Goal: Task Accomplishment & Management: Use online tool/utility

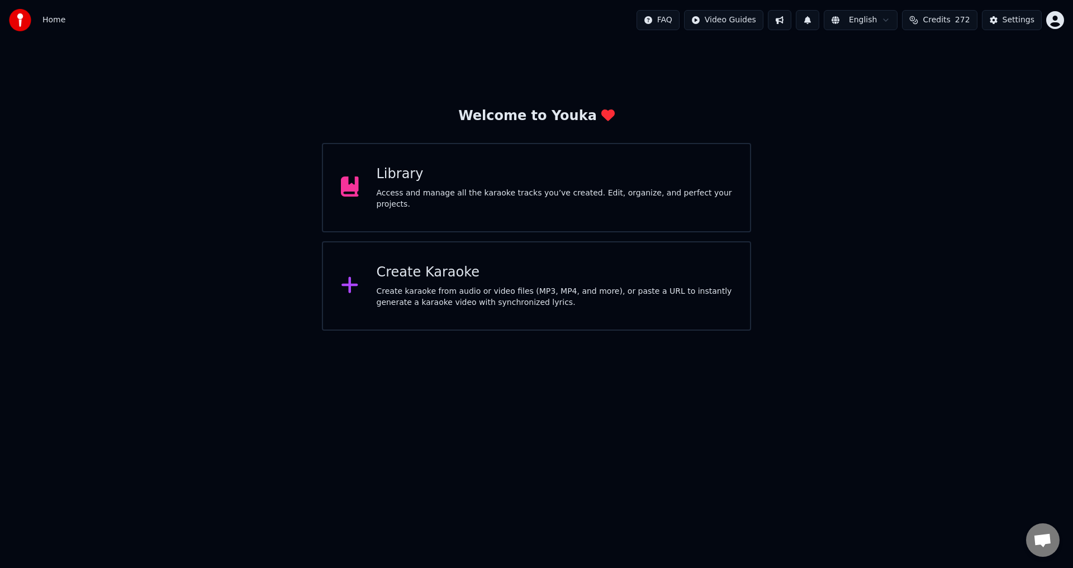
click at [491, 212] on div "Library Access and manage all the karaoke tracks you’ve created. Edit, organize…" at bounding box center [536, 187] width 429 height 89
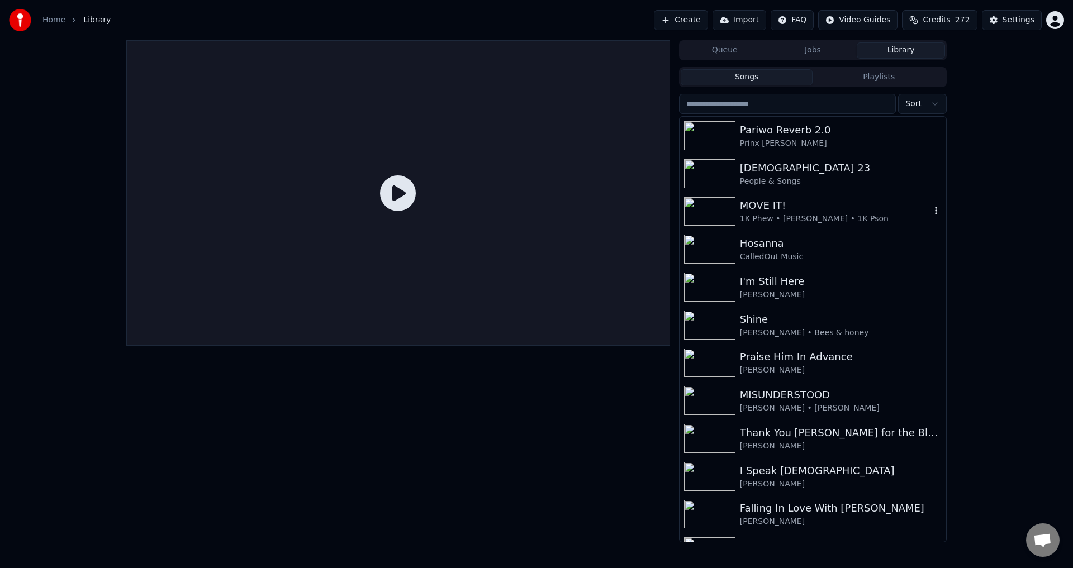
click at [708, 206] on img at bounding box center [709, 211] width 51 height 29
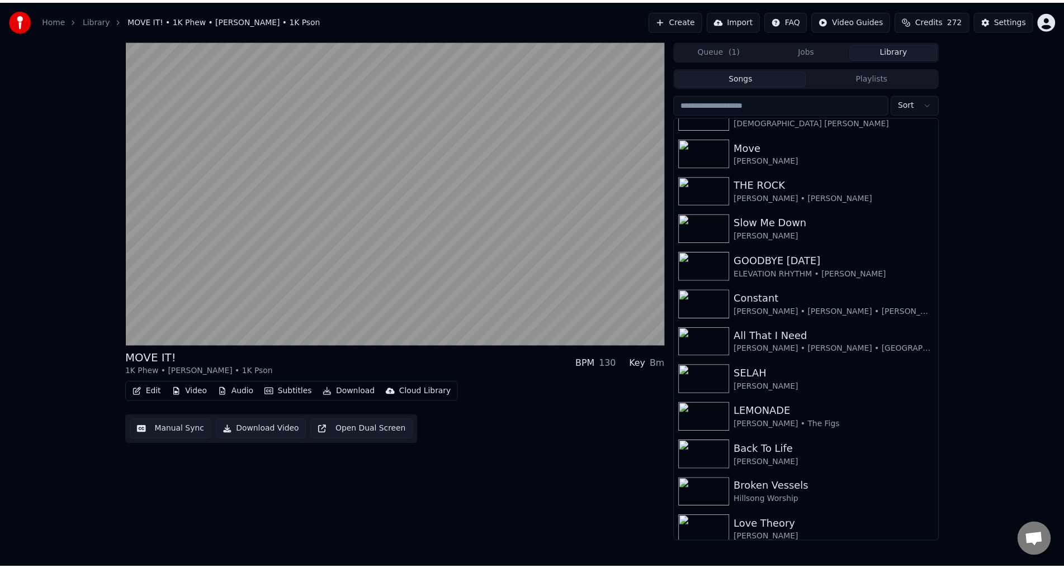
scroll to position [1115, 0]
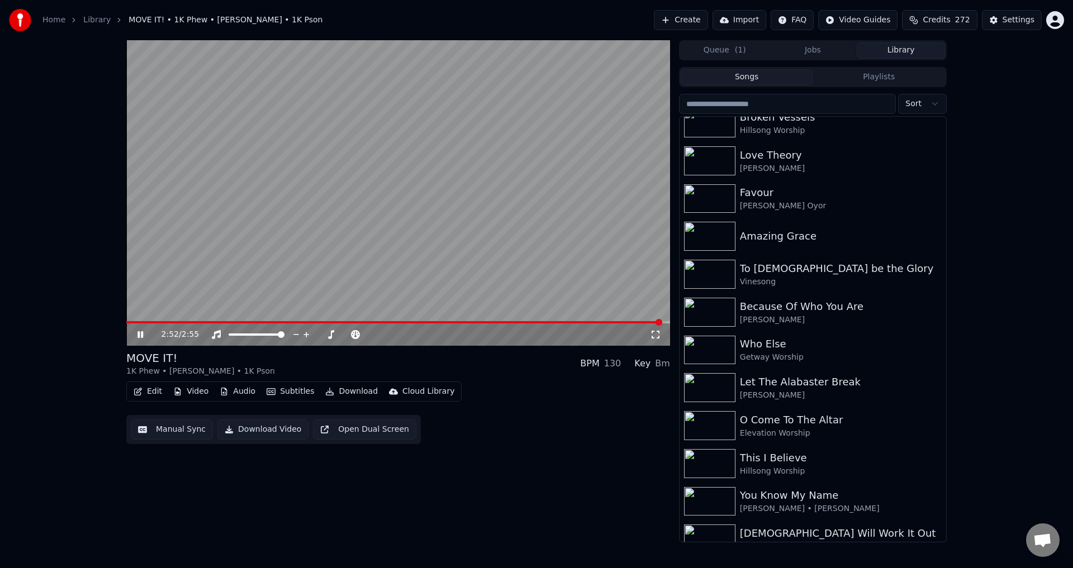
click at [385, 212] on video at bounding box center [398, 193] width 544 height 306
click at [151, 393] on button "Edit" at bounding box center [147, 392] width 37 height 16
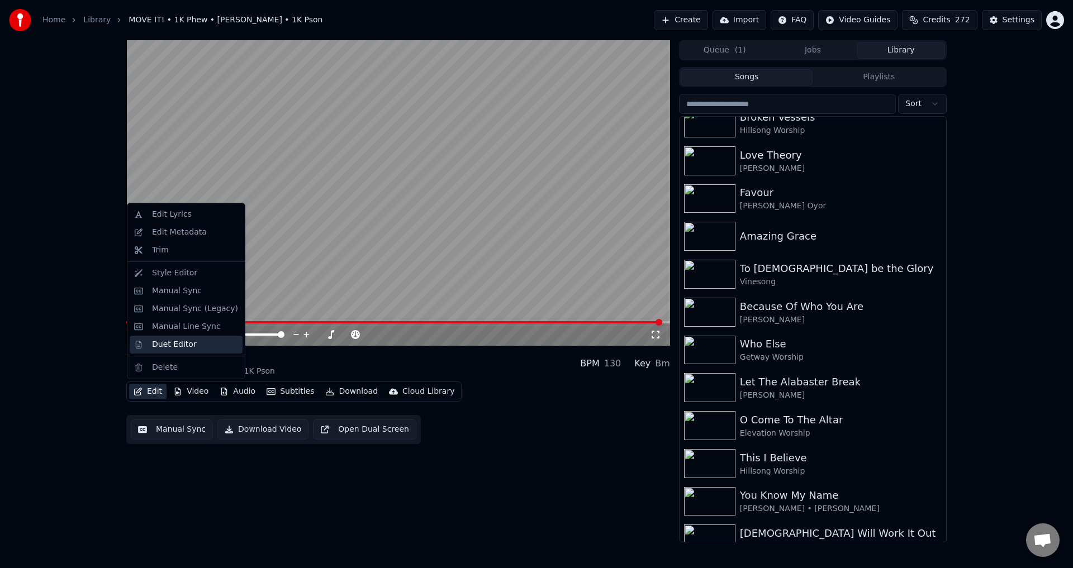
click at [168, 347] on div "Duet Editor" at bounding box center [174, 344] width 45 height 11
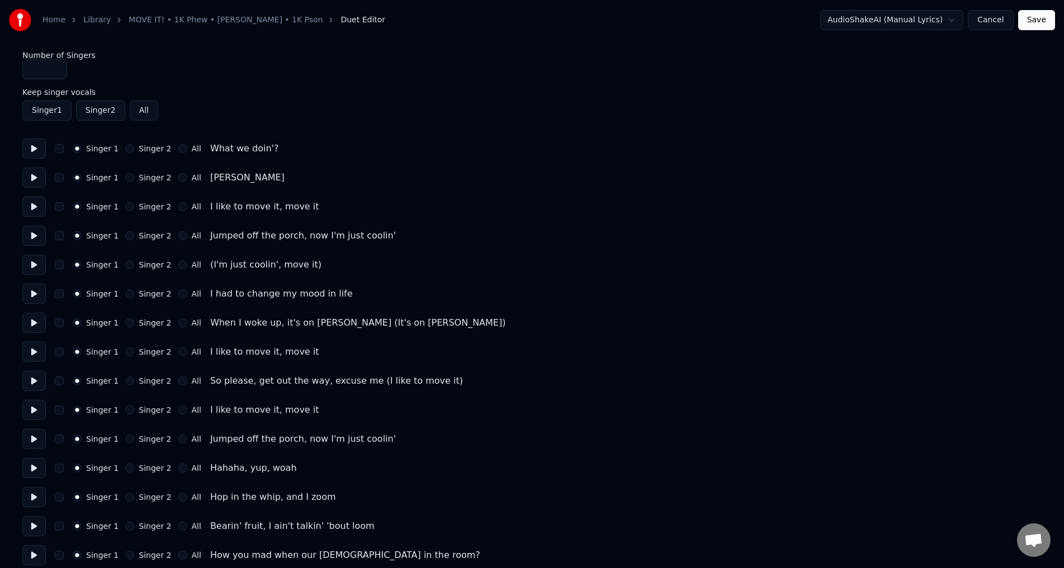
click at [41, 150] on button at bounding box center [33, 149] width 23 height 20
click at [34, 146] on button at bounding box center [33, 149] width 23 height 20
click at [34, 177] on button at bounding box center [33, 178] width 23 height 20
click at [37, 209] on button at bounding box center [33, 207] width 23 height 20
click at [36, 235] on button at bounding box center [33, 236] width 23 height 20
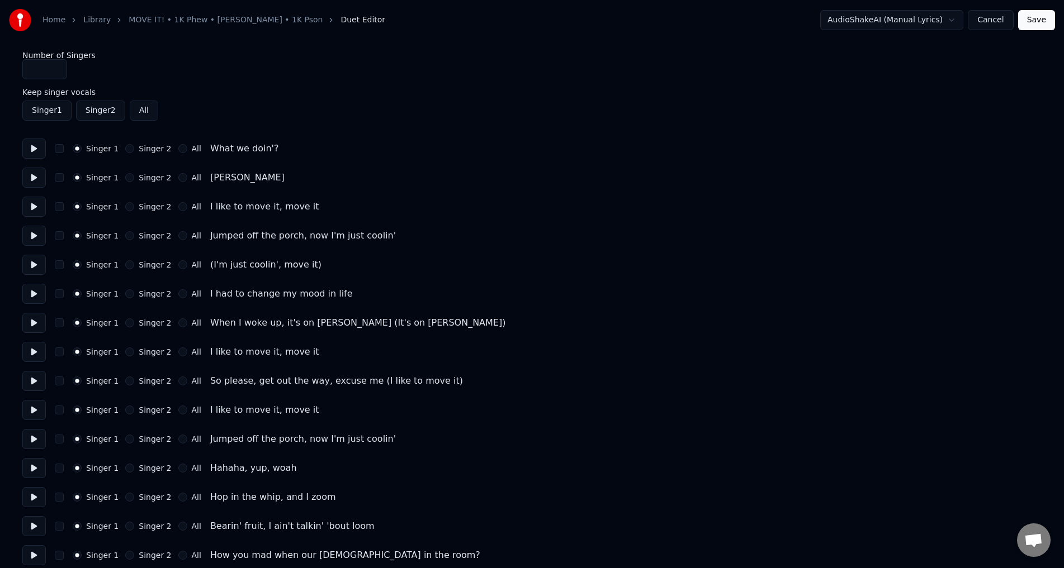
click at [31, 266] on button at bounding box center [33, 265] width 23 height 20
click at [178, 262] on button "All" at bounding box center [182, 264] width 9 height 9
click at [34, 293] on button at bounding box center [33, 294] width 23 height 20
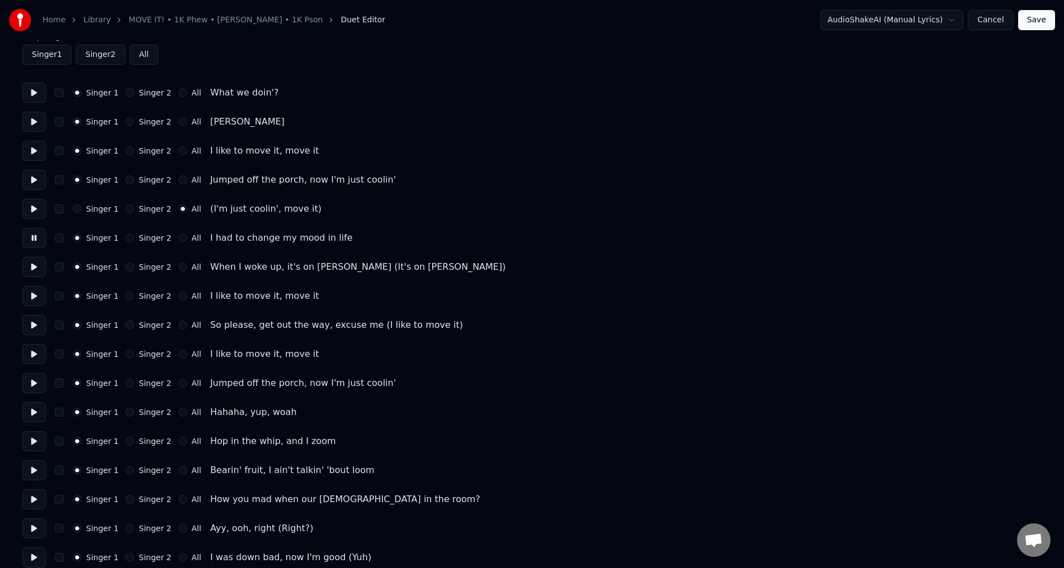
scroll to position [112, 0]
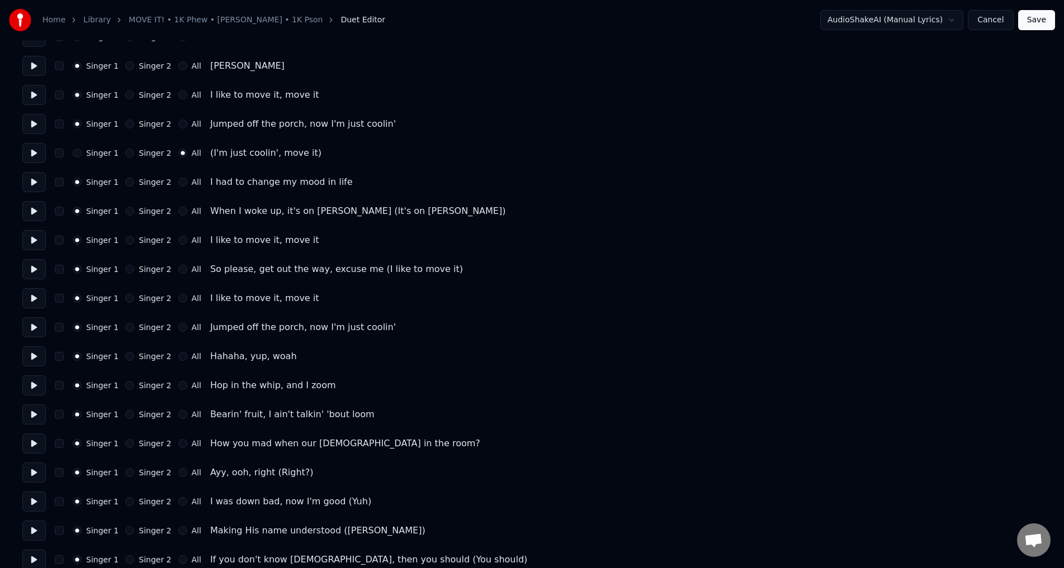
click at [32, 241] on button at bounding box center [33, 240] width 23 height 20
click at [32, 272] on button at bounding box center [33, 269] width 23 height 20
click at [31, 296] on button at bounding box center [33, 298] width 23 height 20
click at [38, 328] on button at bounding box center [33, 328] width 23 height 20
click at [36, 353] on button at bounding box center [33, 357] width 23 height 20
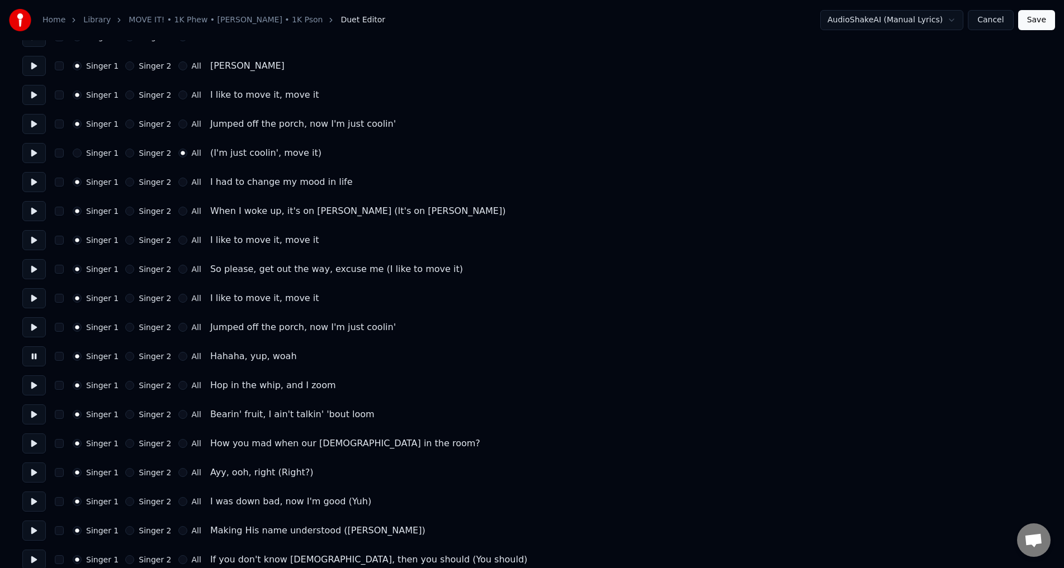
click at [127, 355] on button "Singer 2" at bounding box center [129, 356] width 9 height 9
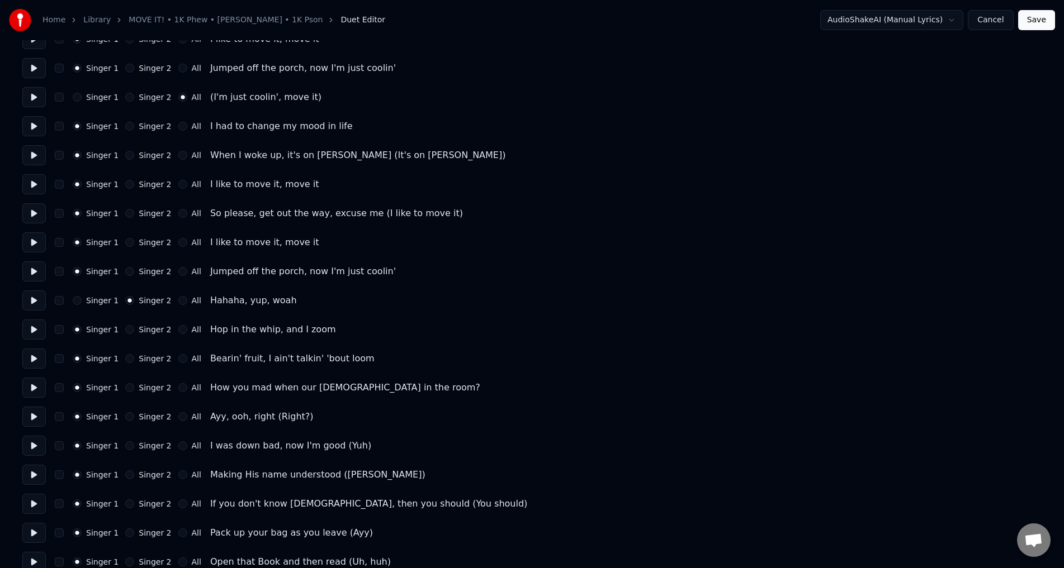
click at [127, 333] on button "Singer 2" at bounding box center [129, 329] width 9 height 9
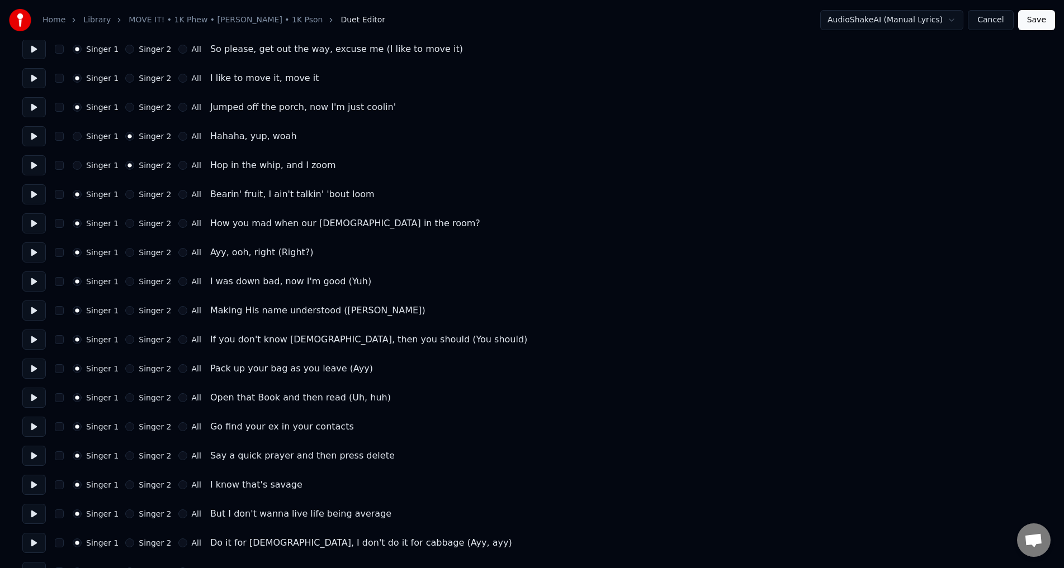
scroll to position [335, 0]
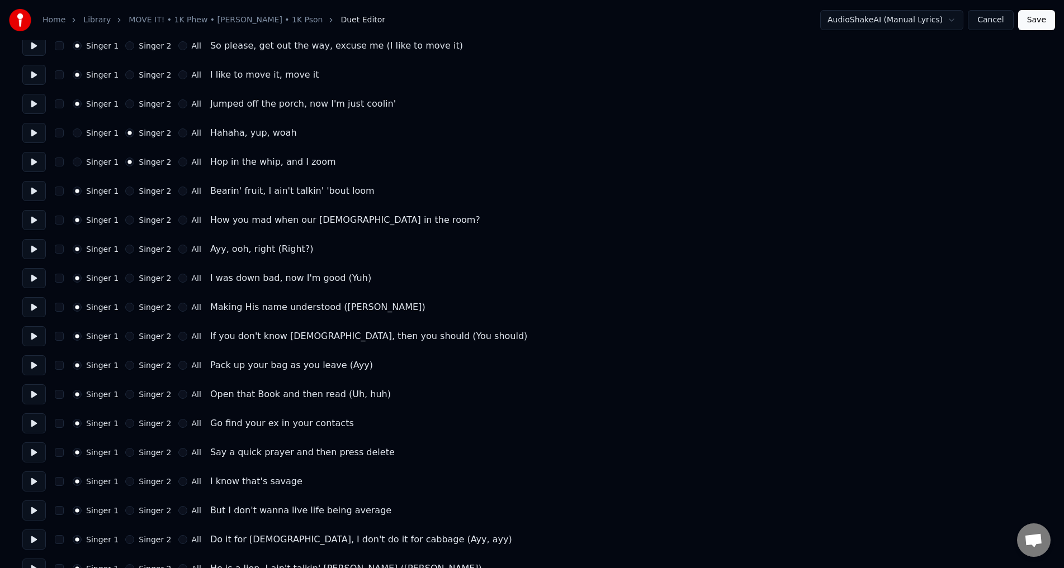
drag, startPoint x: 36, startPoint y: 190, endPoint x: 116, endPoint y: 187, distance: 80.6
click at [36, 189] on button at bounding box center [33, 191] width 23 height 20
click at [129, 192] on button "Singer 2" at bounding box center [129, 191] width 9 height 9
click at [34, 222] on button at bounding box center [33, 220] width 23 height 20
click at [126, 217] on button "Singer 2" at bounding box center [129, 220] width 9 height 9
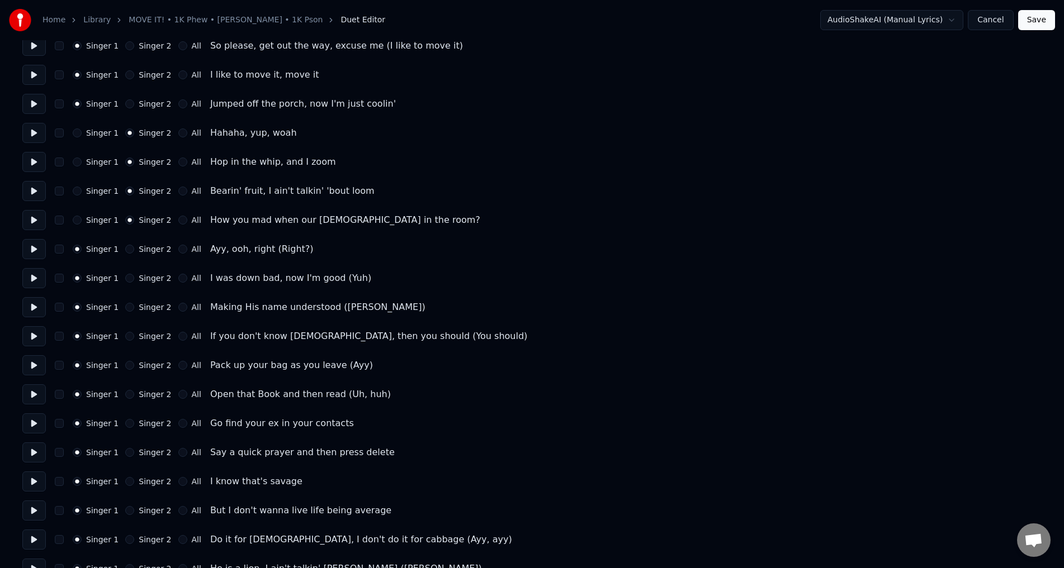
drag, startPoint x: 32, startPoint y: 246, endPoint x: 89, endPoint y: 249, distance: 57.6
click at [32, 245] on button at bounding box center [33, 249] width 23 height 20
click at [125, 245] on button "Singer 2" at bounding box center [129, 249] width 9 height 9
drag, startPoint x: 39, startPoint y: 272, endPoint x: 115, endPoint y: 285, distance: 77.2
click at [39, 272] on button at bounding box center [33, 278] width 23 height 20
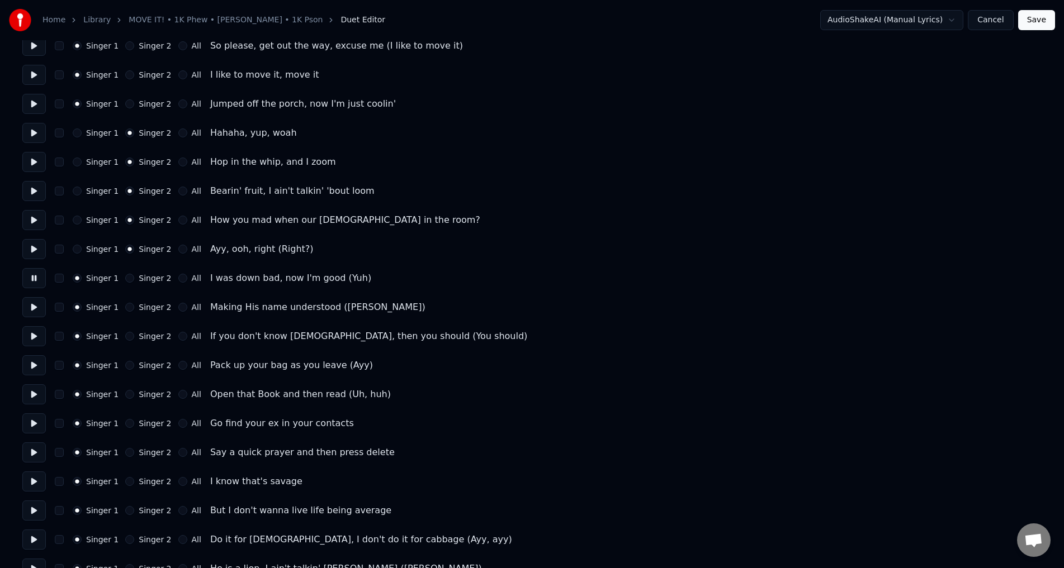
click at [125, 277] on button "Singer 2" at bounding box center [129, 278] width 9 height 9
click at [125, 307] on button "Singer 2" at bounding box center [129, 307] width 9 height 9
click at [30, 339] on button at bounding box center [33, 336] width 23 height 20
click at [125, 336] on button "Singer 2" at bounding box center [129, 336] width 9 height 9
click at [40, 362] on button at bounding box center [33, 366] width 23 height 20
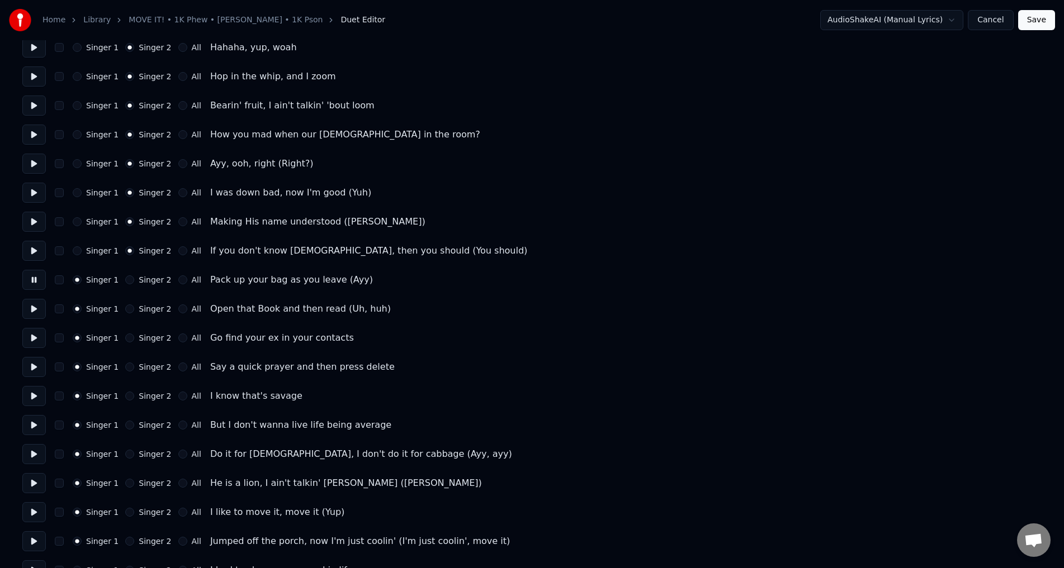
scroll to position [447, 0]
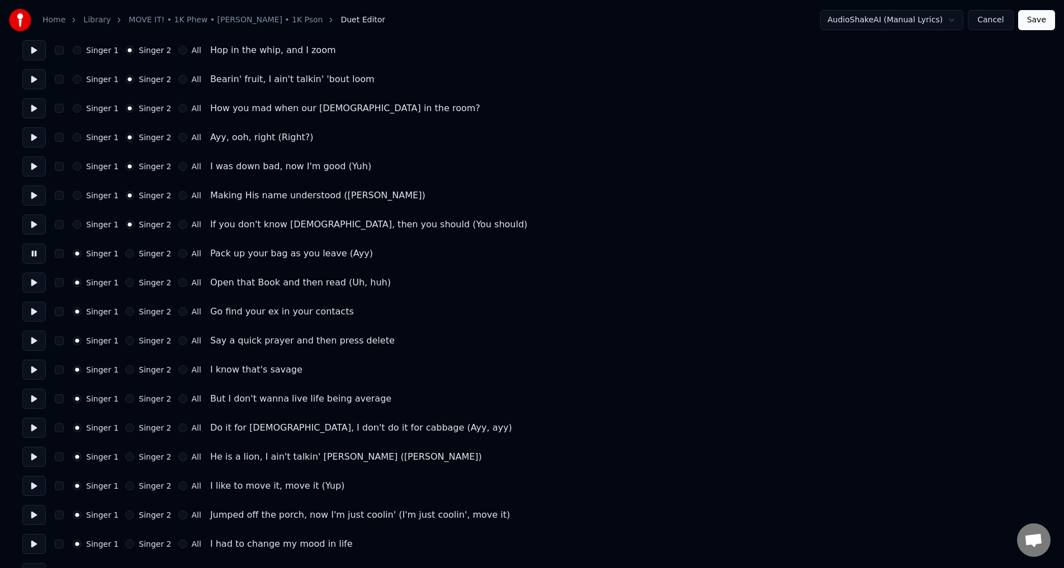
click at [125, 253] on button "Singer 2" at bounding box center [129, 253] width 9 height 9
click at [33, 279] on button at bounding box center [33, 283] width 23 height 20
click at [118, 279] on div "Singer 1 Singer 2 All" at bounding box center [137, 282] width 129 height 9
click at [125, 282] on button "Singer 2" at bounding box center [129, 282] width 9 height 9
click at [126, 308] on button "Singer 2" at bounding box center [129, 311] width 9 height 9
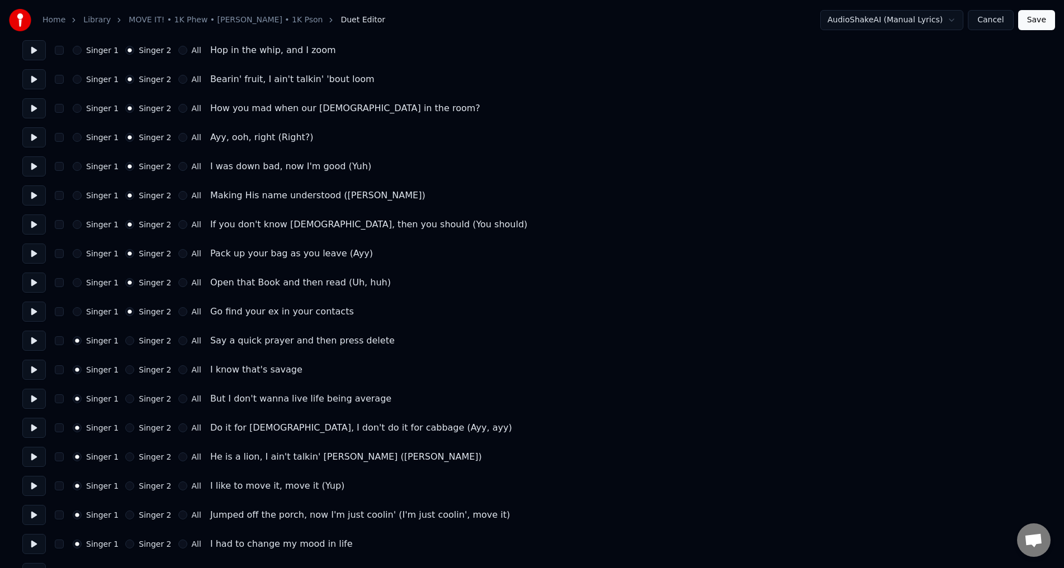
click at [119, 338] on div "Singer 1 Singer 2 All" at bounding box center [137, 341] width 129 height 9
click at [36, 373] on button at bounding box center [33, 370] width 23 height 20
click at [126, 337] on button "Singer 2" at bounding box center [129, 341] width 9 height 9
click at [125, 367] on button "Singer 2" at bounding box center [129, 370] width 9 height 9
click at [125, 398] on button "Singer 2" at bounding box center [129, 399] width 9 height 9
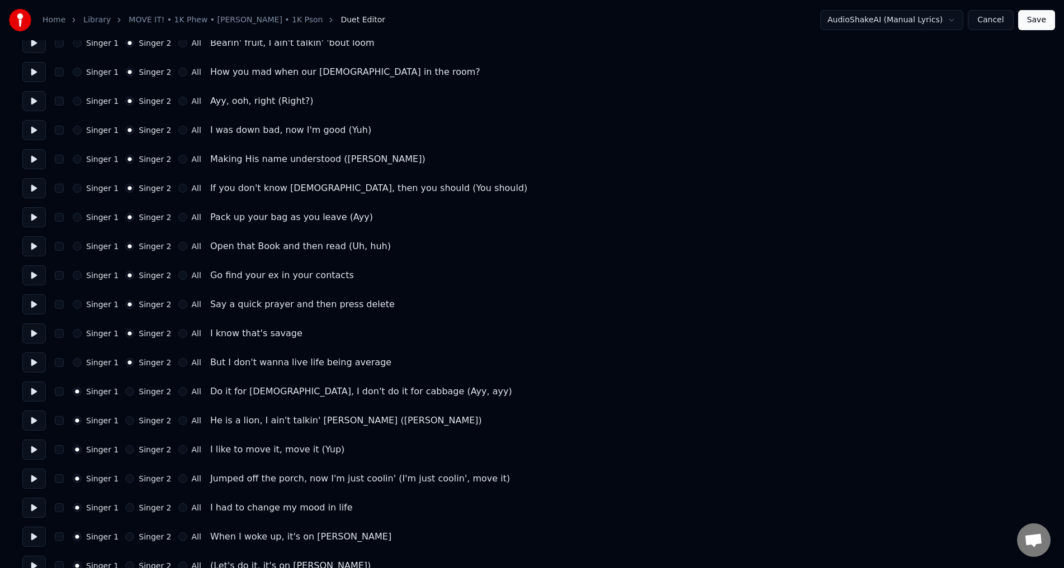
scroll to position [503, 0]
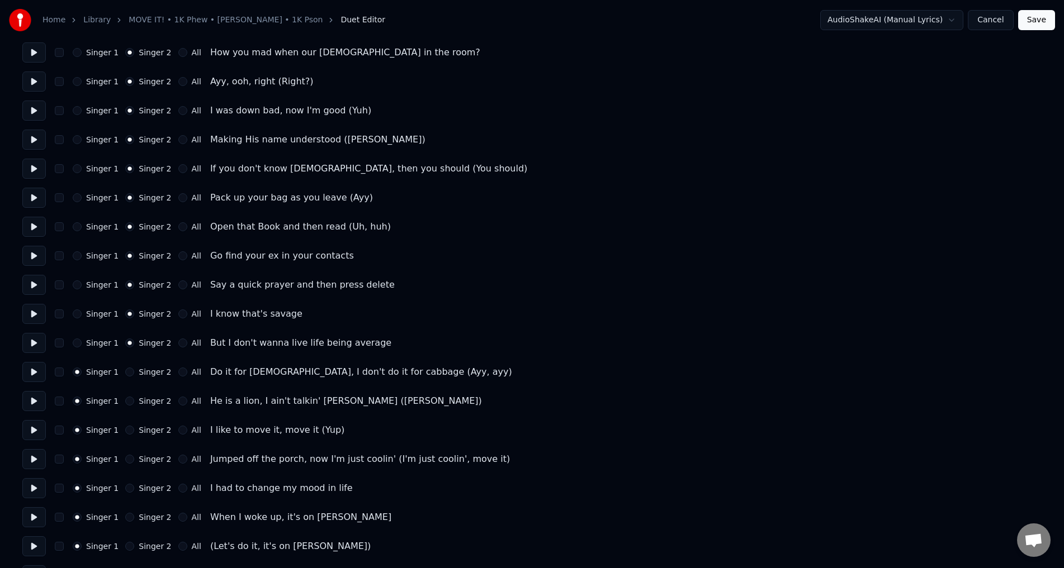
click at [127, 369] on button "Singer 2" at bounding box center [129, 372] width 9 height 9
click at [125, 399] on button "Singer 2" at bounding box center [129, 401] width 9 height 9
click at [36, 405] on button at bounding box center [33, 401] width 23 height 20
click at [36, 429] on button at bounding box center [33, 430] width 23 height 20
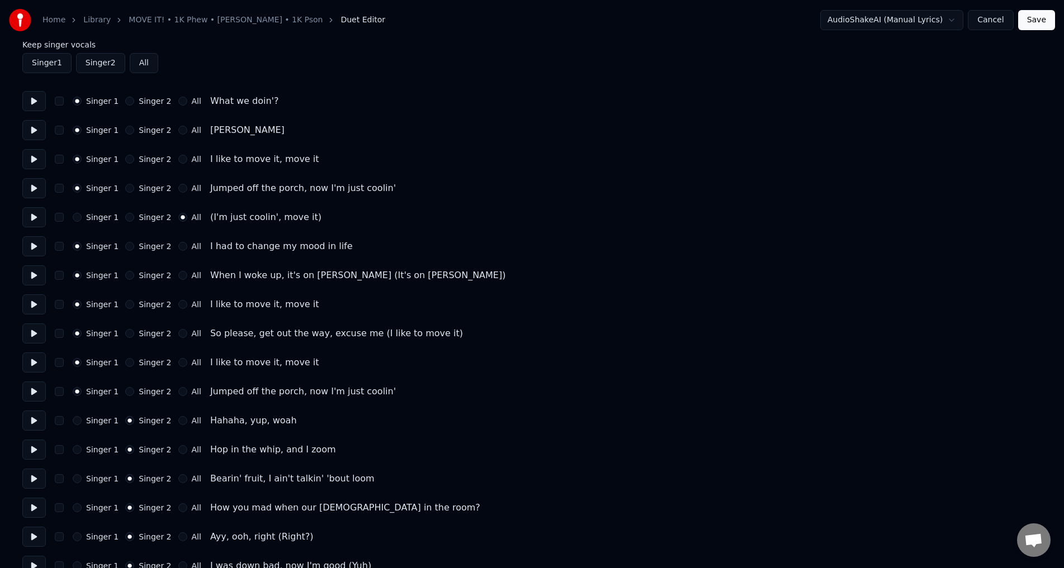
scroll to position [0, 0]
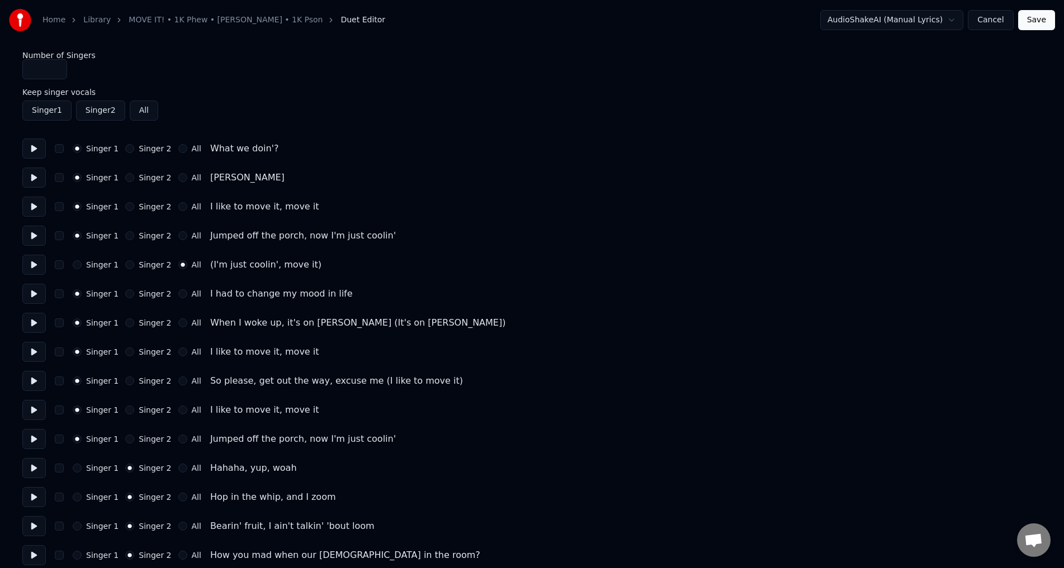
type input "*"
click at [55, 66] on input "*" at bounding box center [44, 69] width 45 height 20
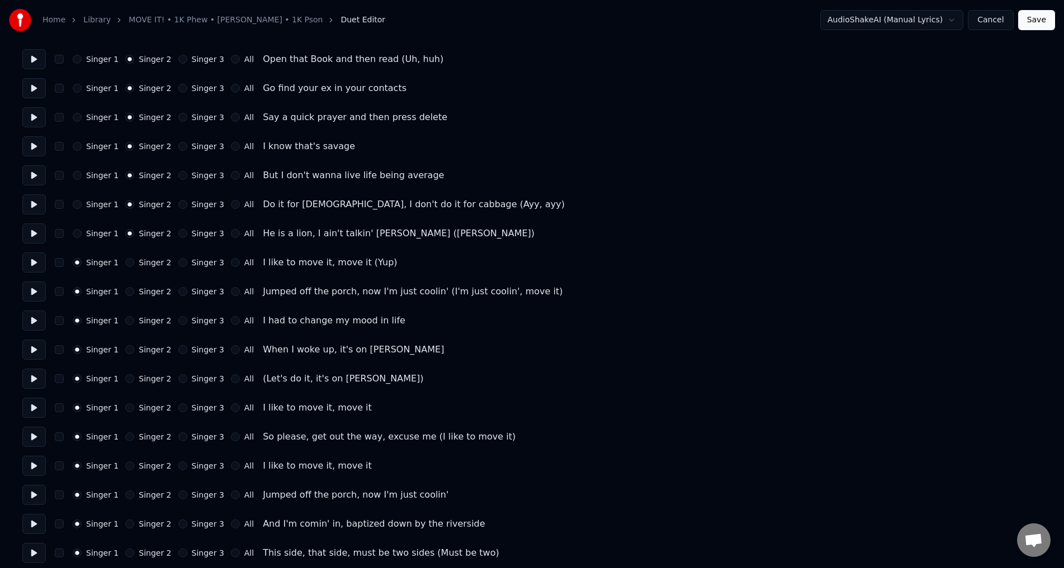
scroll to position [727, 0]
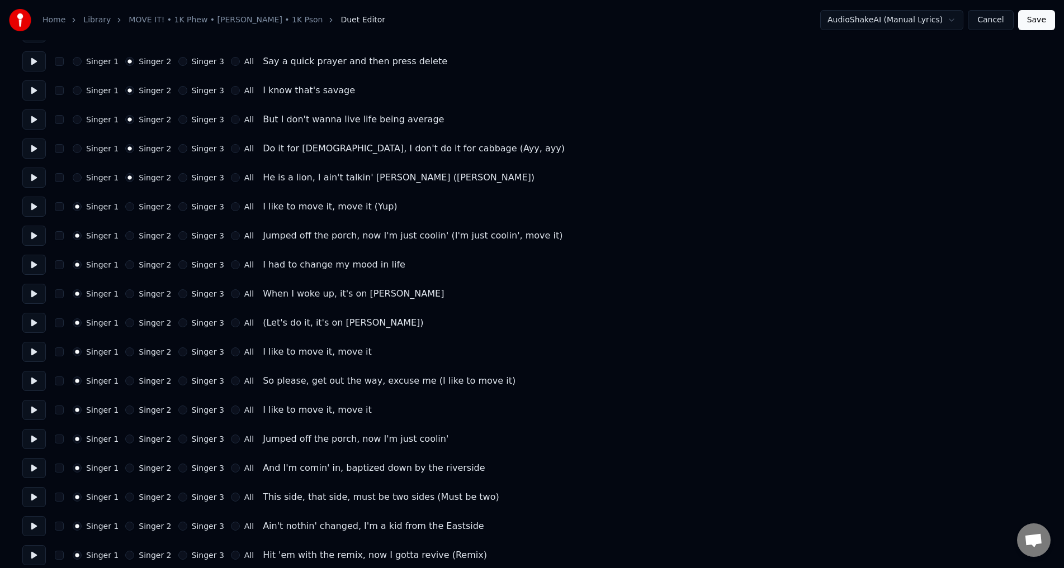
click at [33, 263] on button at bounding box center [33, 265] width 23 height 20
click at [31, 329] on button at bounding box center [33, 323] width 23 height 20
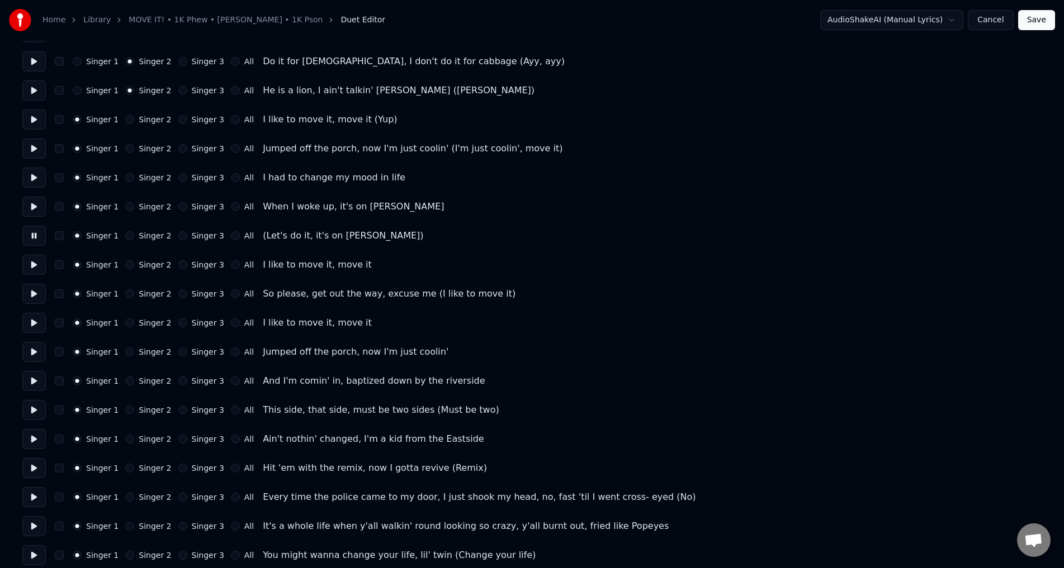
scroll to position [894, 0]
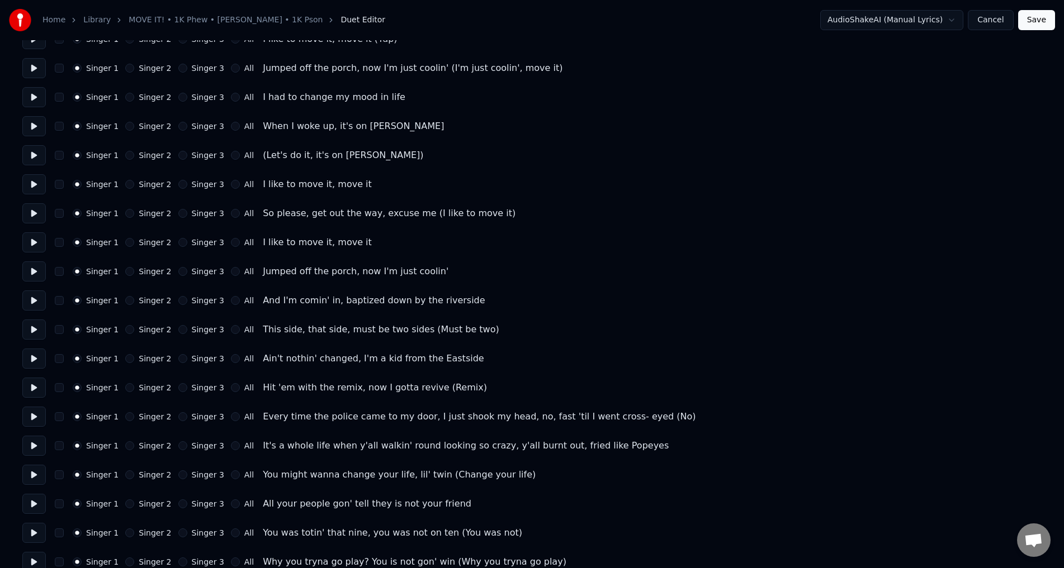
click at [36, 154] on button at bounding box center [33, 155] width 23 height 20
click at [231, 155] on button "All" at bounding box center [235, 155] width 9 height 9
click at [37, 212] on button at bounding box center [33, 213] width 23 height 20
click at [35, 241] on button at bounding box center [33, 243] width 23 height 20
click at [33, 273] on button at bounding box center [33, 272] width 23 height 20
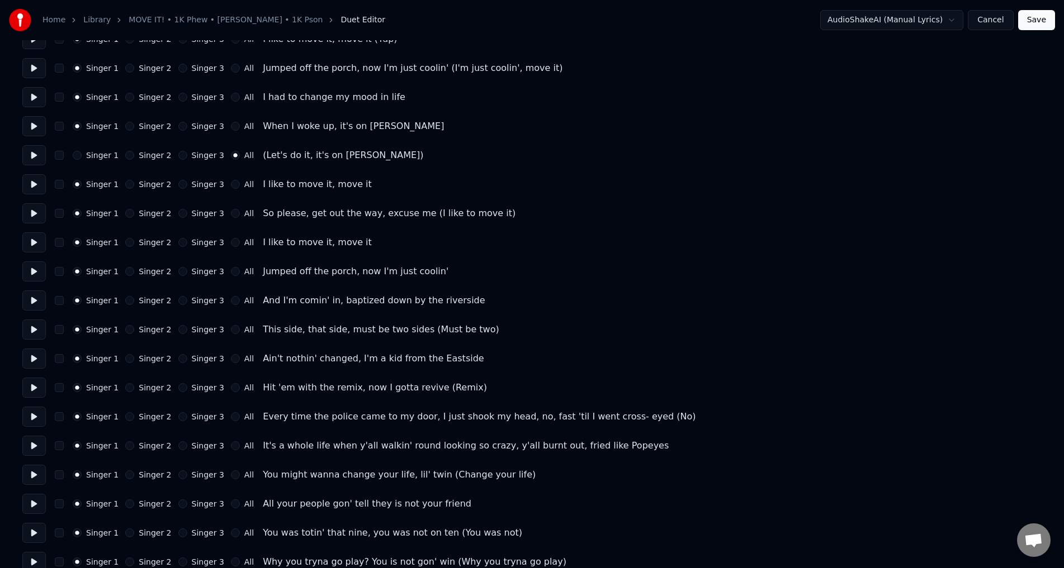
click at [30, 303] on button at bounding box center [33, 301] width 23 height 20
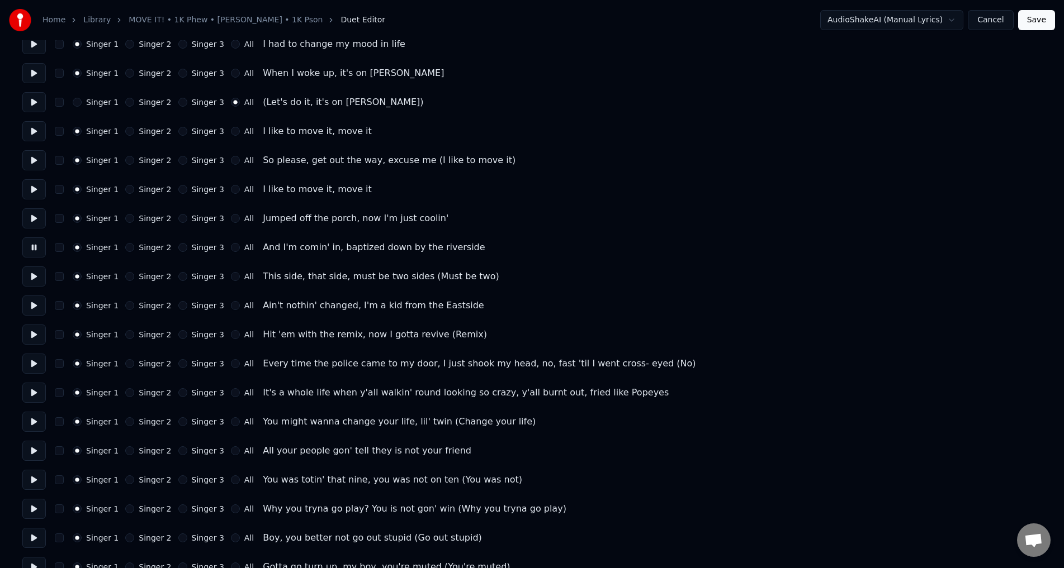
scroll to position [950, 0]
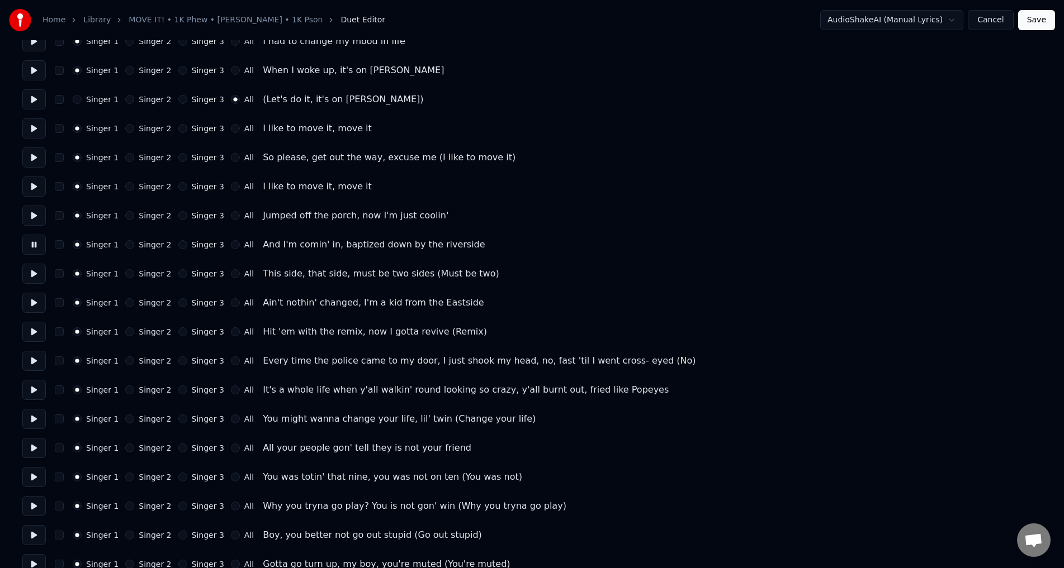
click at [178, 246] on button "Singer 3" at bounding box center [182, 244] width 9 height 9
click at [178, 275] on button "Singer 3" at bounding box center [182, 273] width 9 height 9
click at [178, 301] on button "Singer 3" at bounding box center [182, 303] width 9 height 9
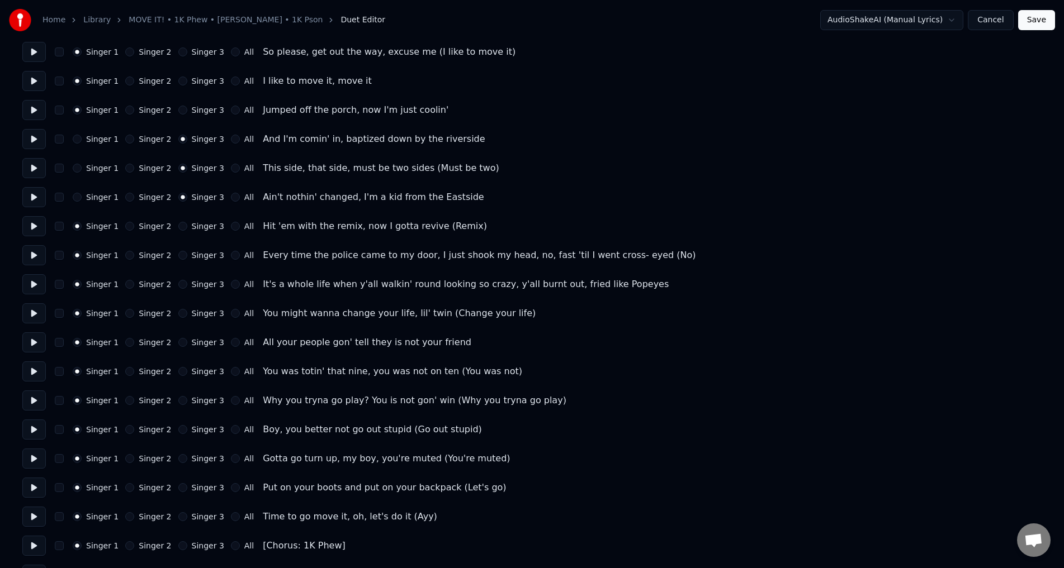
scroll to position [1062, 0]
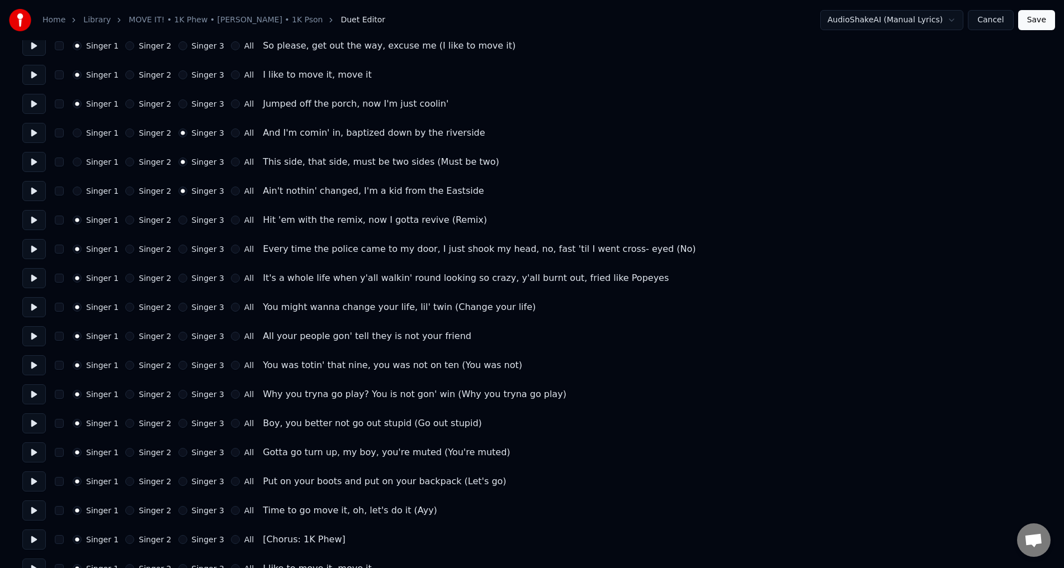
click at [178, 221] on button "Singer 3" at bounding box center [182, 220] width 9 height 9
click at [178, 251] on button "Singer 3" at bounding box center [182, 249] width 9 height 9
click at [40, 251] on button at bounding box center [33, 249] width 23 height 20
click at [32, 280] on button at bounding box center [33, 278] width 23 height 20
click at [178, 279] on button "Singer 3" at bounding box center [182, 278] width 9 height 9
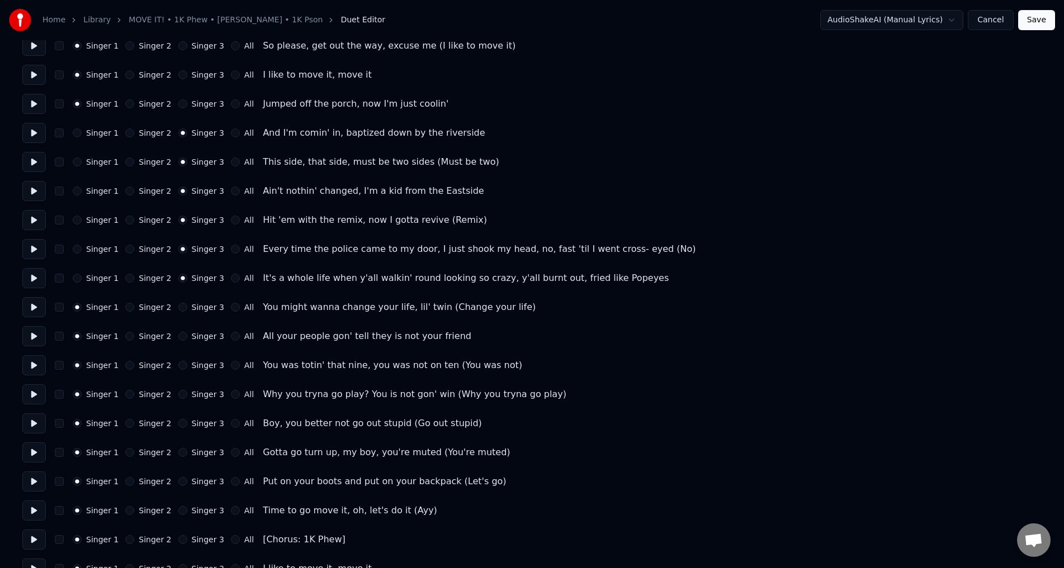
click at [178, 306] on button "Singer 3" at bounding box center [182, 307] width 9 height 9
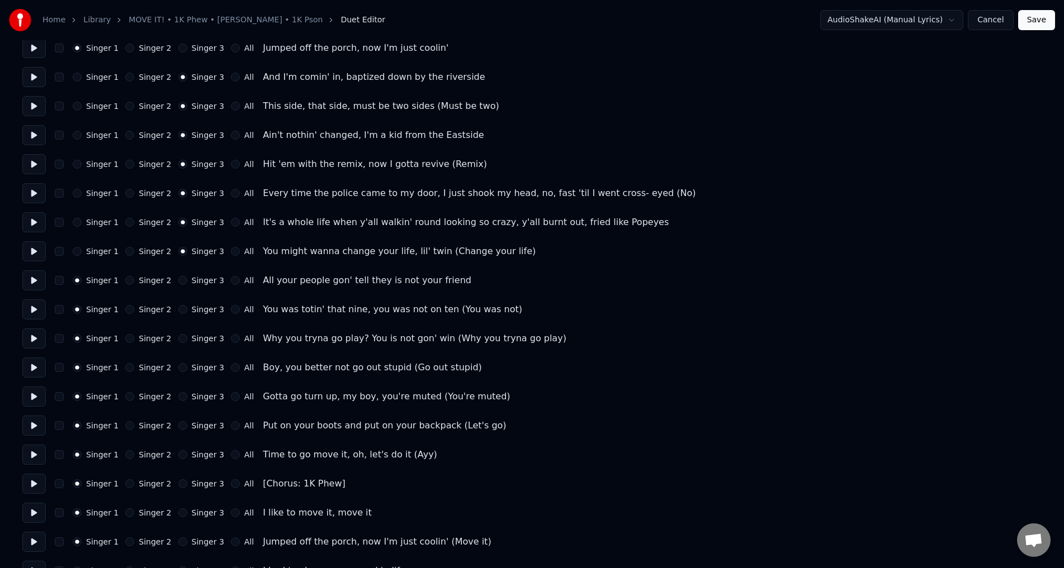
click at [178, 276] on button "Singer 3" at bounding box center [182, 280] width 9 height 9
click at [178, 308] on button "Singer 3" at bounding box center [182, 309] width 9 height 9
click at [181, 340] on div "Singer 3" at bounding box center [201, 338] width 46 height 9
click at [33, 339] on button at bounding box center [33, 339] width 23 height 20
click at [178, 339] on button "Singer 3" at bounding box center [182, 338] width 9 height 9
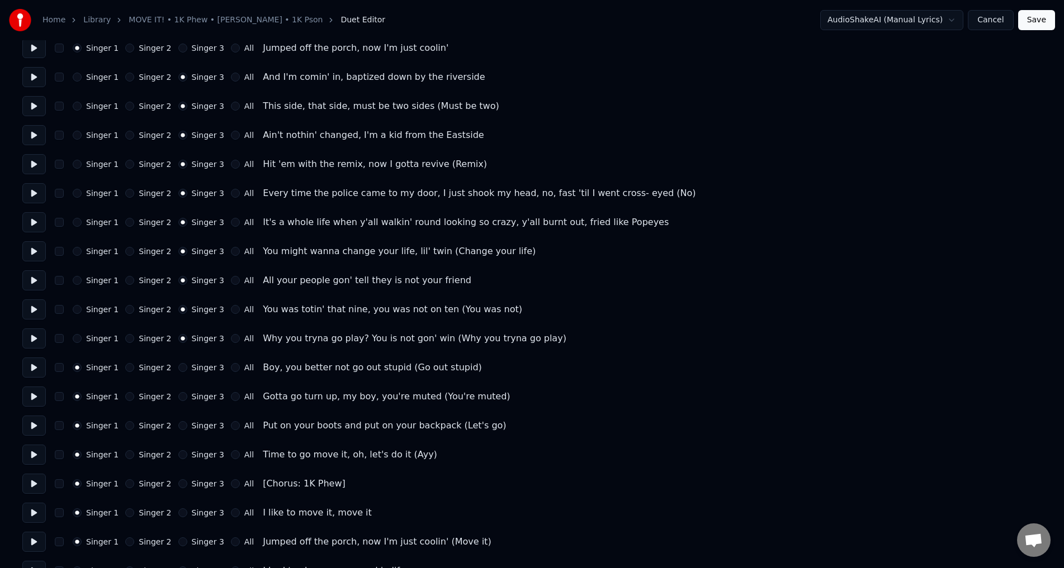
click at [178, 359] on div "Singer 1 Singer 2 Singer 3 All Boy, you better not go out stupid (Go out stupid)" at bounding box center [531, 368] width 1019 height 20
click at [178, 368] on button "Singer 3" at bounding box center [182, 367] width 9 height 9
click at [33, 366] on button at bounding box center [33, 368] width 23 height 20
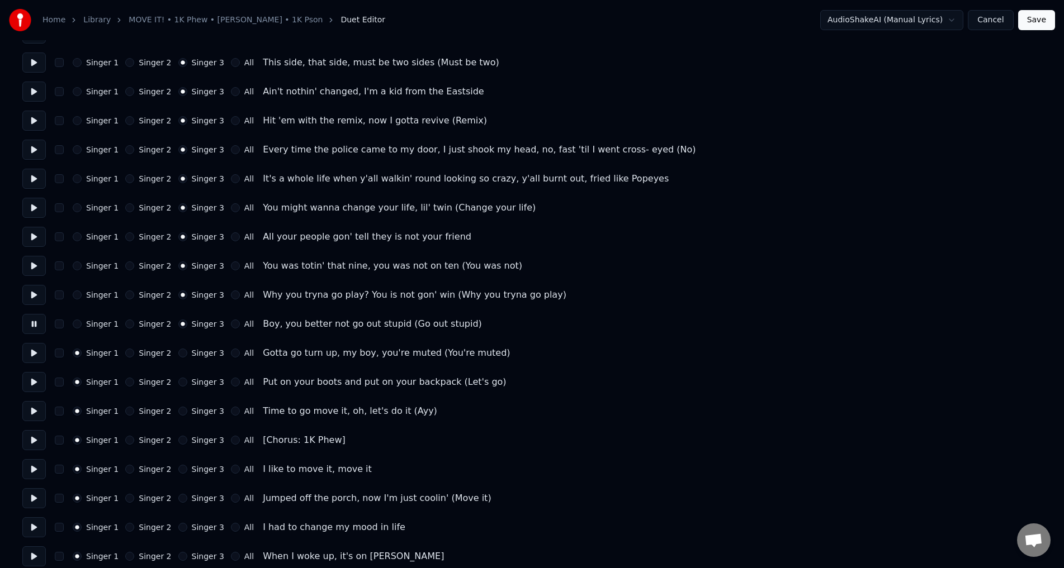
scroll to position [1174, 0]
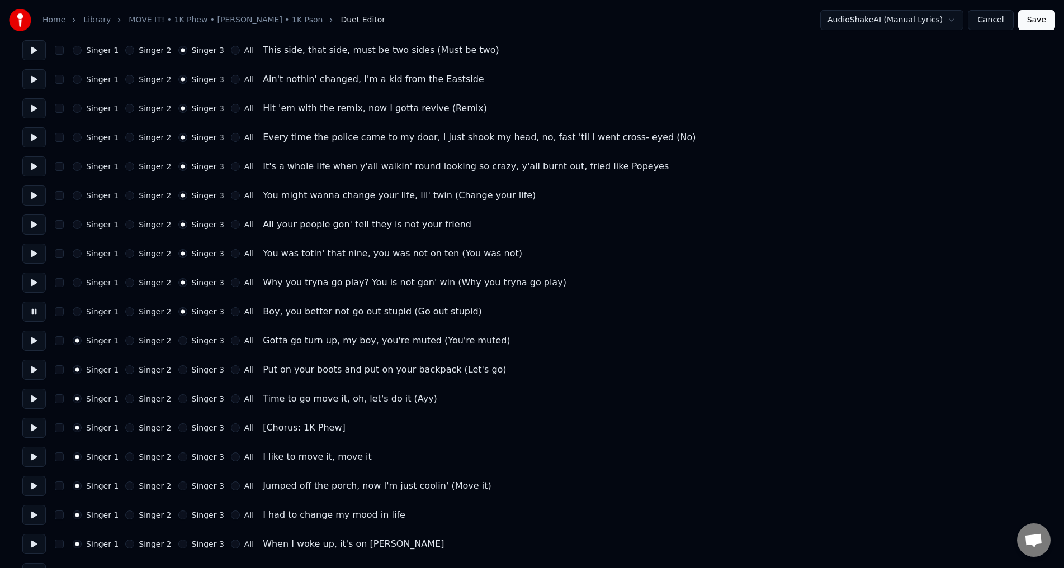
click at [31, 339] on button at bounding box center [33, 341] width 23 height 20
click at [178, 343] on button "Singer 3" at bounding box center [182, 341] width 9 height 9
click at [34, 368] on button at bounding box center [33, 370] width 23 height 20
click at [178, 371] on button "Singer 3" at bounding box center [182, 370] width 9 height 9
click at [32, 397] on button at bounding box center [33, 399] width 23 height 20
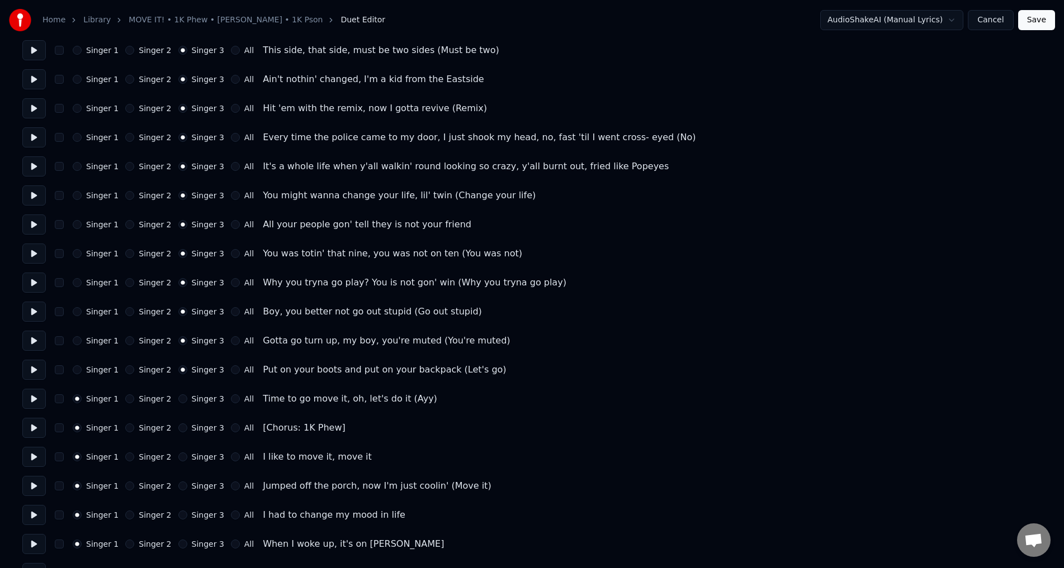
click at [178, 398] on button "Singer 3" at bounding box center [182, 399] width 9 height 9
click at [36, 430] on button at bounding box center [33, 428] width 23 height 20
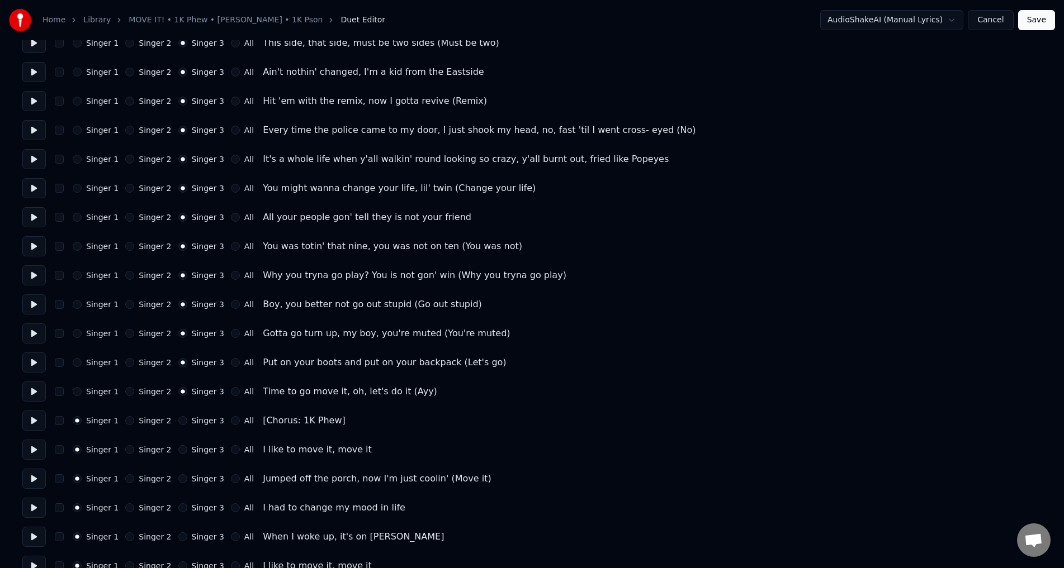
scroll to position [1230, 0]
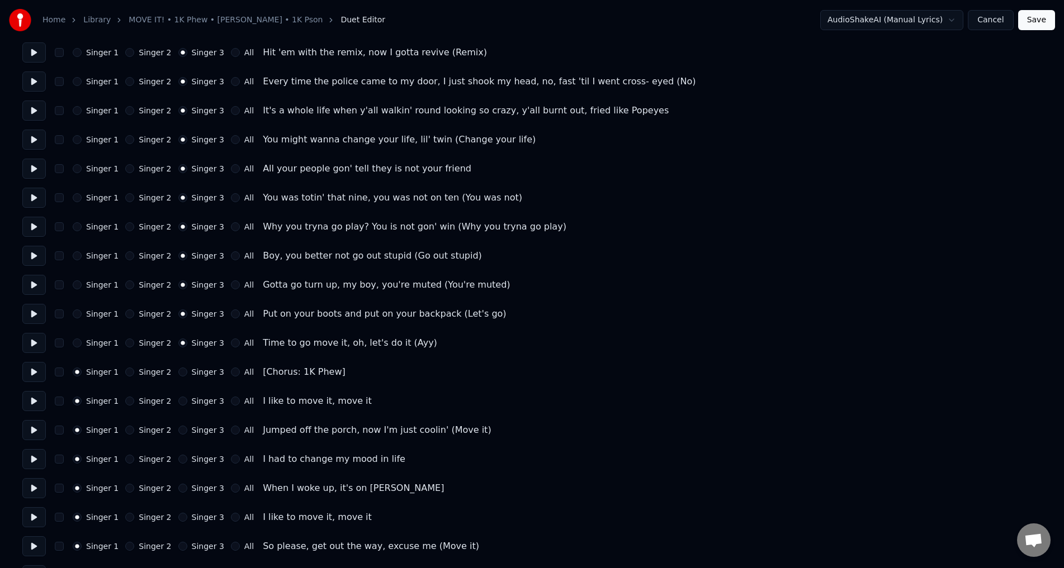
click at [39, 400] on button at bounding box center [33, 401] width 23 height 20
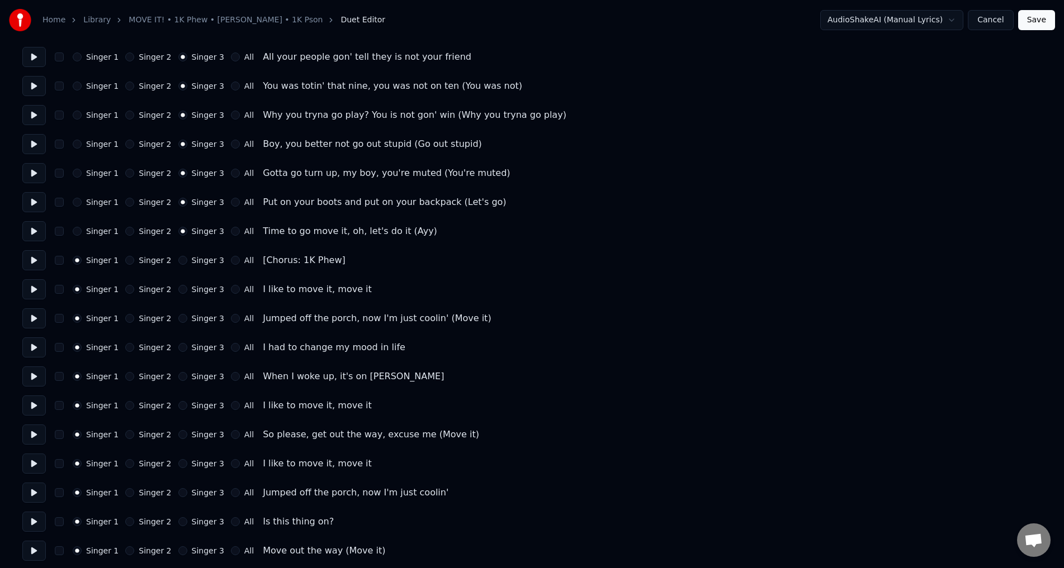
click at [36, 372] on button at bounding box center [33, 377] width 23 height 20
click at [34, 437] on button at bounding box center [33, 435] width 23 height 20
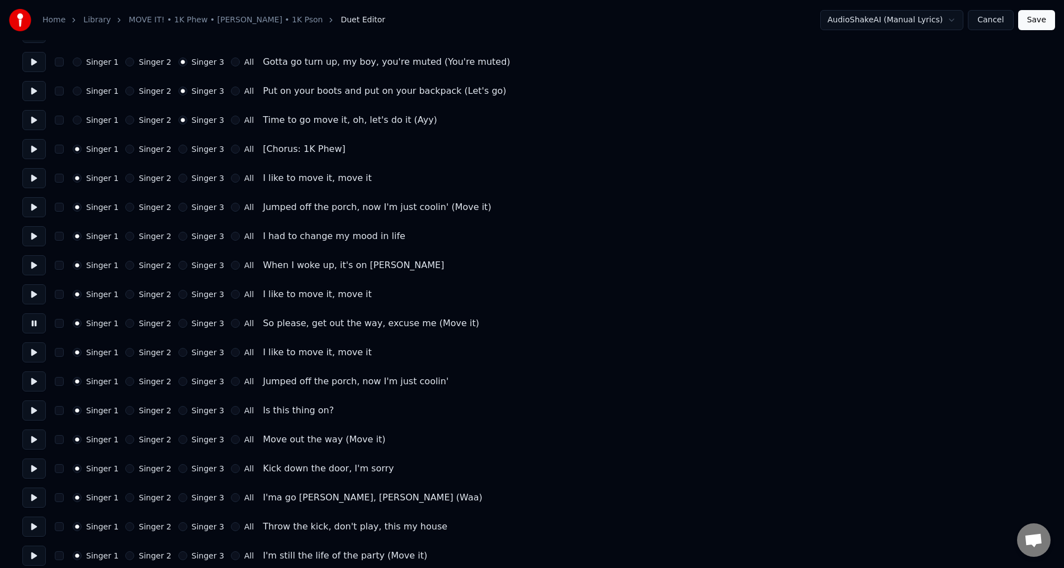
scroll to position [1453, 0]
click at [39, 379] on button at bounding box center [33, 381] width 23 height 20
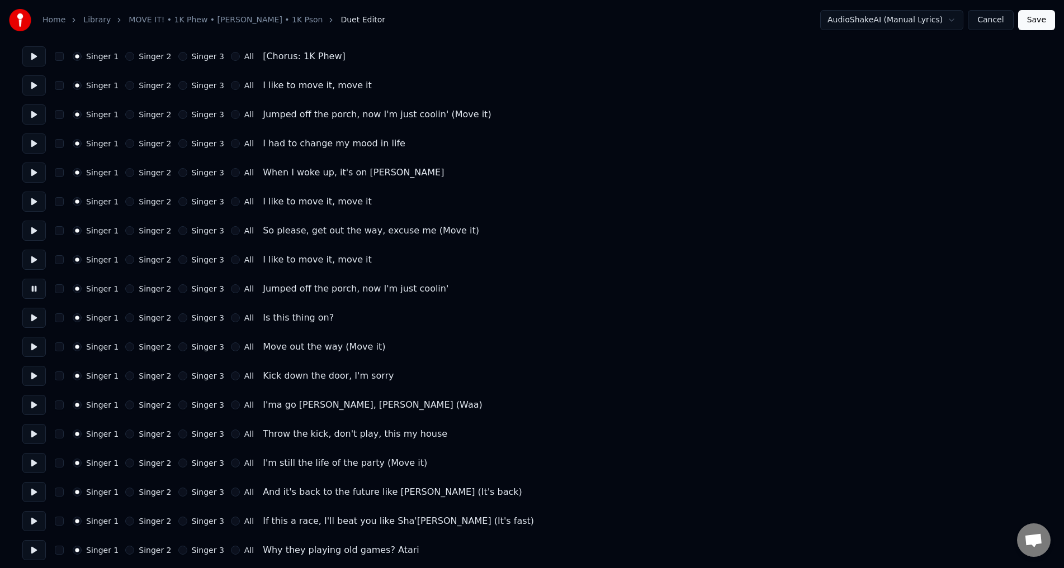
scroll to position [1565, 0]
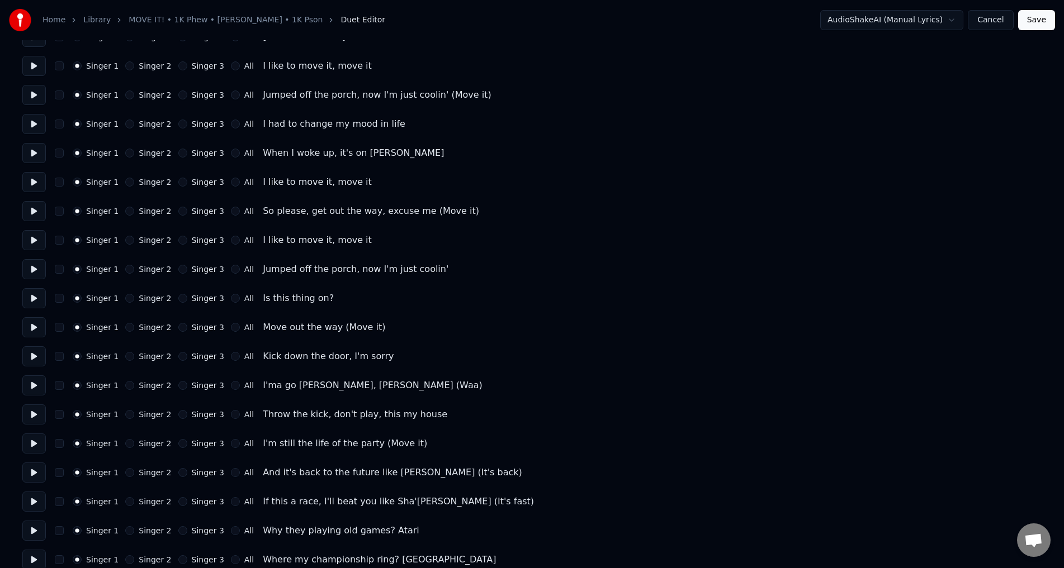
click at [35, 362] on button at bounding box center [33, 357] width 23 height 20
click at [36, 331] on button at bounding box center [33, 328] width 23 height 20
click at [30, 357] on button at bounding box center [33, 357] width 23 height 20
click at [231, 326] on button "All" at bounding box center [235, 327] width 9 height 9
click at [231, 296] on button "All" at bounding box center [235, 298] width 9 height 9
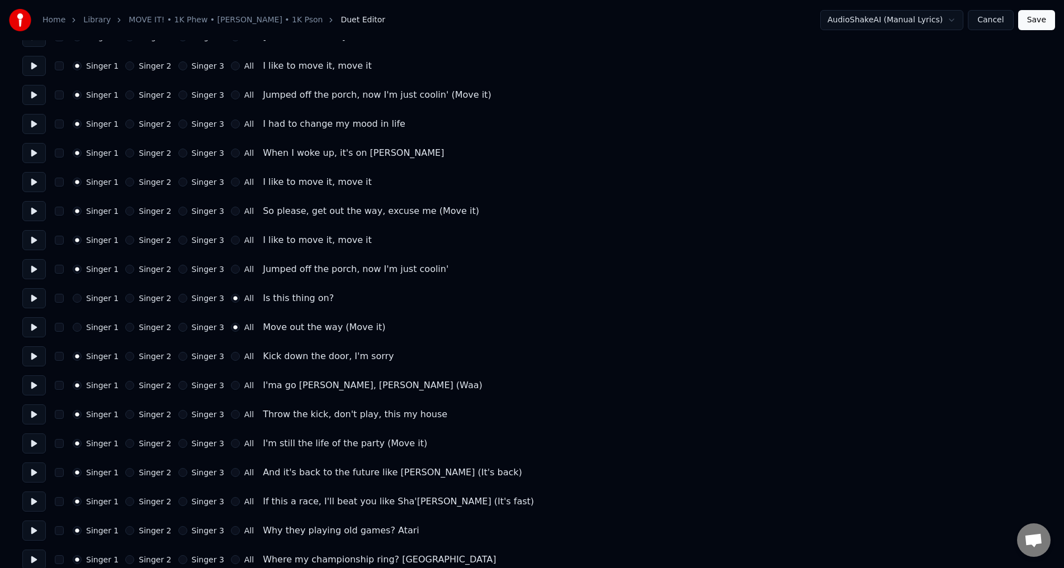
click at [41, 300] on button at bounding box center [33, 298] width 23 height 20
click at [81, 298] on button "Singer 1" at bounding box center [77, 298] width 9 height 9
click at [231, 269] on button "All" at bounding box center [235, 269] width 9 height 9
click at [223, 235] on div "Singer 1 Singer 2 Singer 3 All I like to move it, move it" at bounding box center [531, 240] width 1019 height 20
click at [231, 209] on button "All" at bounding box center [235, 211] width 9 height 9
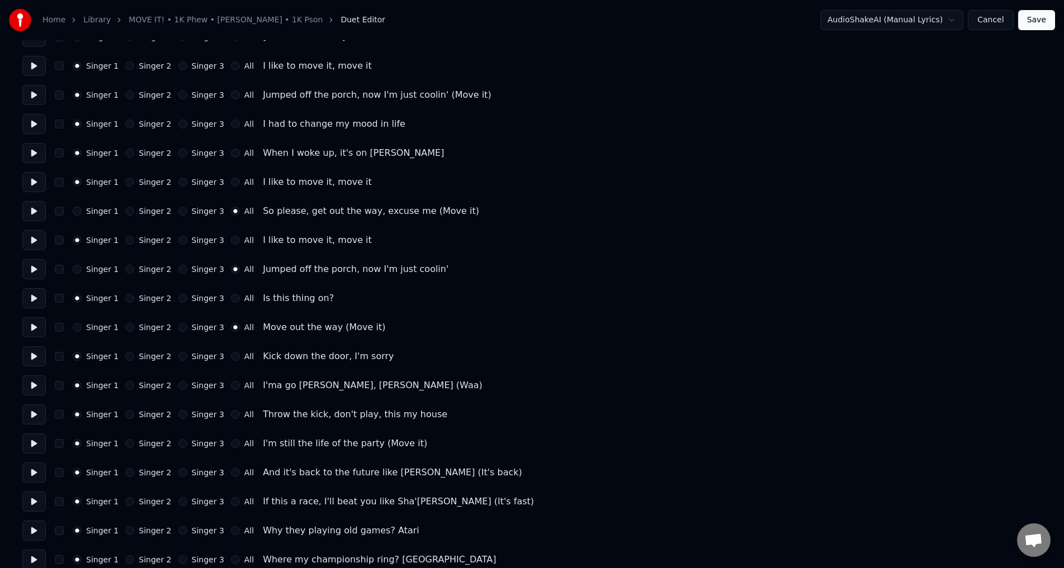
click at [231, 186] on button "All" at bounding box center [235, 182] width 9 height 9
click at [221, 145] on div "Singer 1 Singer 2 Singer 3 All When I woke up, it's on [PERSON_NAME]" at bounding box center [531, 153] width 1019 height 20
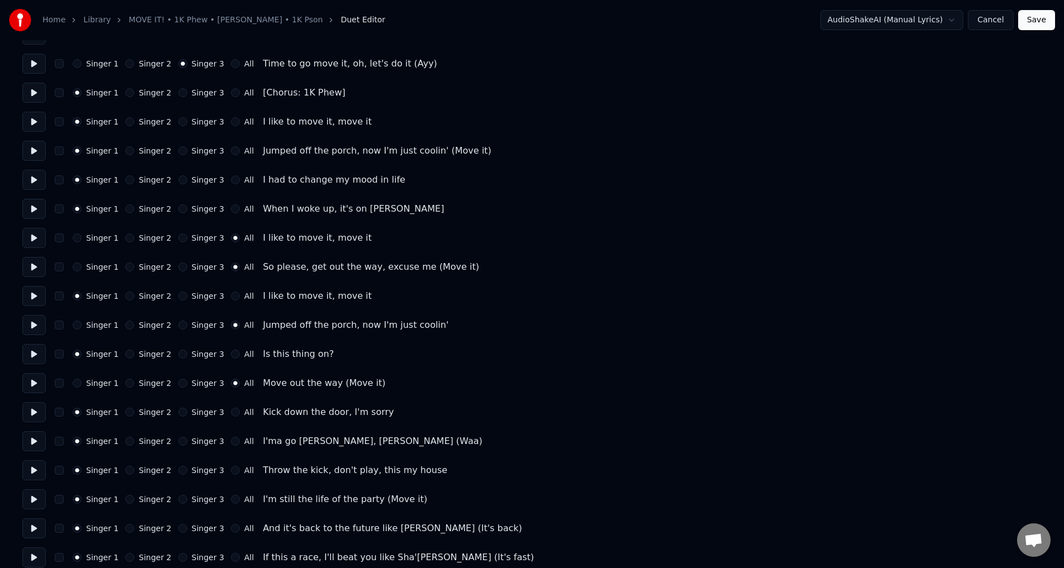
click at [231, 125] on button "All" at bounding box center [235, 121] width 9 height 9
click at [231, 152] on button "All" at bounding box center [235, 150] width 9 height 9
click at [231, 181] on button "All" at bounding box center [235, 180] width 9 height 9
click at [231, 210] on button "All" at bounding box center [235, 209] width 9 height 9
click at [231, 297] on button "All" at bounding box center [235, 296] width 9 height 9
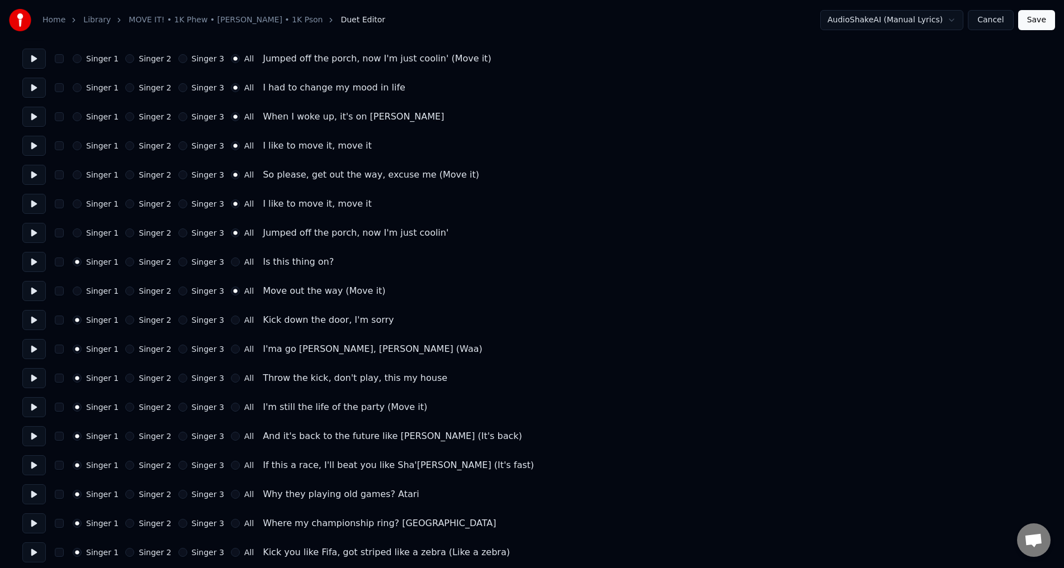
scroll to position [1621, 0]
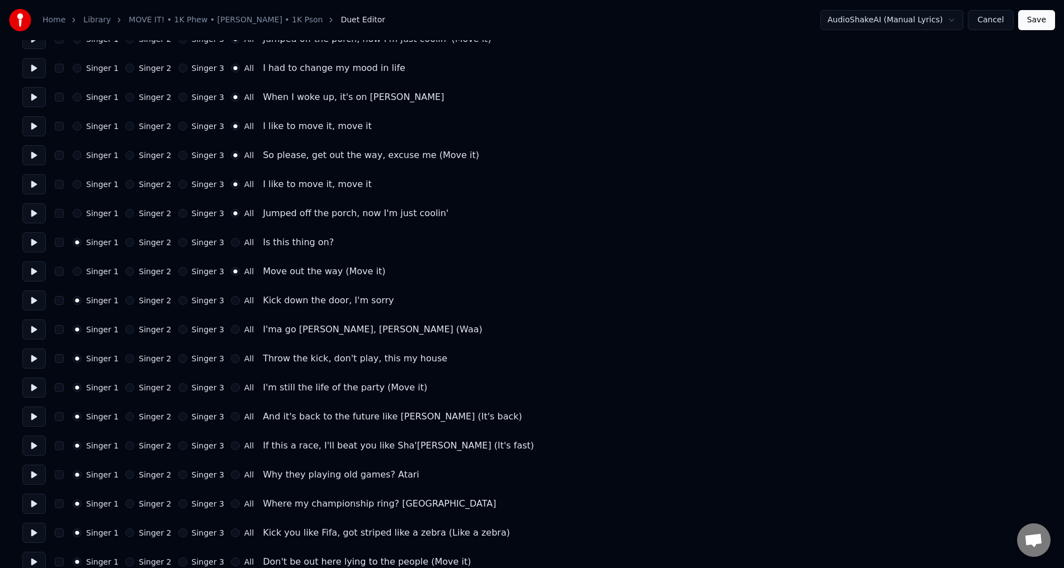
click at [32, 355] on button at bounding box center [33, 359] width 23 height 20
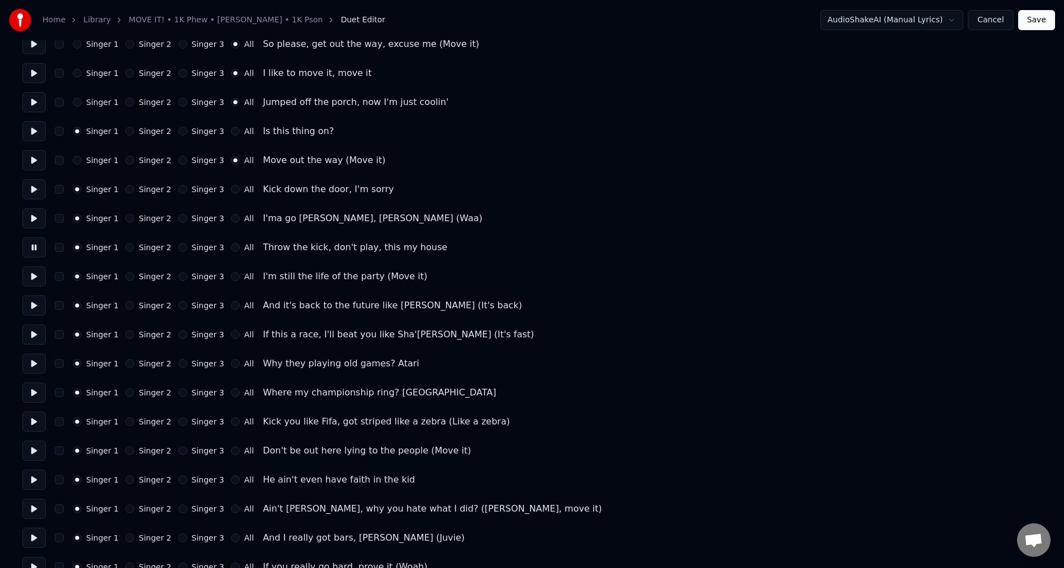
scroll to position [1733, 0]
click at [31, 214] on button at bounding box center [33, 218] width 23 height 20
click at [31, 358] on button at bounding box center [33, 363] width 23 height 20
click at [39, 391] on button at bounding box center [33, 392] width 23 height 20
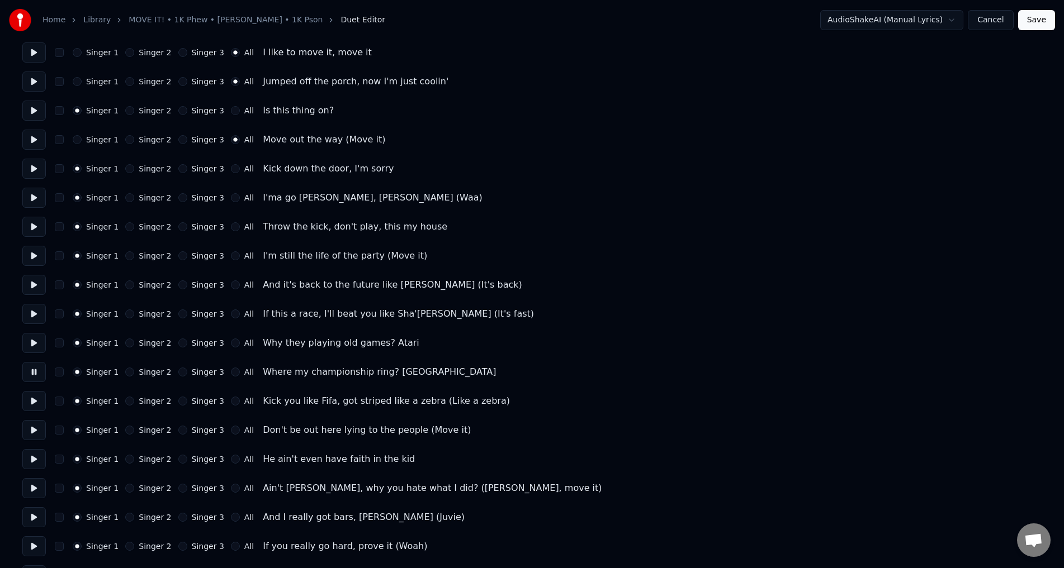
scroll to position [1789, 0]
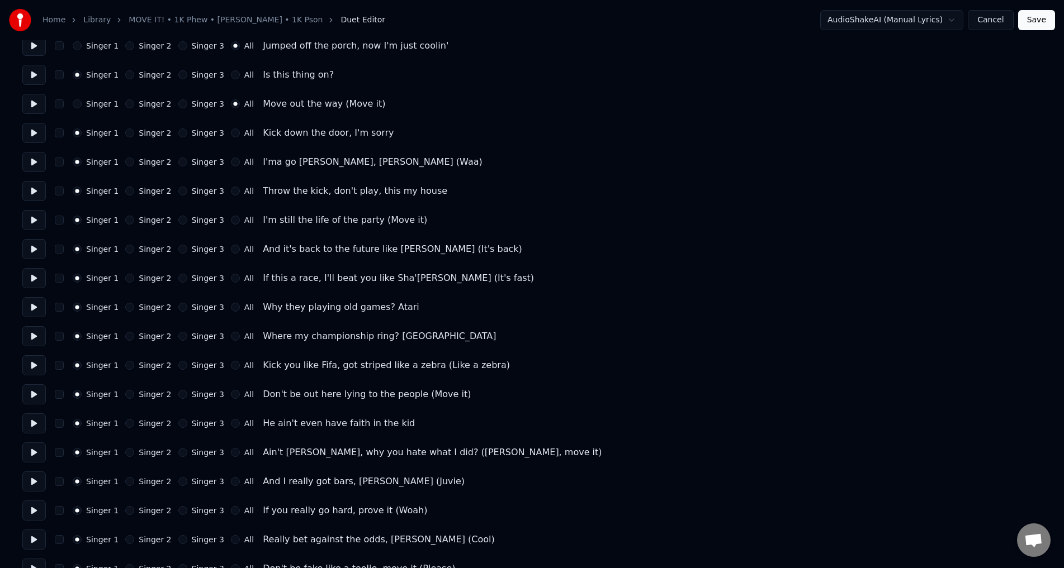
click at [35, 368] on button at bounding box center [33, 366] width 23 height 20
click at [35, 392] on button at bounding box center [33, 395] width 23 height 20
click at [40, 424] on button at bounding box center [33, 424] width 23 height 20
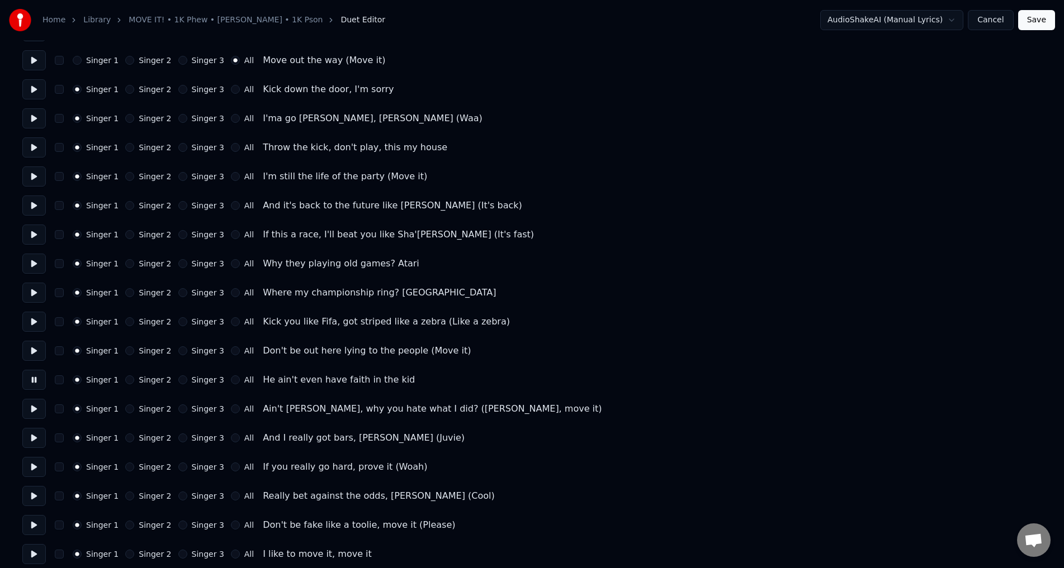
scroll to position [1845, 0]
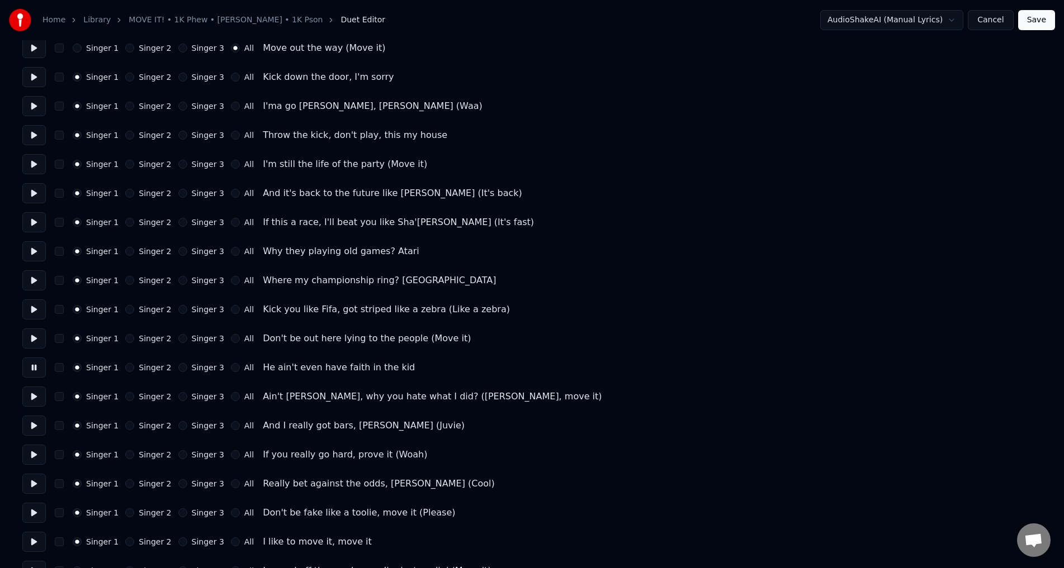
click at [34, 397] on button at bounding box center [33, 397] width 23 height 20
click at [37, 427] on button at bounding box center [33, 426] width 23 height 20
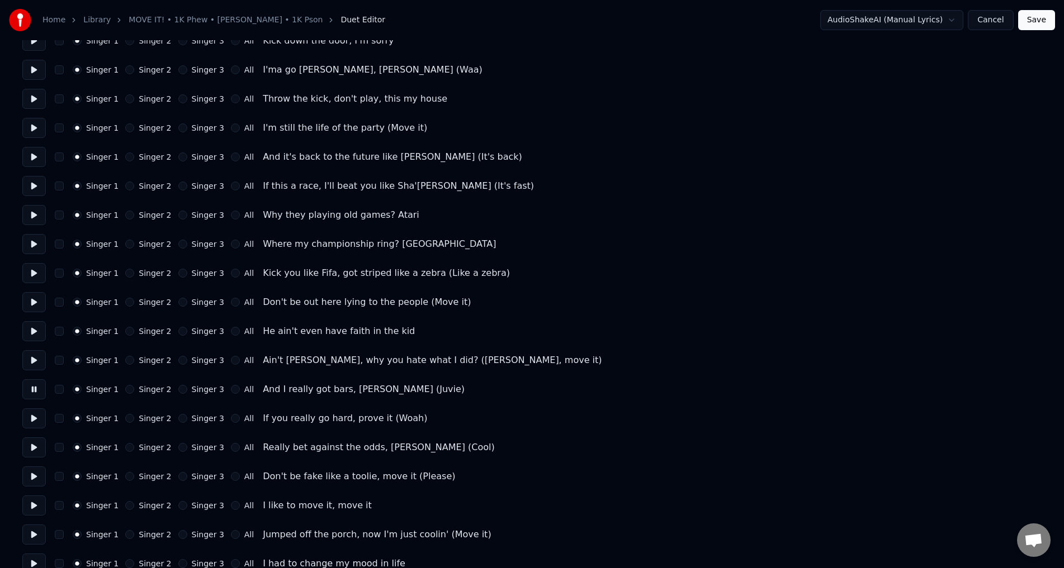
scroll to position [1901, 0]
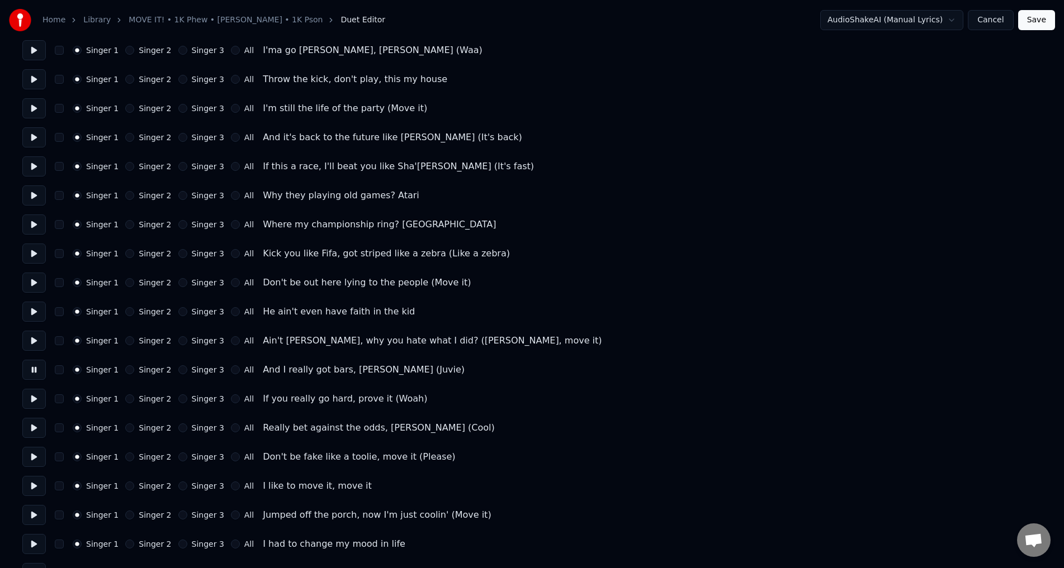
click at [32, 421] on button at bounding box center [33, 428] width 23 height 20
click at [37, 399] on button at bounding box center [33, 399] width 23 height 20
click at [36, 462] on button at bounding box center [33, 457] width 23 height 20
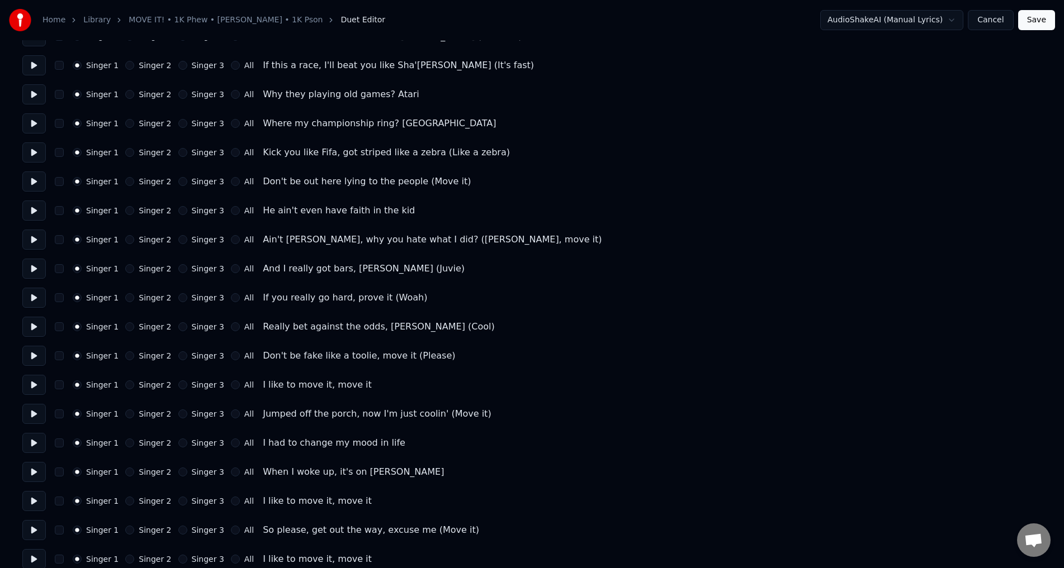
scroll to position [2068, 0]
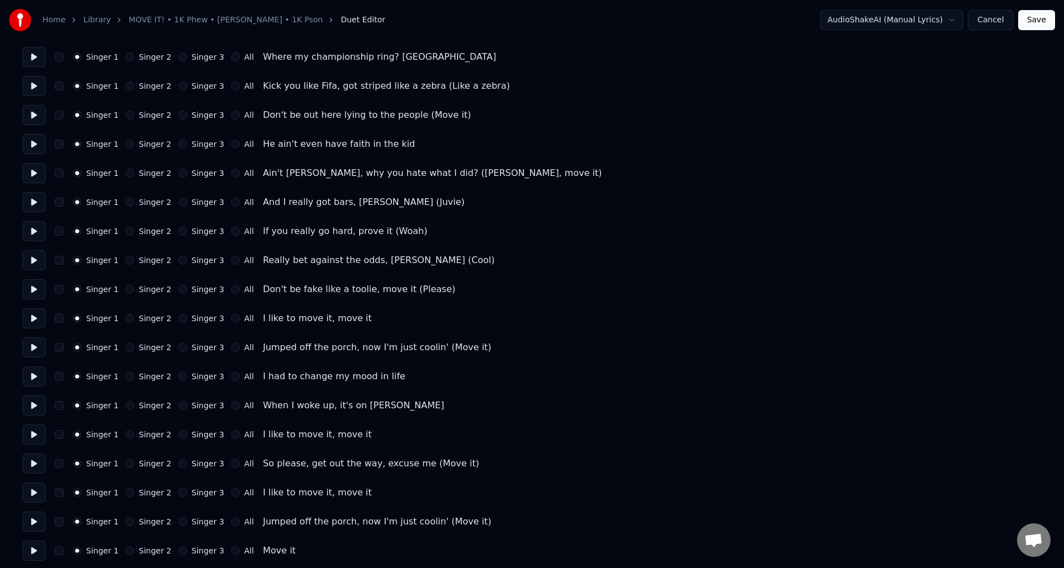
click at [37, 340] on button at bounding box center [33, 348] width 23 height 20
click at [178, 319] on button "Singer 3" at bounding box center [182, 318] width 9 height 9
click at [178, 347] on button "Singer 3" at bounding box center [182, 347] width 9 height 9
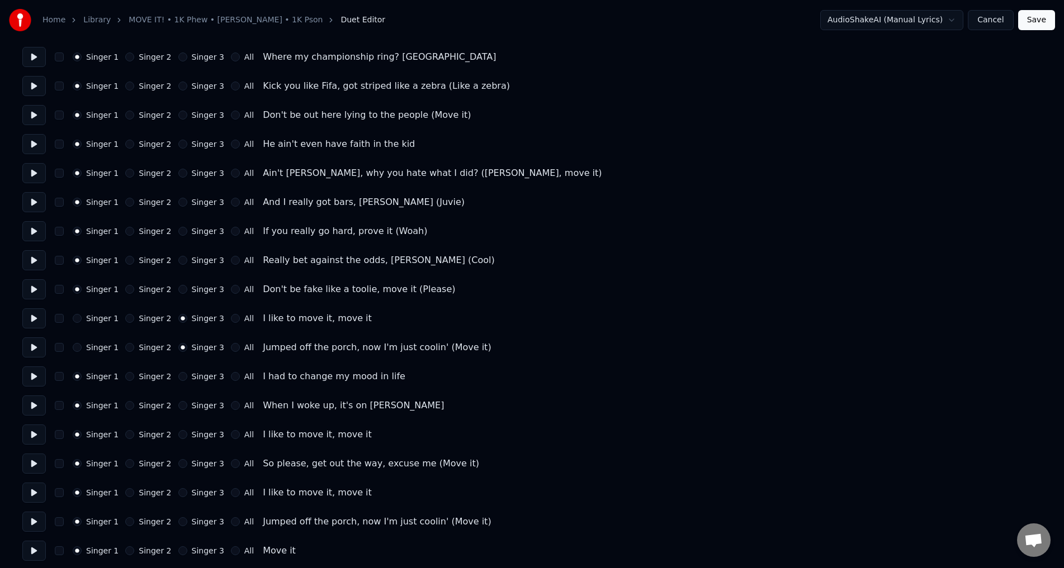
drag, startPoint x: 175, startPoint y: 376, endPoint x: 179, endPoint y: 400, distance: 24.4
click at [178, 377] on button "Singer 3" at bounding box center [182, 376] width 9 height 9
click at [178, 406] on button "Singer 3" at bounding box center [182, 405] width 9 height 9
click at [178, 437] on button "Singer 3" at bounding box center [182, 434] width 9 height 9
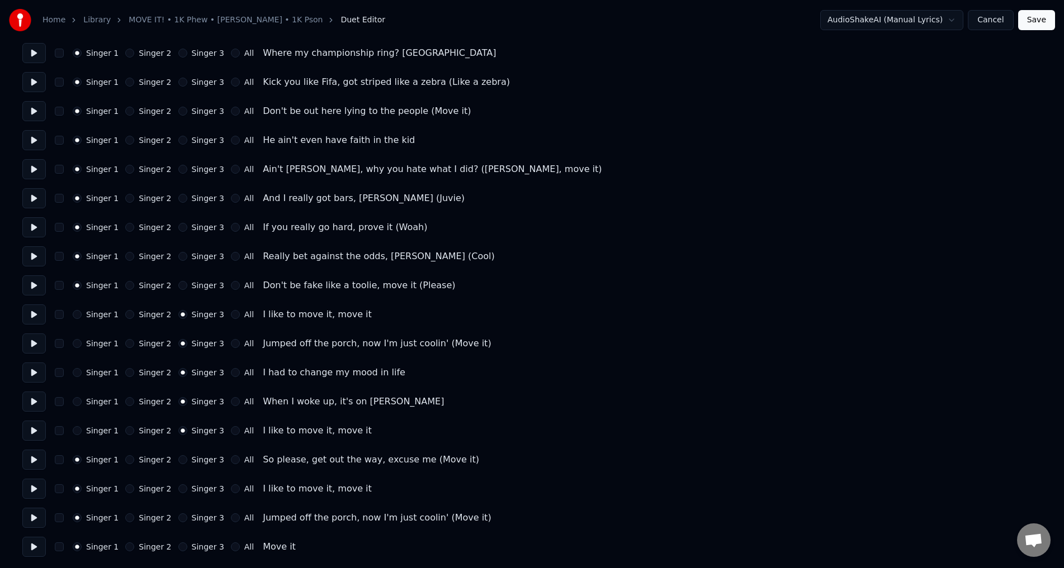
click at [39, 468] on button at bounding box center [33, 460] width 23 height 20
click at [31, 487] on button at bounding box center [33, 489] width 23 height 20
click at [178, 462] on button "Singer 3" at bounding box center [182, 460] width 9 height 9
click at [231, 518] on button "All" at bounding box center [235, 518] width 9 height 9
click at [231, 550] on button "All" at bounding box center [235, 547] width 9 height 9
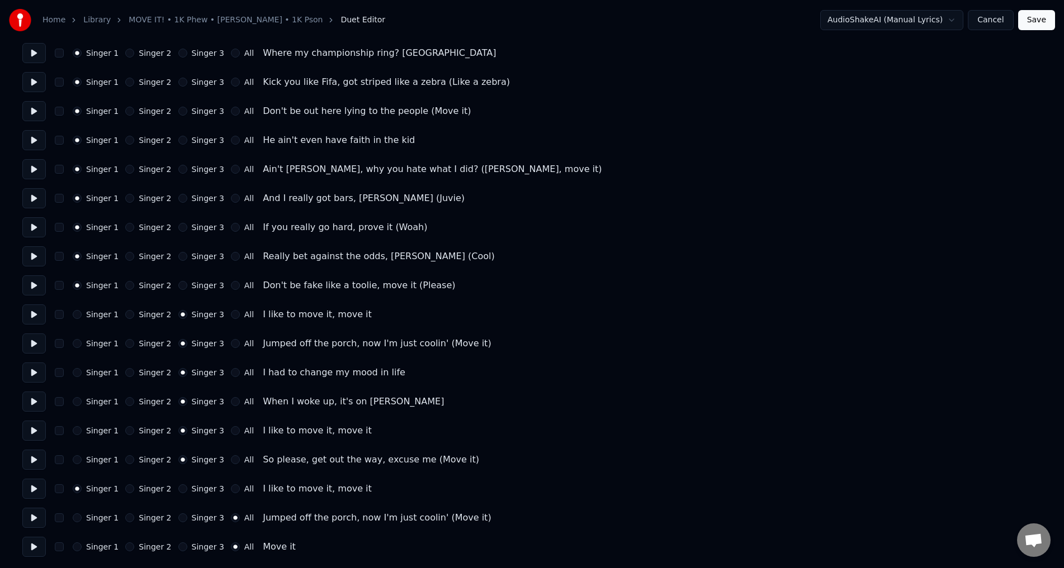
click at [178, 490] on button "Singer 3" at bounding box center [182, 489] width 9 height 9
click at [1034, 20] on button "Save" at bounding box center [1036, 20] width 37 height 20
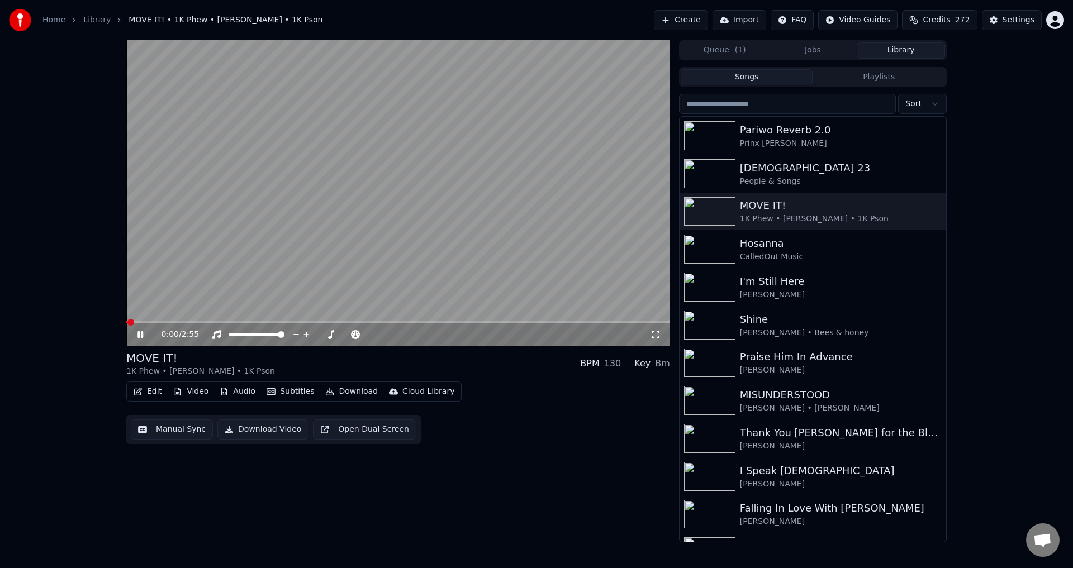
click at [177, 428] on button "Manual Sync" at bounding box center [172, 430] width 82 height 20
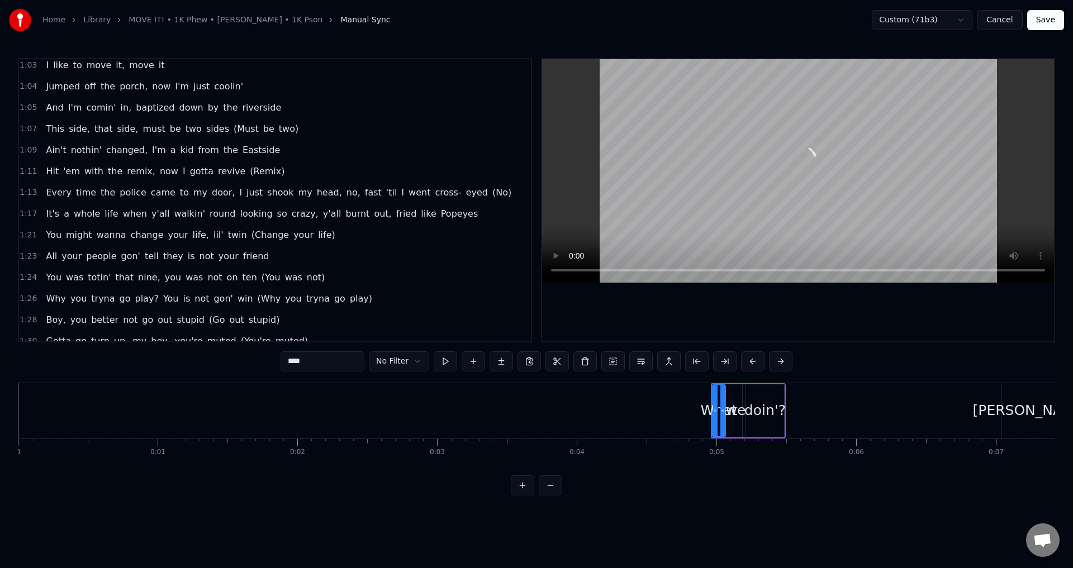
scroll to position [950, 0]
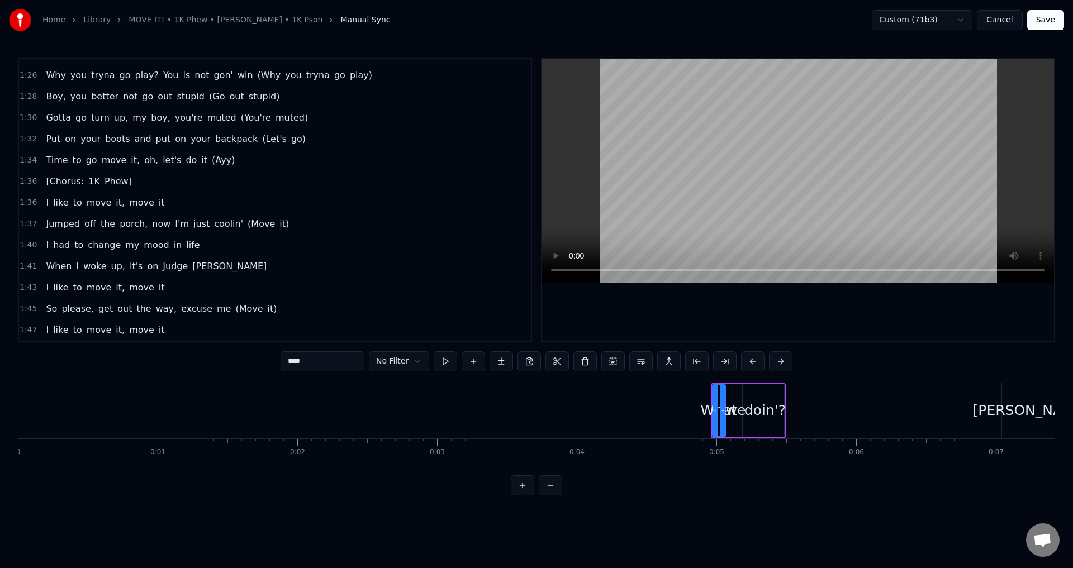
click at [121, 180] on div "[Chorus: 1K Phew]" at bounding box center [88, 182] width 94 height 20
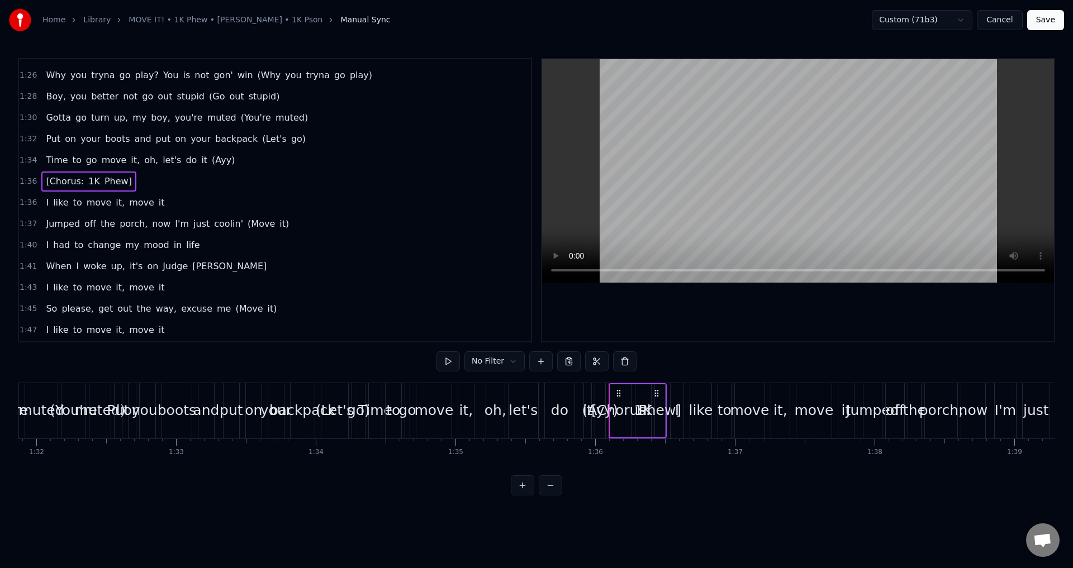
scroll to position [0, 13373]
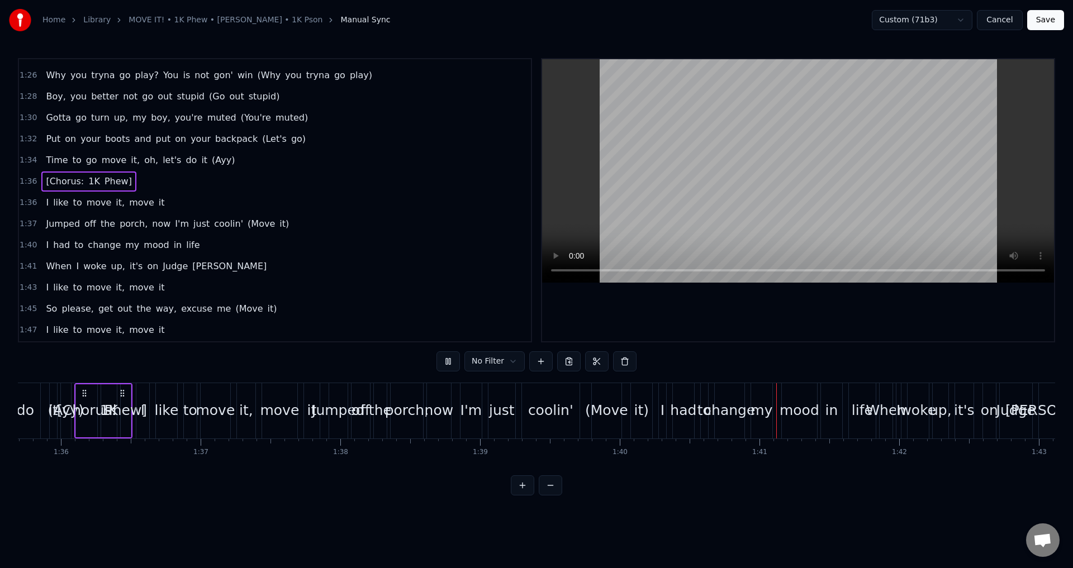
click at [122, 177] on div "[Chorus: 1K Phew]" at bounding box center [88, 182] width 94 height 20
click at [625, 362] on button at bounding box center [624, 362] width 23 height 20
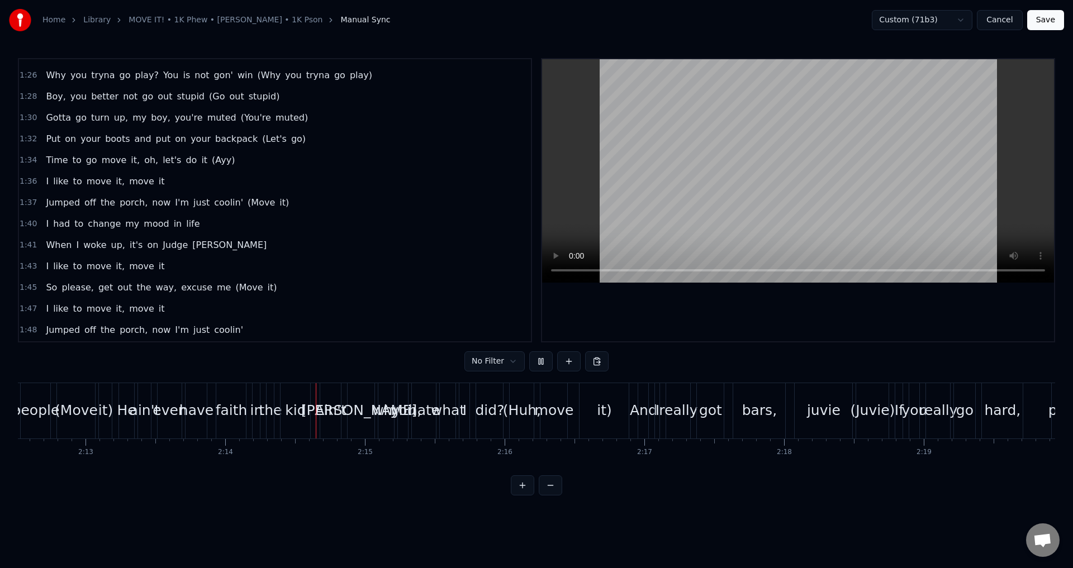
scroll to position [0, 18642]
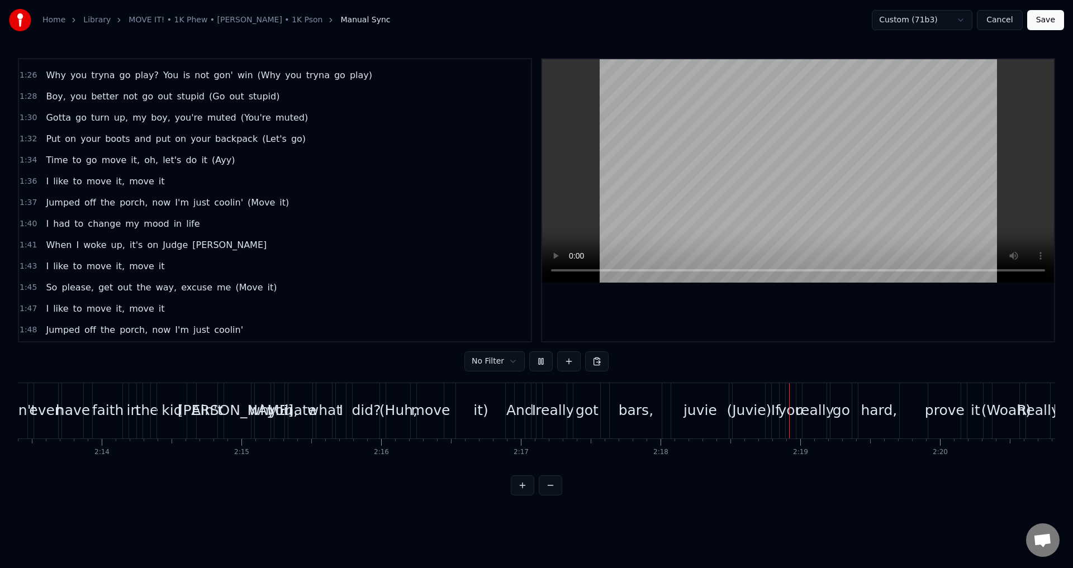
click at [1036, 22] on button "Save" at bounding box center [1045, 20] width 37 height 20
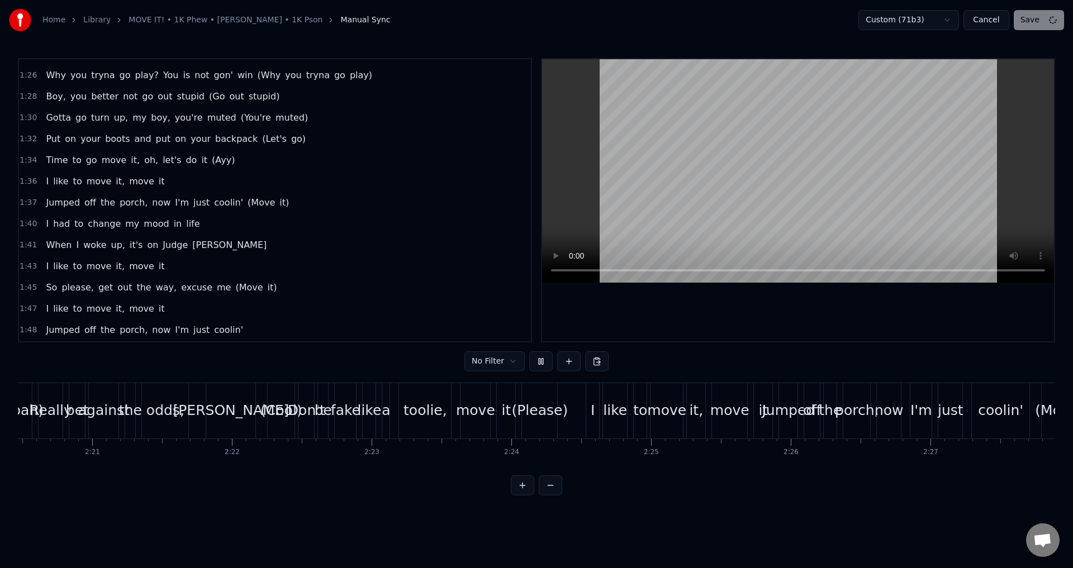
scroll to position [0, 20509]
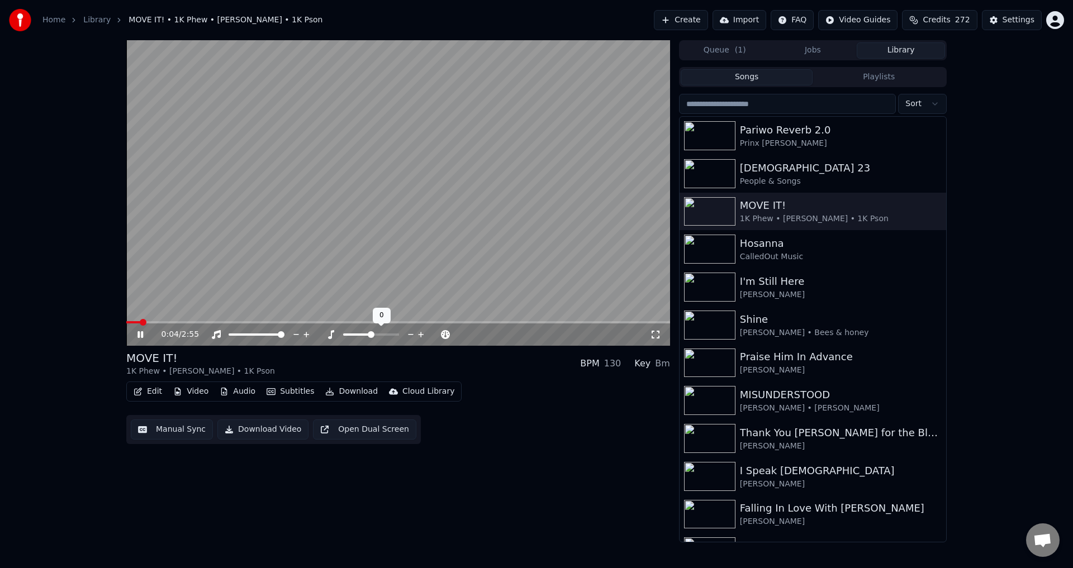
click at [420, 333] on icon at bounding box center [421, 334] width 11 height 11
click at [249, 431] on button "Download Video" at bounding box center [262, 430] width 91 height 20
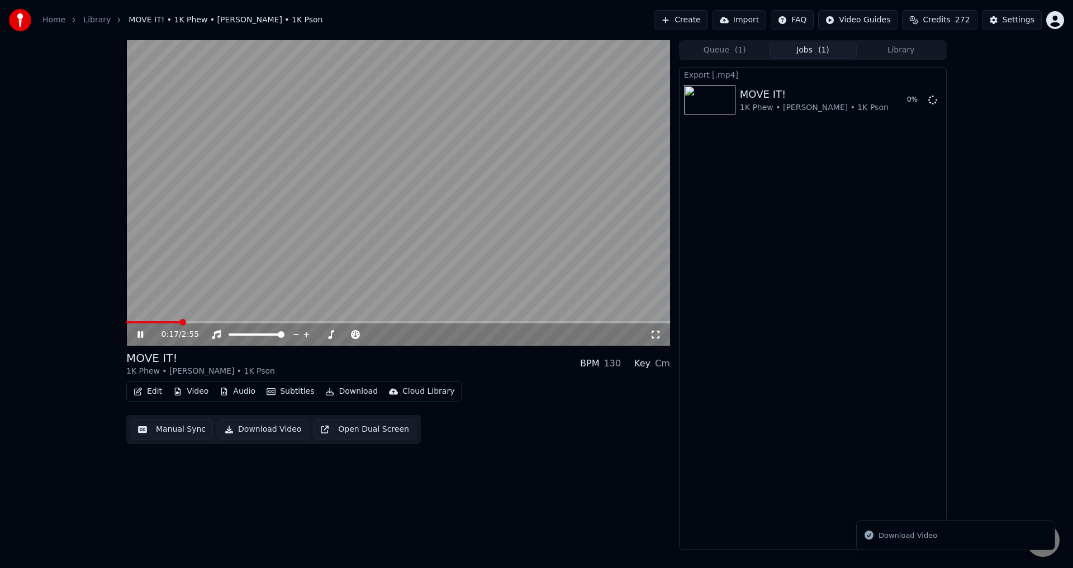
click at [888, 46] on button "Library" at bounding box center [901, 50] width 88 height 16
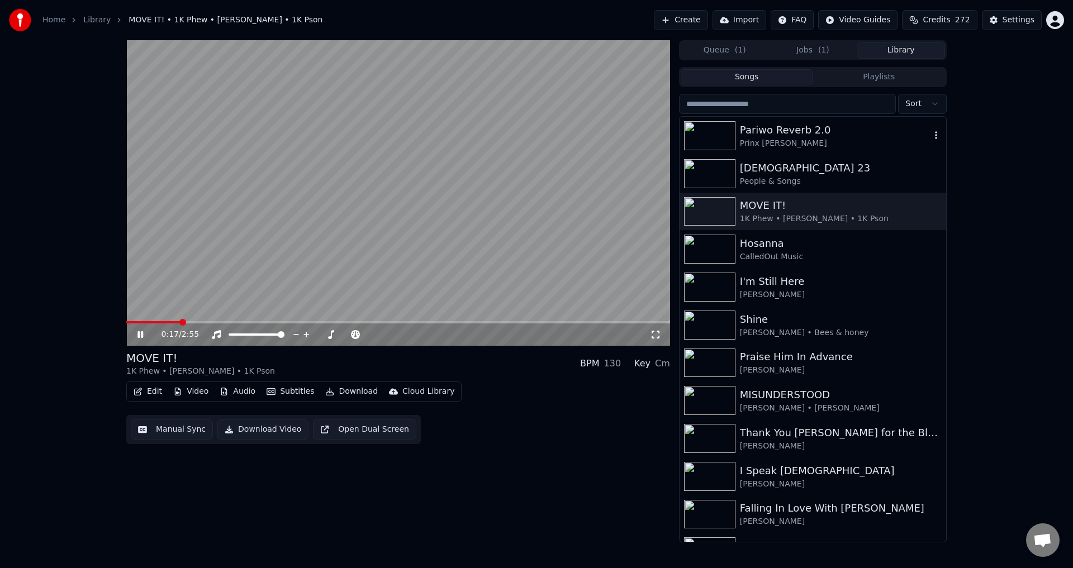
click at [812, 130] on div "Pariwo Reverb 2.0" at bounding box center [835, 130] width 191 height 16
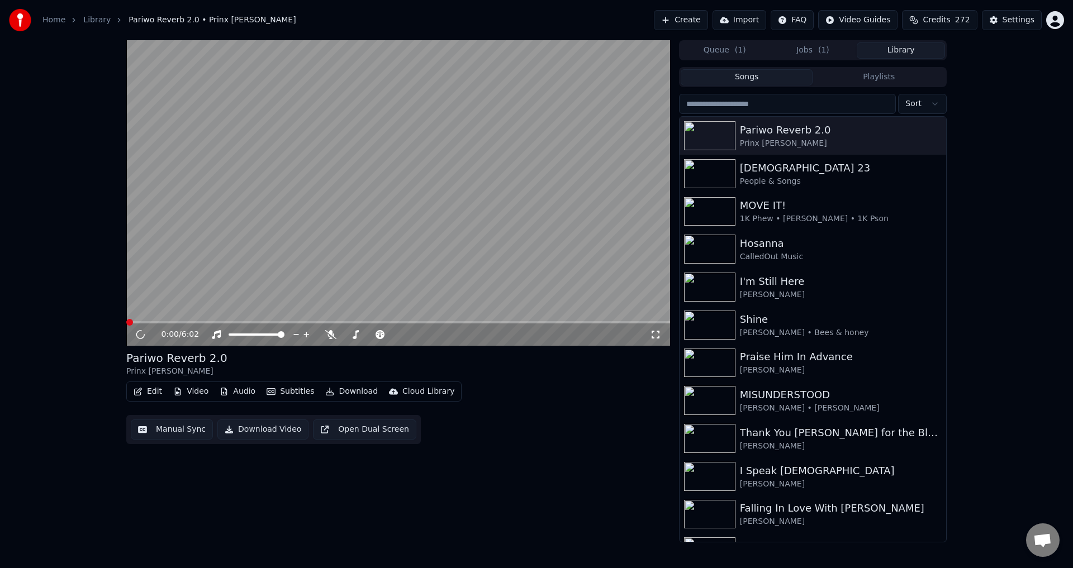
click at [556, 200] on video at bounding box center [398, 193] width 544 height 306
click at [556, 198] on video at bounding box center [398, 193] width 544 height 306
click at [144, 389] on button "Edit" at bounding box center [147, 392] width 37 height 16
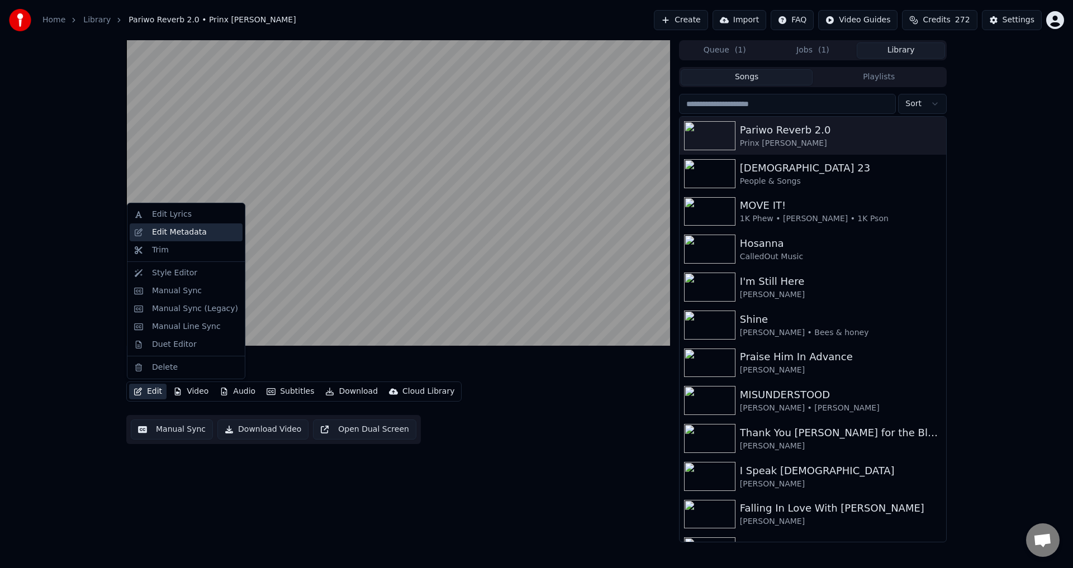
click at [175, 233] on div "Edit Metadata" at bounding box center [179, 232] width 55 height 11
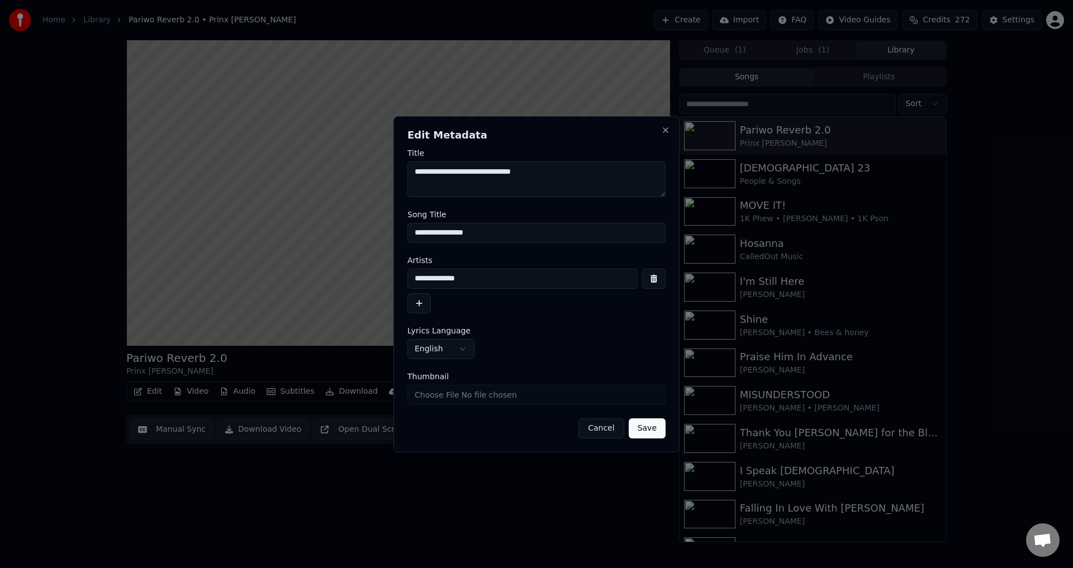
drag, startPoint x: 493, startPoint y: 233, endPoint x: 439, endPoint y: 233, distance: 54.2
click at [439, 233] on input "**********" at bounding box center [537, 233] width 258 height 20
type input "******"
click at [644, 428] on button "Save" at bounding box center [647, 429] width 37 height 20
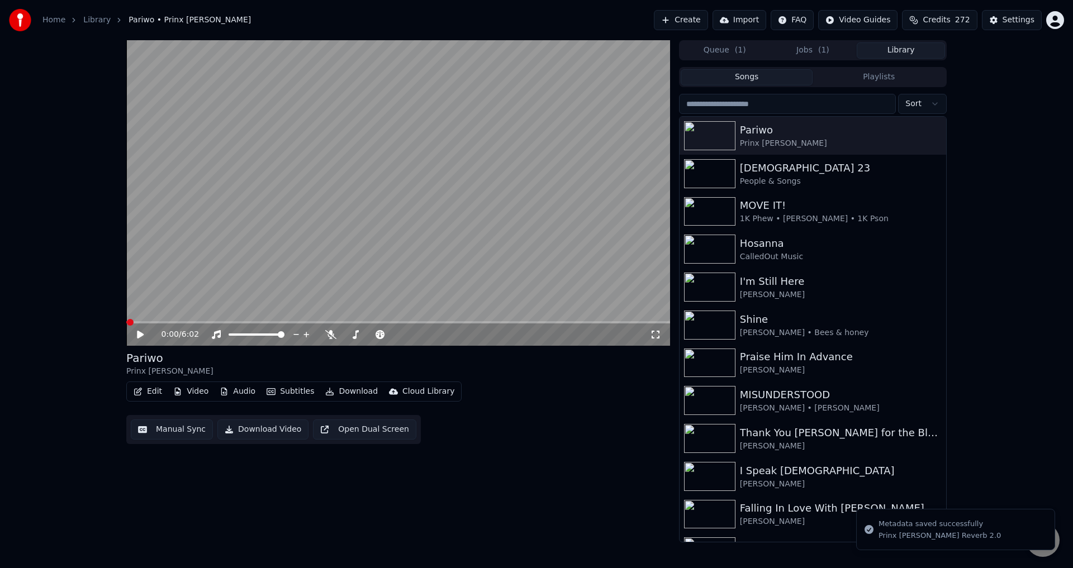
click at [196, 322] on span at bounding box center [398, 322] width 544 height 2
click at [288, 278] on video at bounding box center [398, 193] width 544 height 306
click at [166, 428] on button "Manual Sync" at bounding box center [172, 430] width 82 height 20
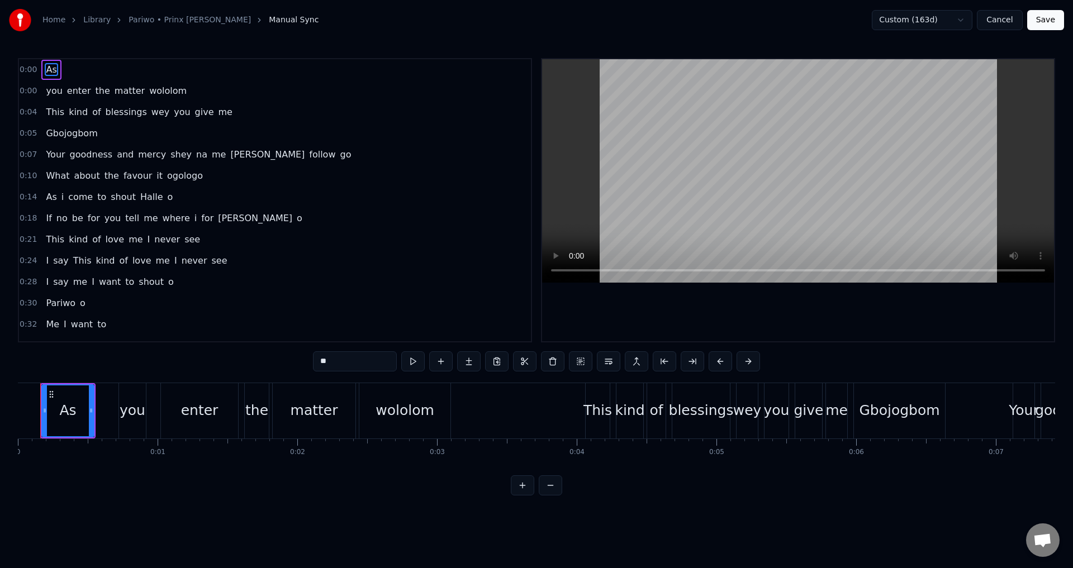
click at [706, 181] on video at bounding box center [798, 171] width 512 height 224
click at [664, 217] on video at bounding box center [798, 171] width 512 height 224
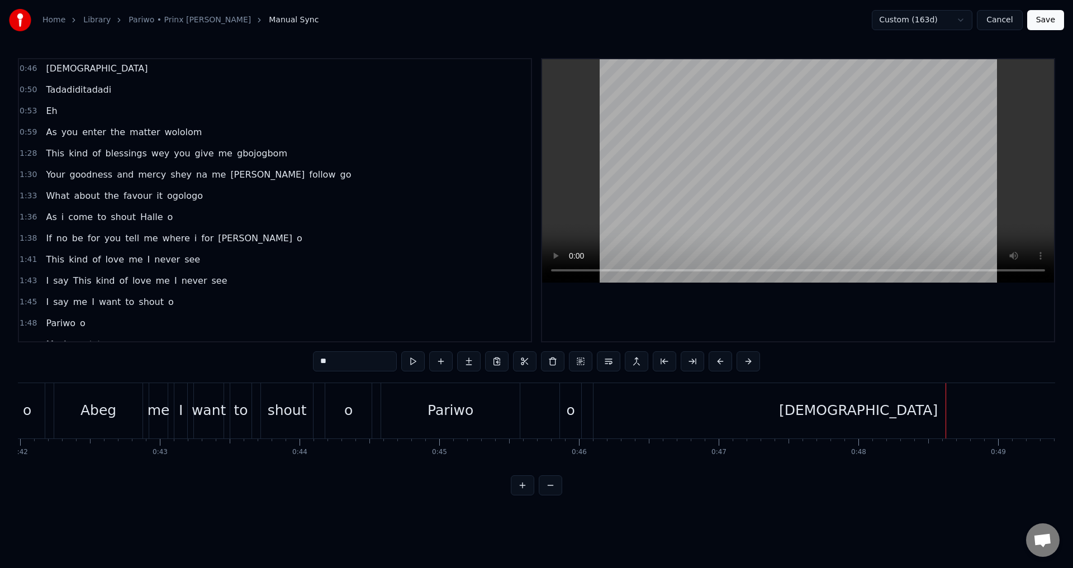
scroll to position [391, 0]
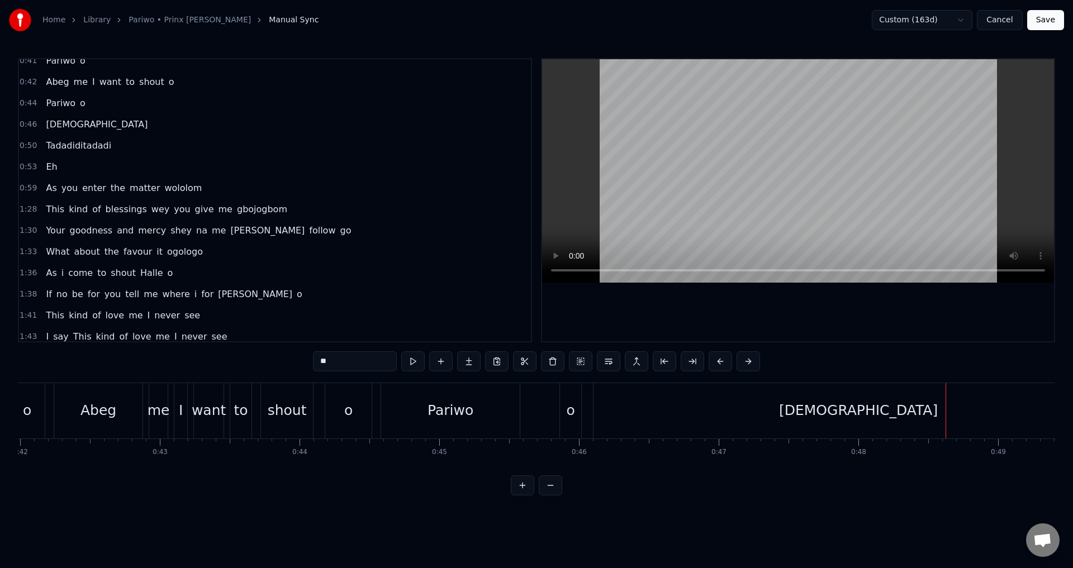
click at [101, 120] on div "[DEMOGRAPHIC_DATA]" at bounding box center [96, 125] width 111 height 20
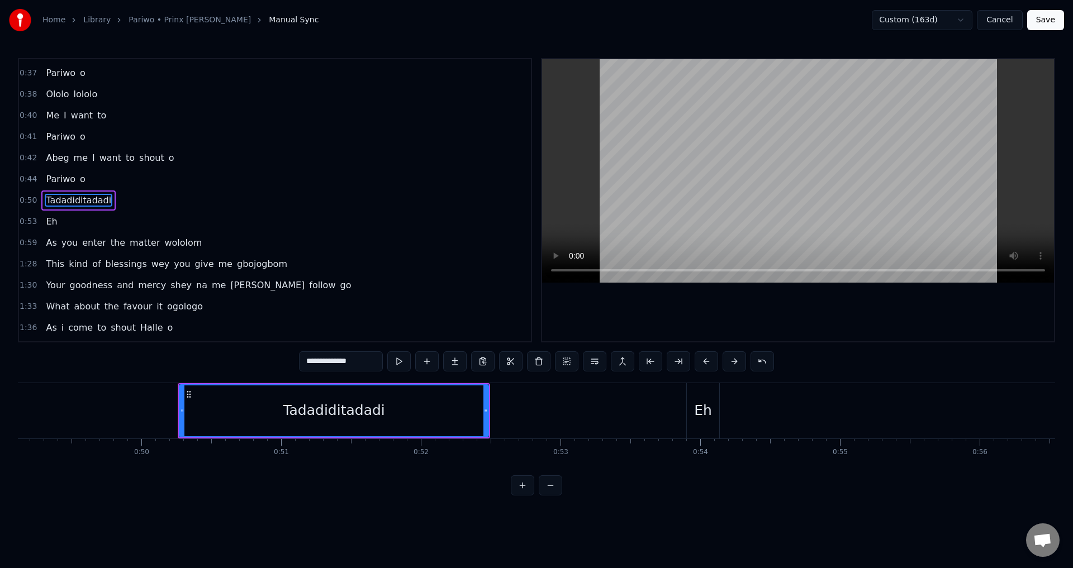
scroll to position [0, 6968]
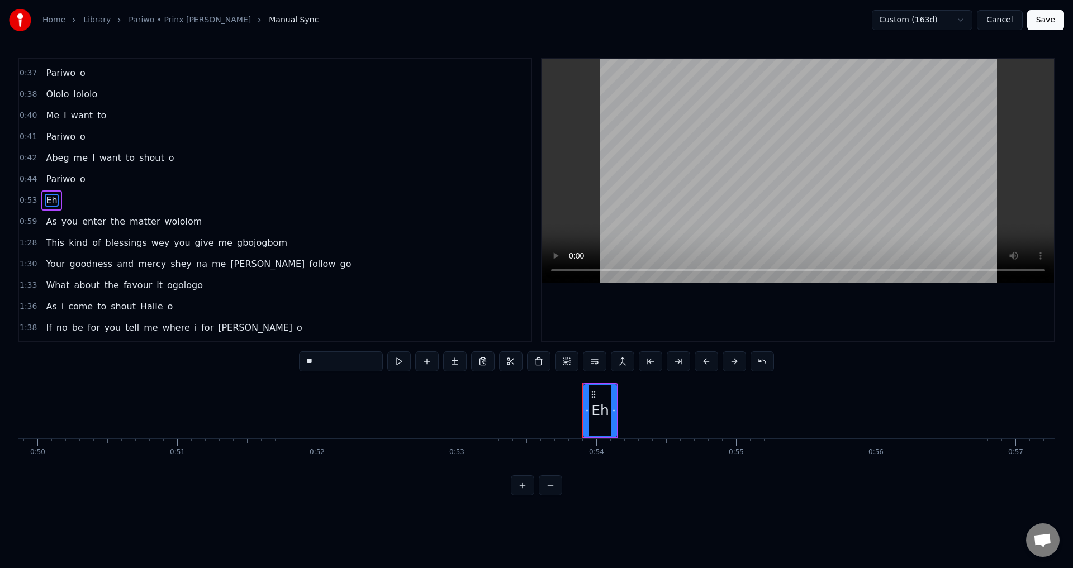
type input "**"
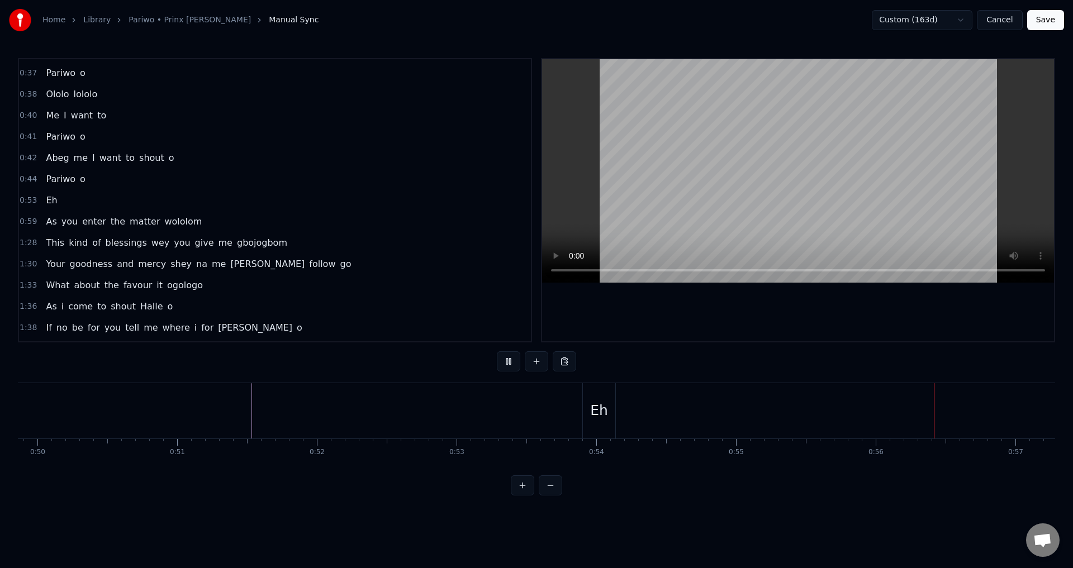
click at [51, 198] on span "Eh" at bounding box center [51, 200] width 13 height 13
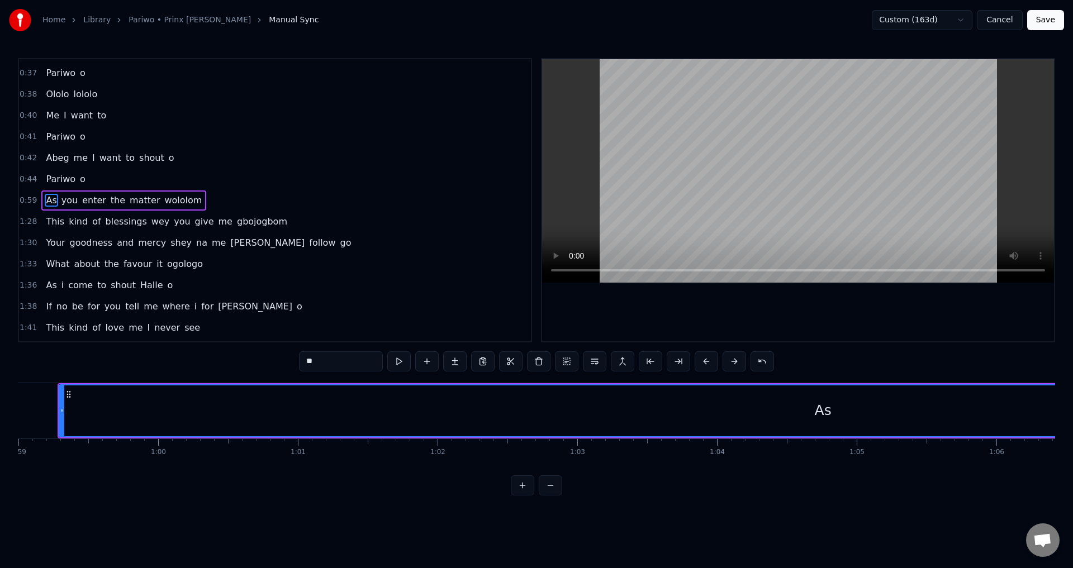
scroll to position [0, 8161]
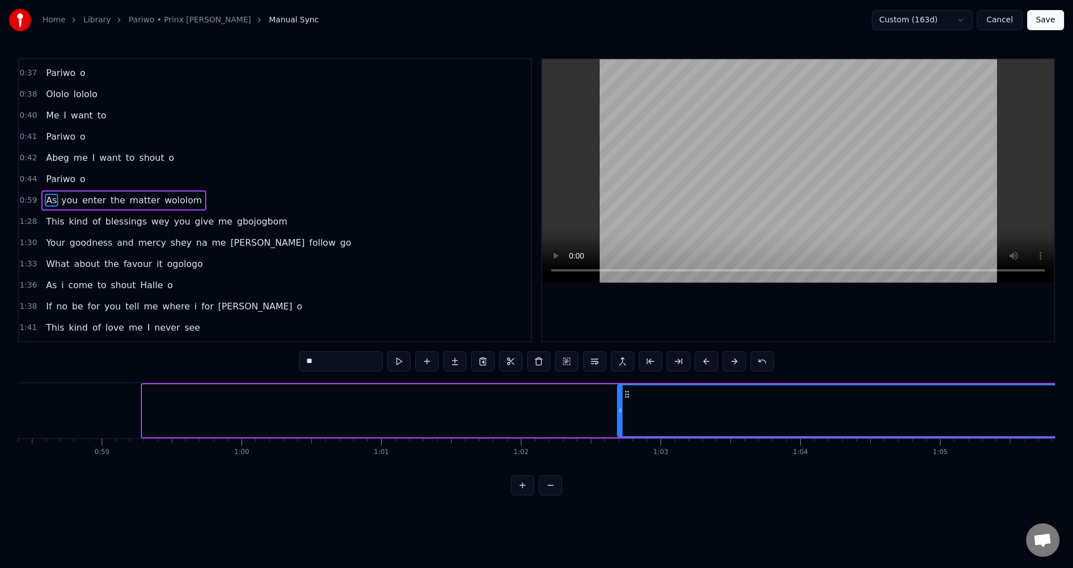
drag, startPoint x: 144, startPoint y: 412, endPoint x: 619, endPoint y: 471, distance: 478.8
click at [619, 467] on div "As you enter the matter wololom This kind of blessings wey you give me Gbojogbo…" at bounding box center [536, 425] width 1037 height 84
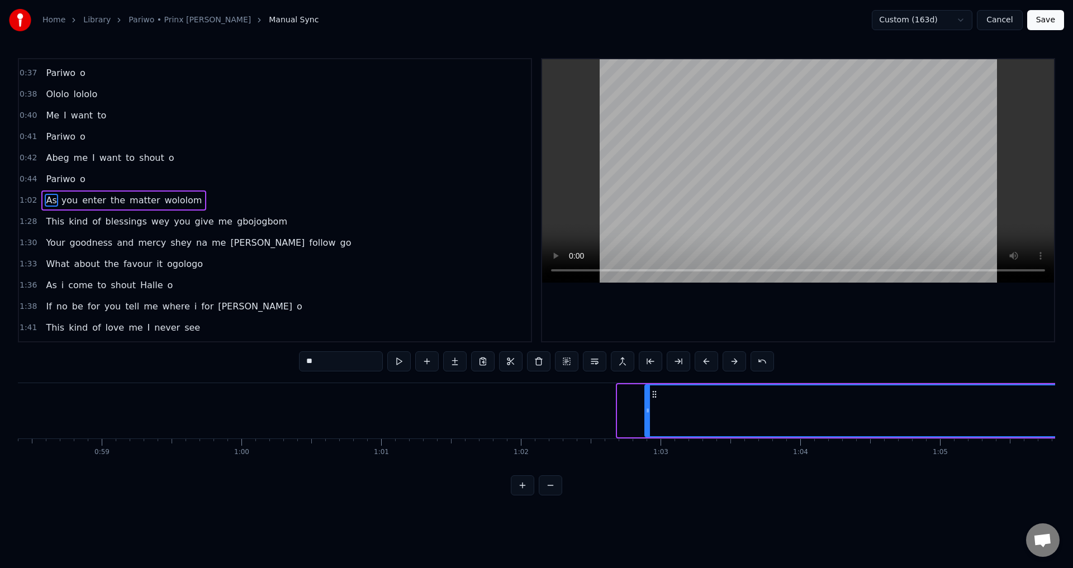
drag, startPoint x: 642, startPoint y: 408, endPoint x: 661, endPoint y: 439, distance: 37.4
click at [646, 416] on div at bounding box center [648, 411] width 4 height 51
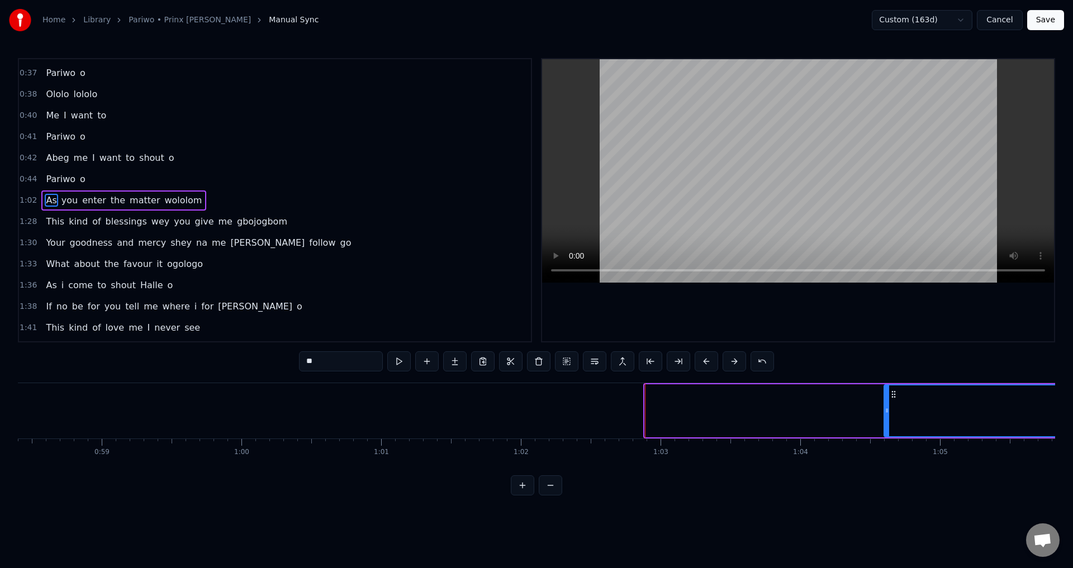
drag, startPoint x: 646, startPoint y: 413, endPoint x: 885, endPoint y: 446, distance: 241.4
click at [887, 440] on div "As you enter the matter wololom This kind of blessings wey you give me Gbojogbo…" at bounding box center [536, 425] width 1037 height 84
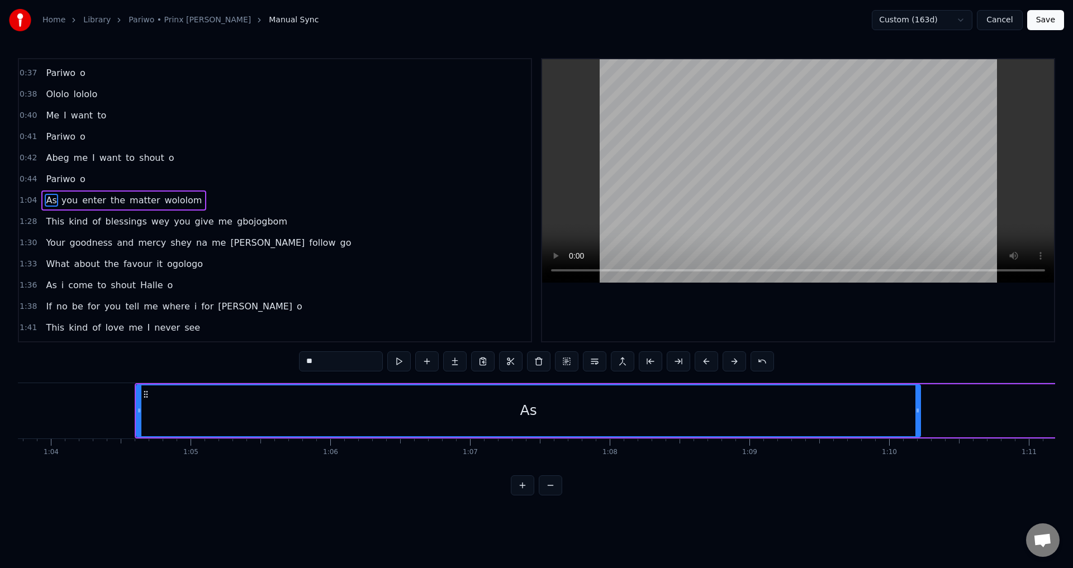
scroll to position [0, 8800]
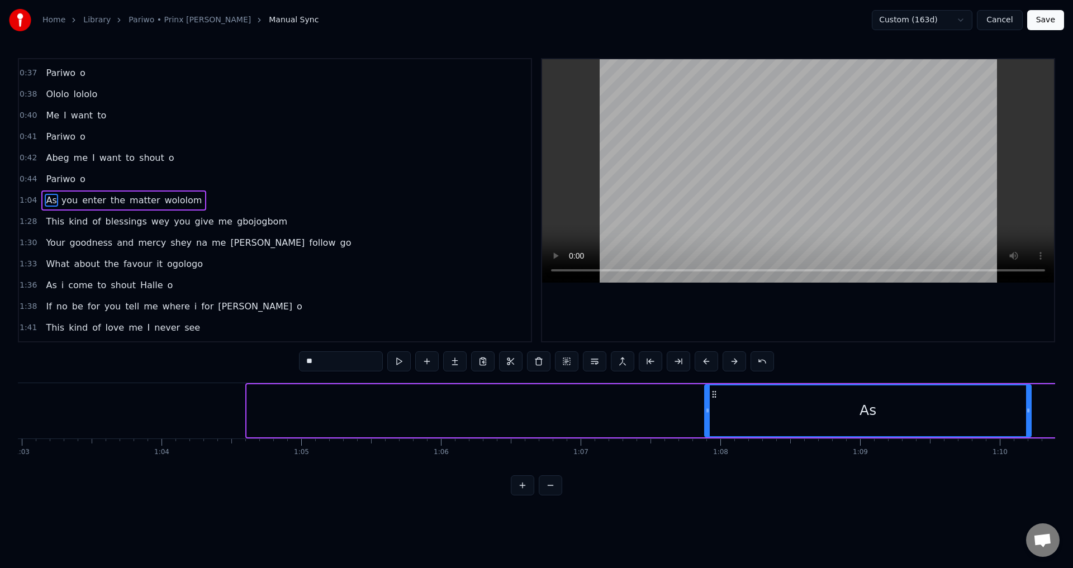
drag, startPoint x: 248, startPoint y: 420, endPoint x: 748, endPoint y: 488, distance: 504.4
click at [754, 490] on div "0:00 As 0:00 you enter the matter wololom 0:04 This kind of blessings wey you g…" at bounding box center [536, 277] width 1037 height 438
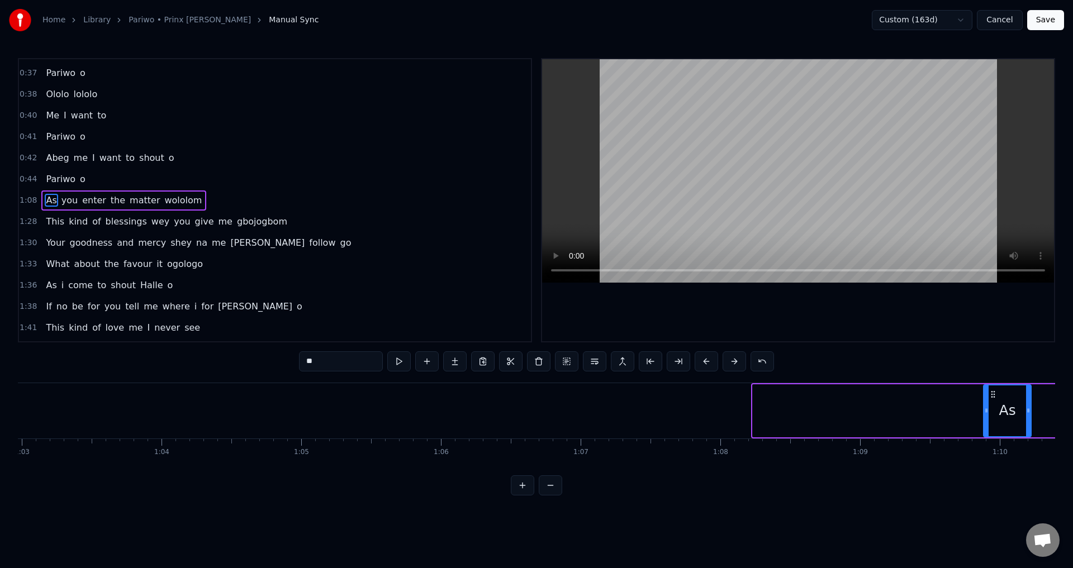
drag, startPoint x: 756, startPoint y: 410, endPoint x: 987, endPoint y: 411, distance: 230.9
click at [987, 411] on icon at bounding box center [986, 410] width 4 height 9
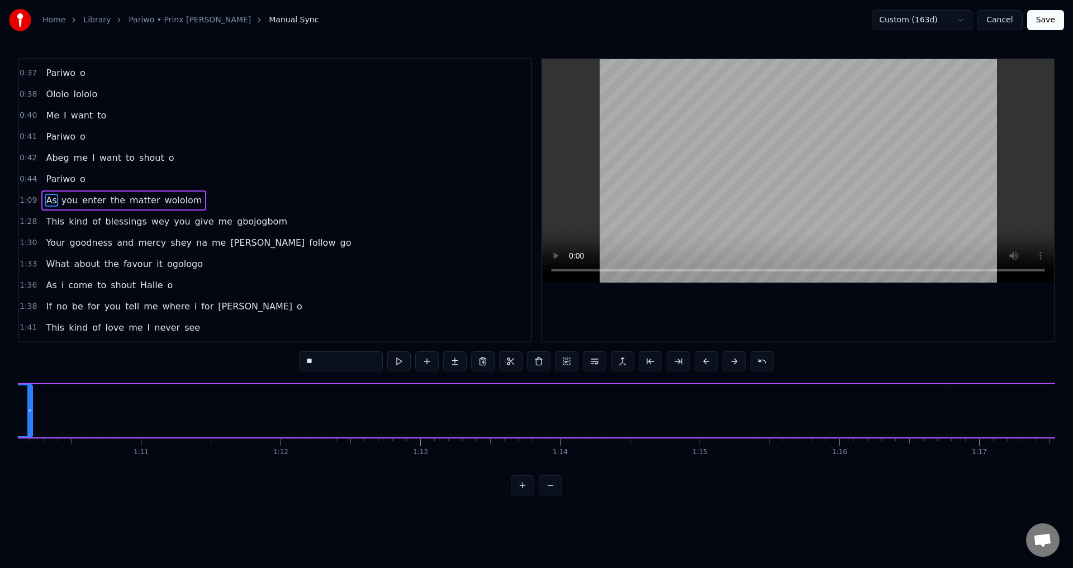
scroll to position [0, 9716]
click at [61, 199] on span "you" at bounding box center [69, 200] width 18 height 13
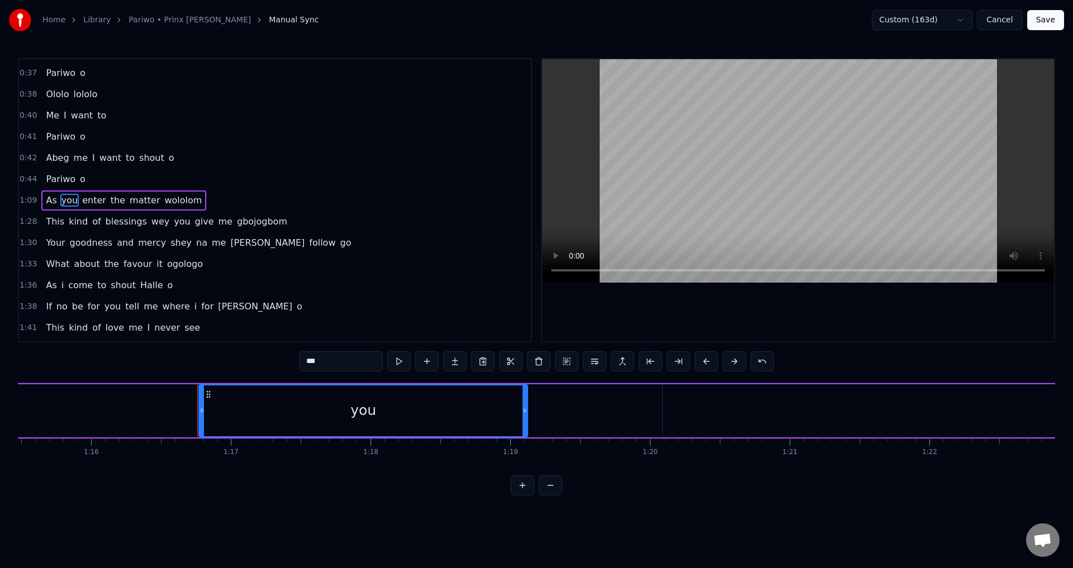
scroll to position [0, 10671]
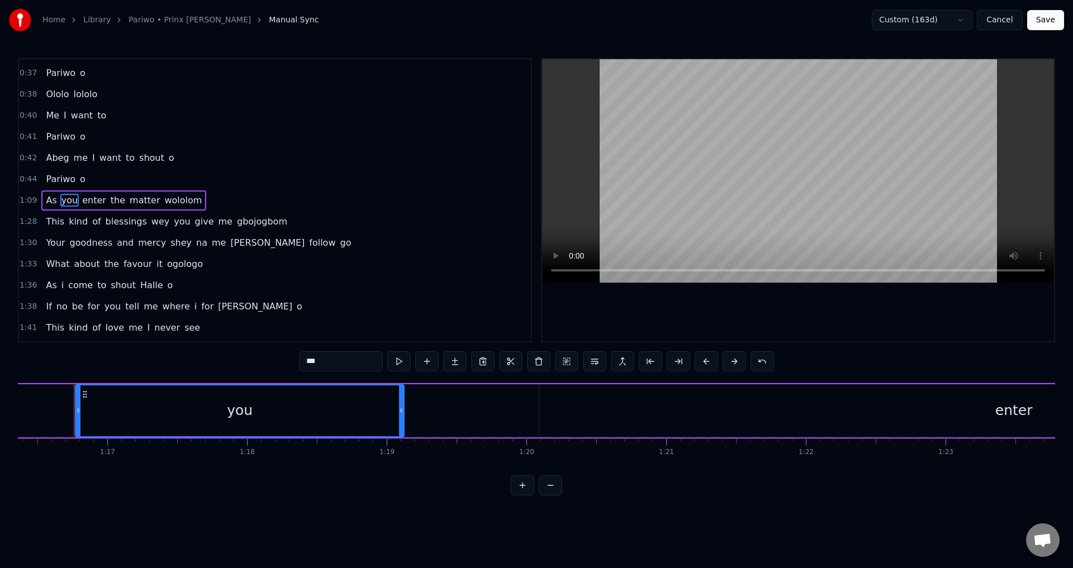
click at [49, 201] on span "As" at bounding box center [51, 200] width 13 height 13
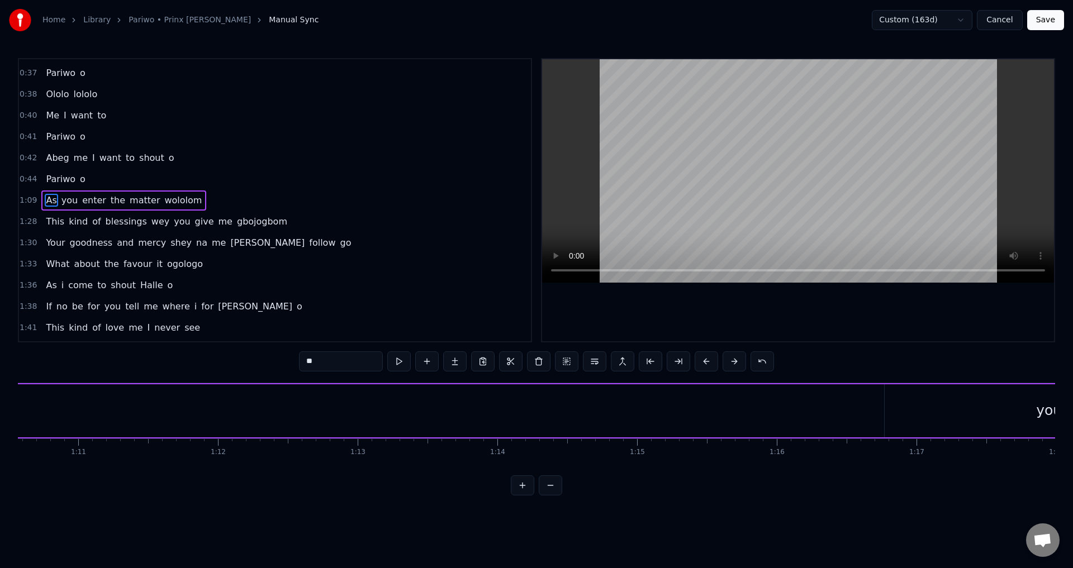
scroll to position [0, 9709]
drag, startPoint x: 83, startPoint y: 389, endPoint x: 718, endPoint y: 492, distance: 643.4
click at [724, 484] on div "0:00 As 0:00 you enter the matter wololom 0:04 This kind of blessings wey you g…" at bounding box center [536, 277] width 1037 height 438
click at [482, 453] on div "As you enter the matter wololom This kind of blessings wey you give me Gbojogbo…" at bounding box center [536, 425] width 1037 height 84
drag, startPoint x: 84, startPoint y: 392, endPoint x: 639, endPoint y: 389, distance: 555.6
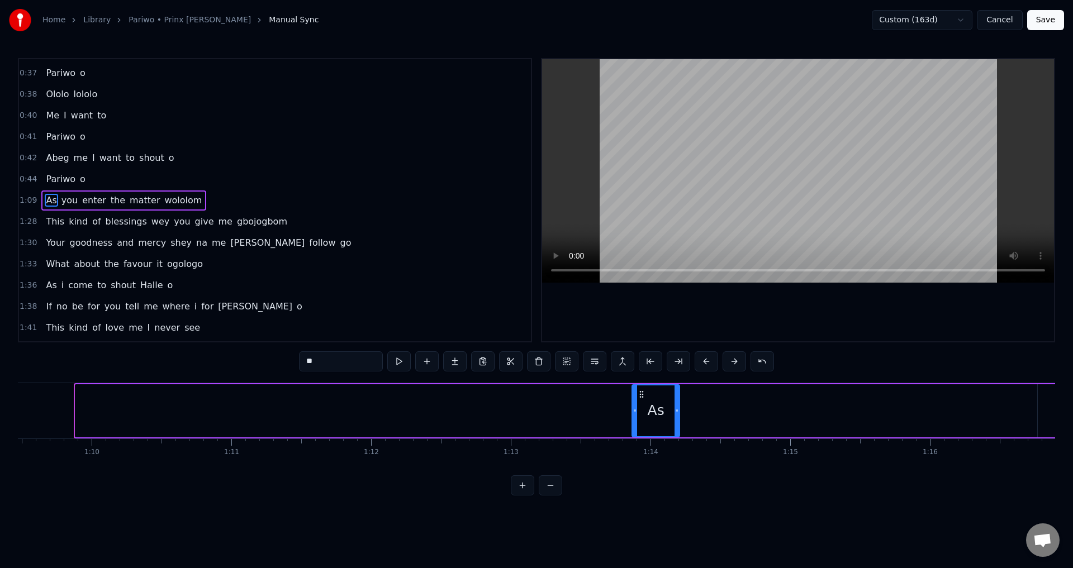
click at [642, 422] on div "As" at bounding box center [656, 411] width 46 height 51
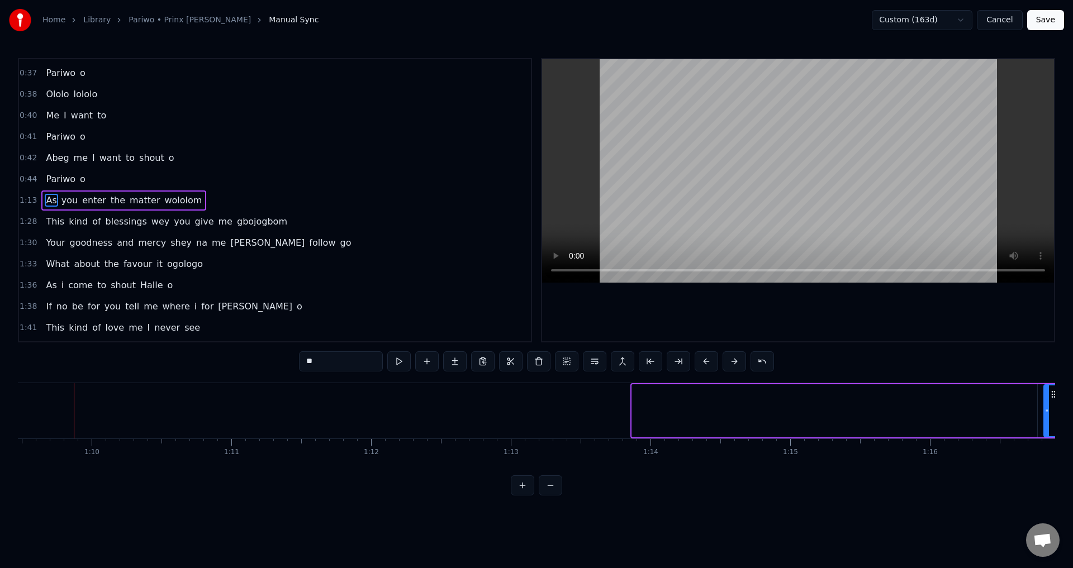
scroll to position [0, 9734]
drag, startPoint x: 642, startPoint y: 393, endPoint x: 1032, endPoint y: 421, distance: 391.7
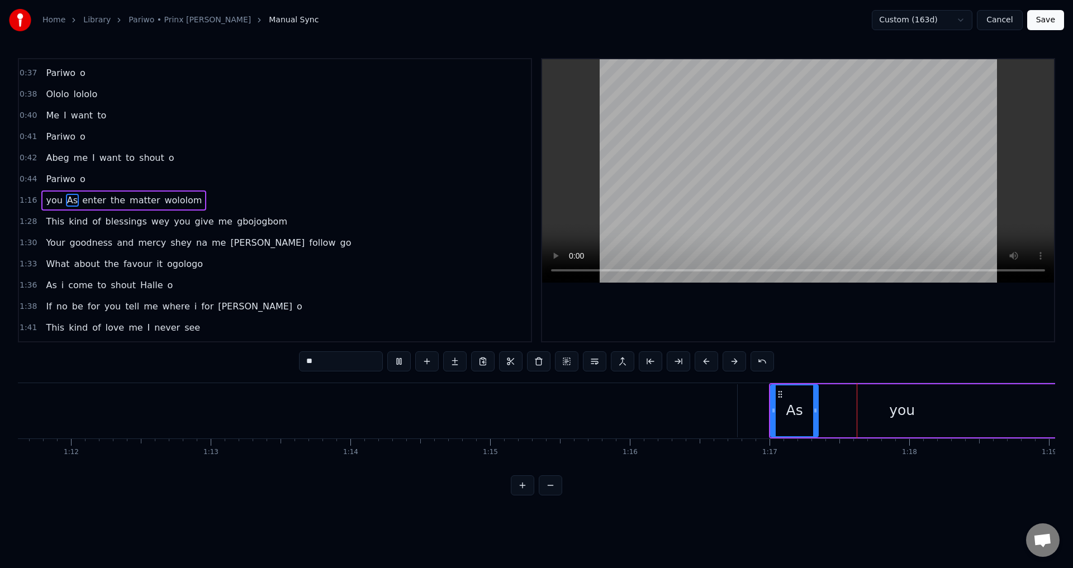
scroll to position [0, 10668]
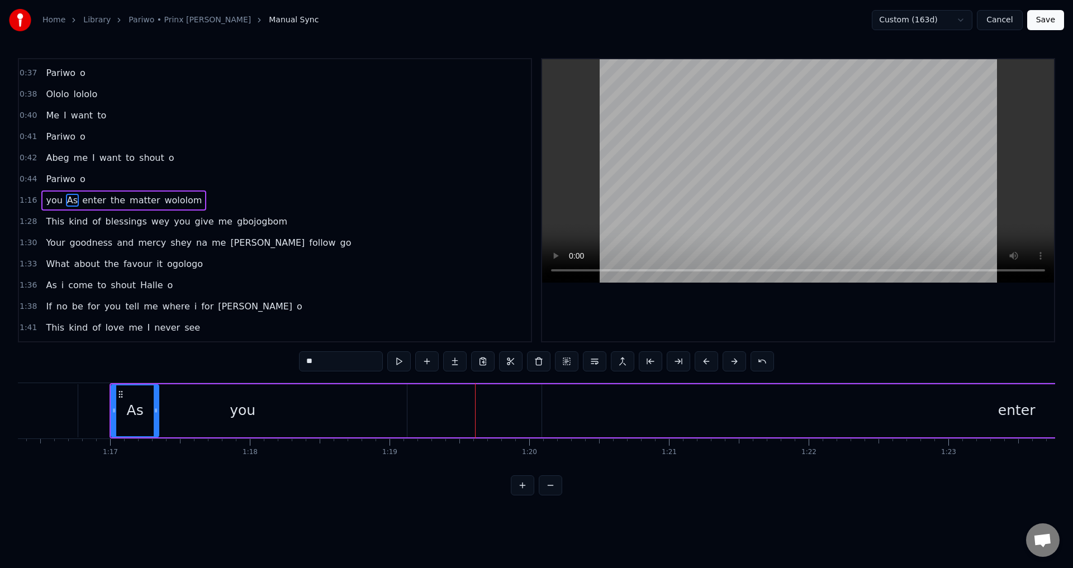
click at [296, 406] on div "you" at bounding box center [242, 411] width 329 height 53
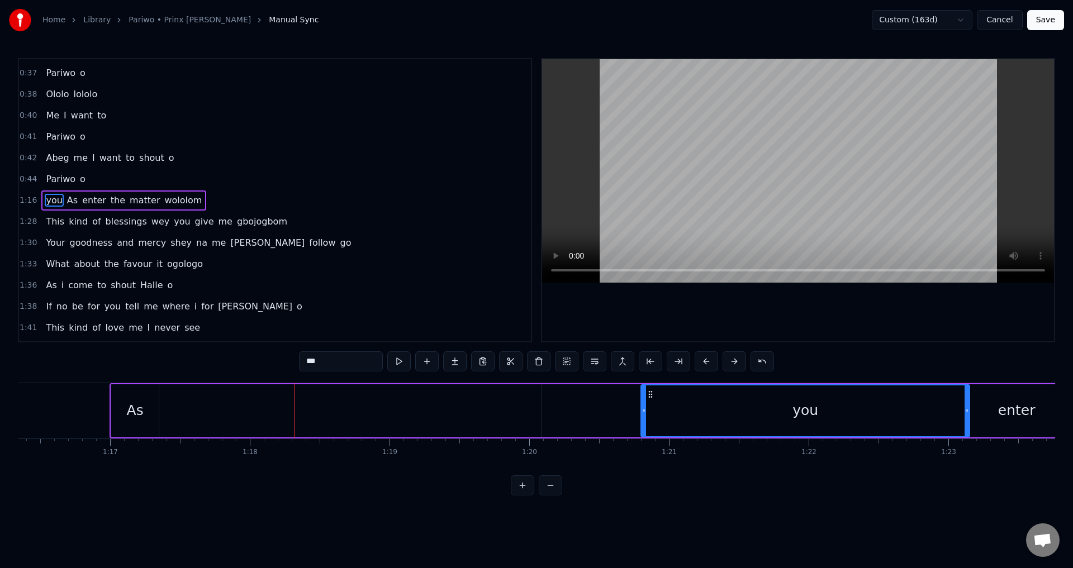
drag, startPoint x: 86, startPoint y: 392, endPoint x: 648, endPoint y: 434, distance: 564.4
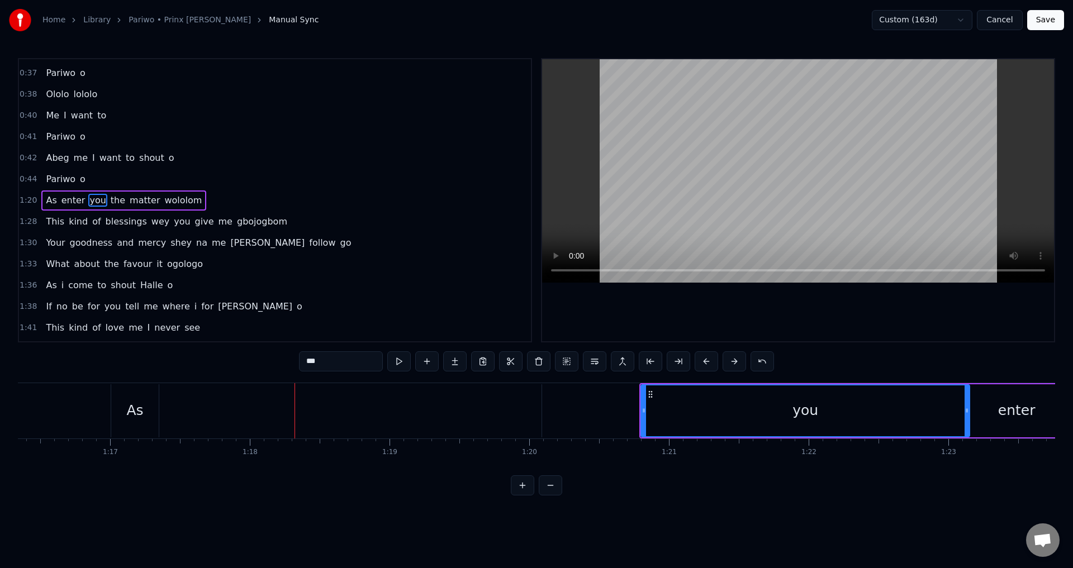
click at [140, 413] on div "As" at bounding box center [135, 410] width 17 height 21
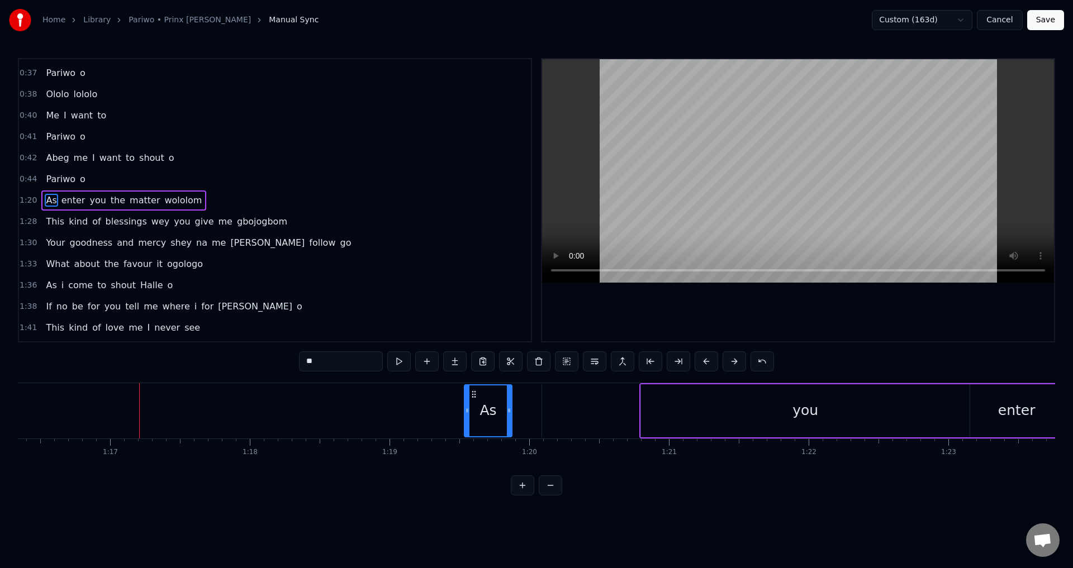
drag, startPoint x: 120, startPoint y: 392, endPoint x: 473, endPoint y: 404, distance: 353.5
click at [473, 404] on div "As" at bounding box center [488, 411] width 46 height 51
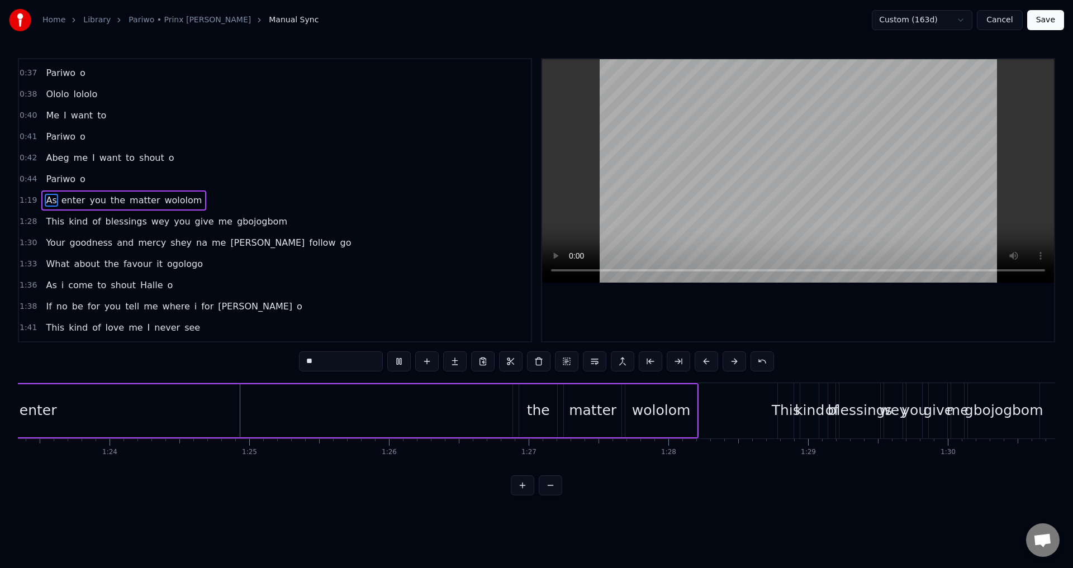
scroll to position [0, 11662]
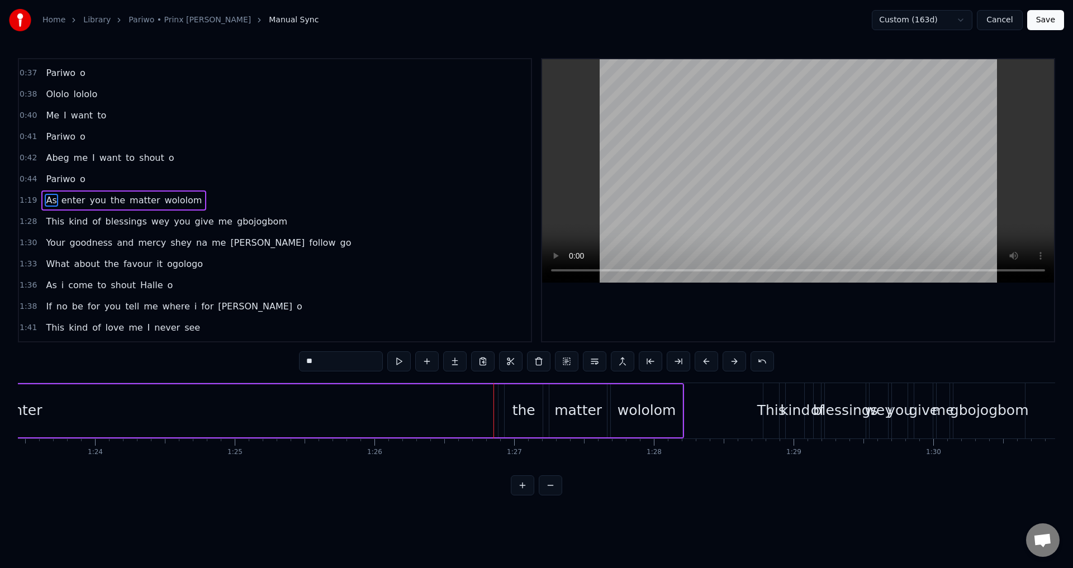
click at [66, 409] on div "enter" at bounding box center [23, 411] width 949 height 53
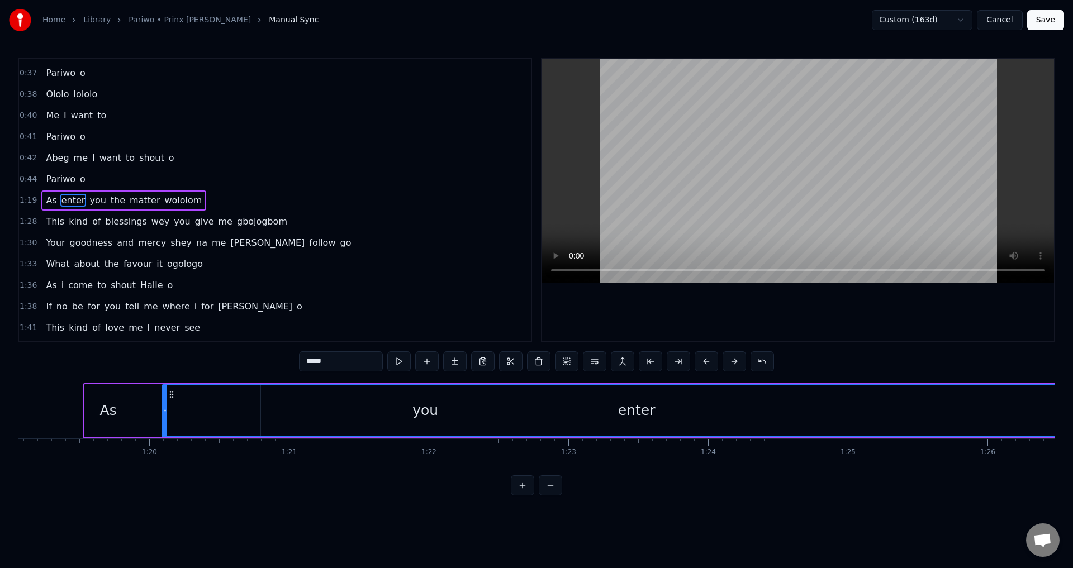
scroll to position [0, 11021]
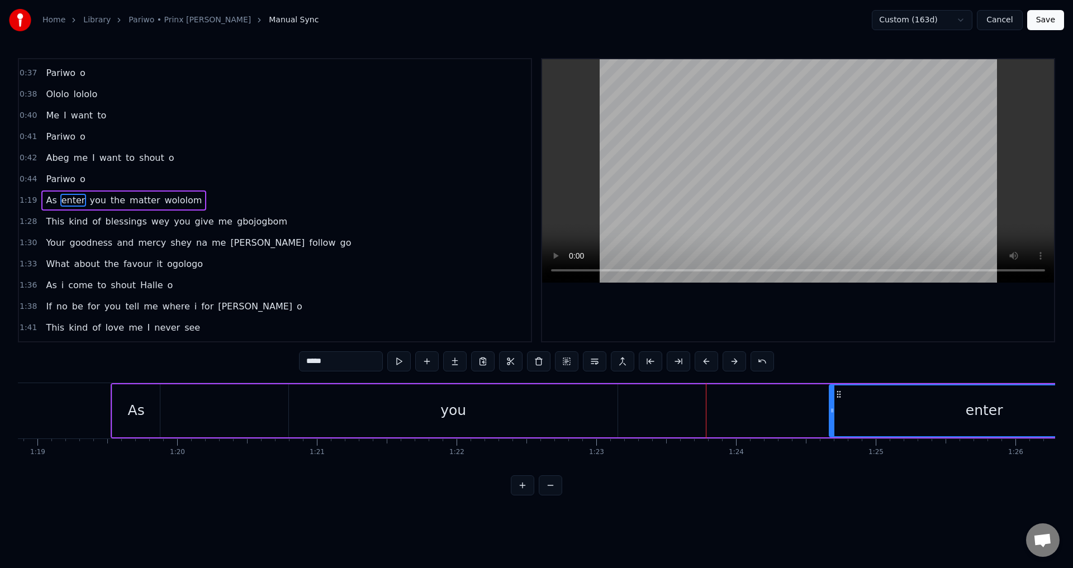
drag, startPoint x: 192, startPoint y: 416, endPoint x: 831, endPoint y: 468, distance: 641.6
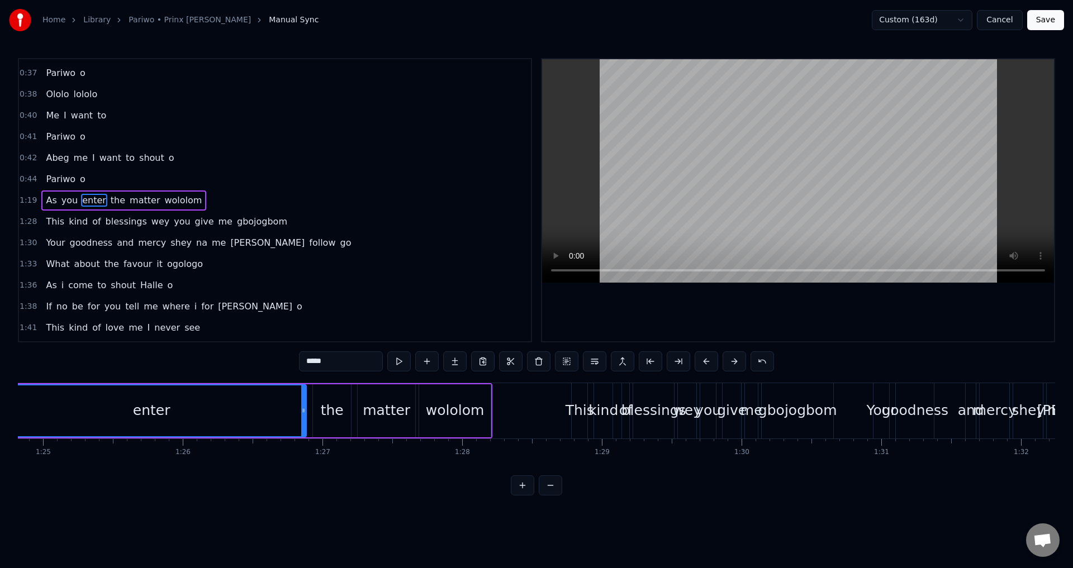
scroll to position [0, 11714]
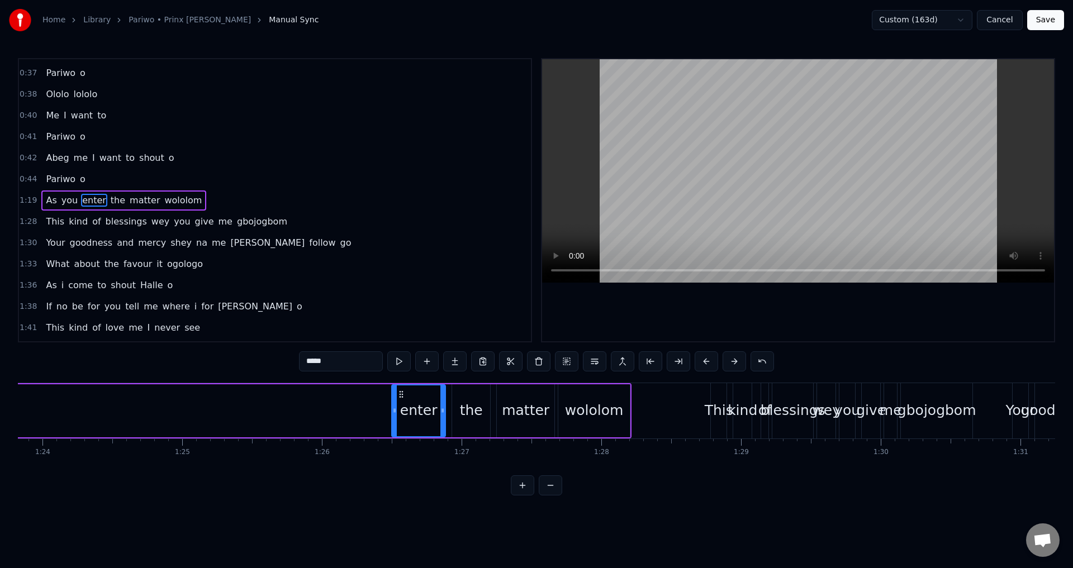
drag, startPoint x: 138, startPoint y: 411, endPoint x: 394, endPoint y: 431, distance: 256.8
click at [394, 431] on div at bounding box center [394, 411] width 4 height 51
drag, startPoint x: 401, startPoint y: 395, endPoint x: 417, endPoint y: 394, distance: 16.2
click at [417, 394] on icon at bounding box center [417, 394] width 9 height 9
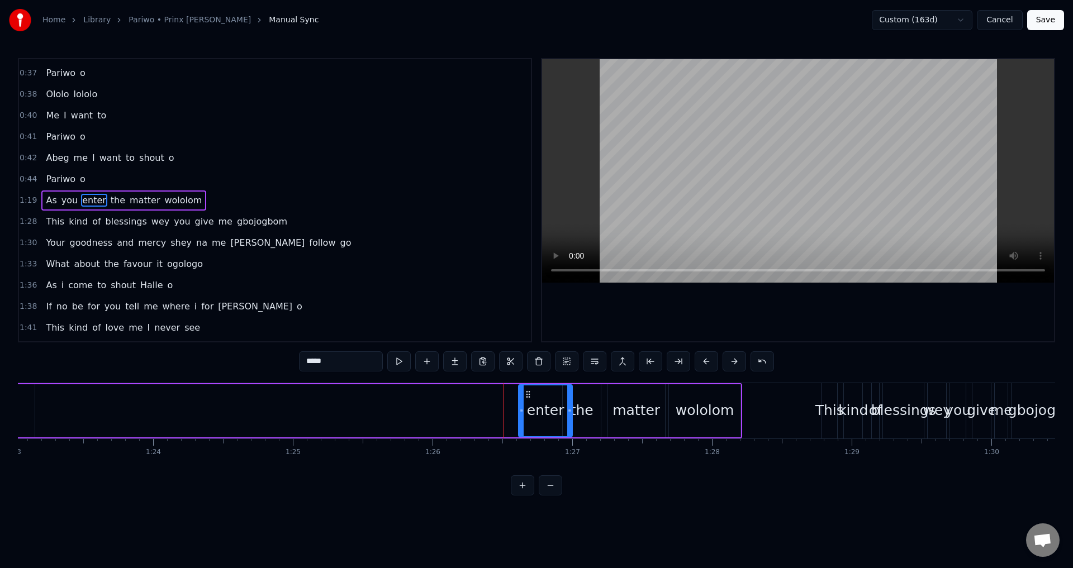
scroll to position [0, 11132]
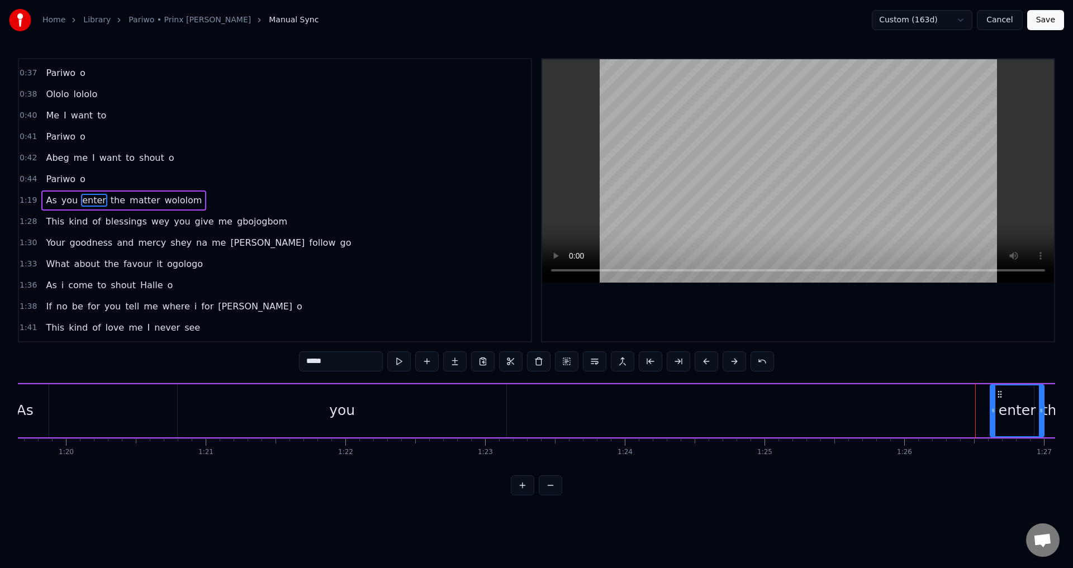
click at [381, 406] on div "you" at bounding box center [342, 411] width 329 height 53
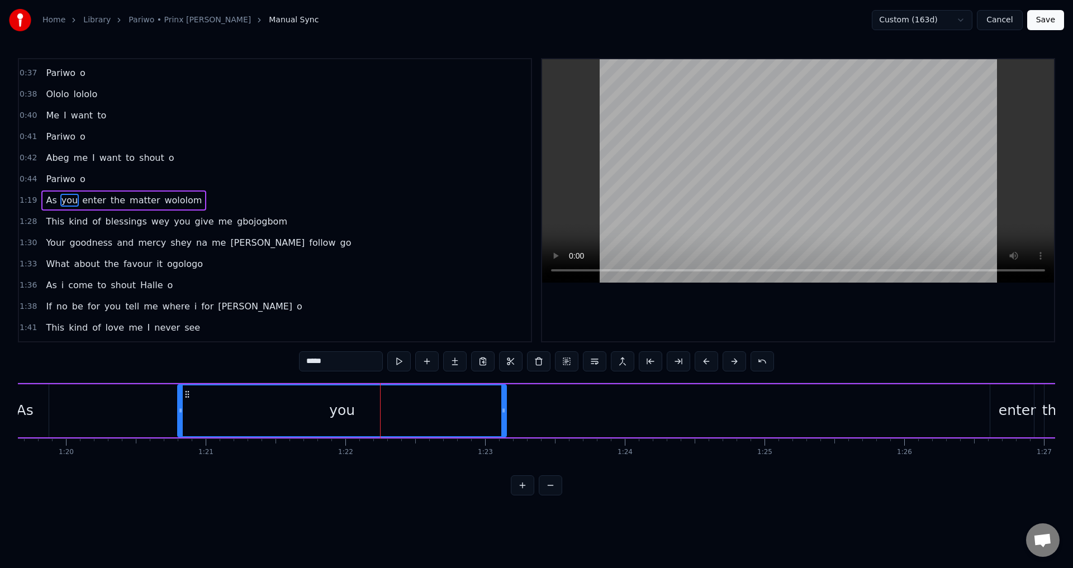
type input "***"
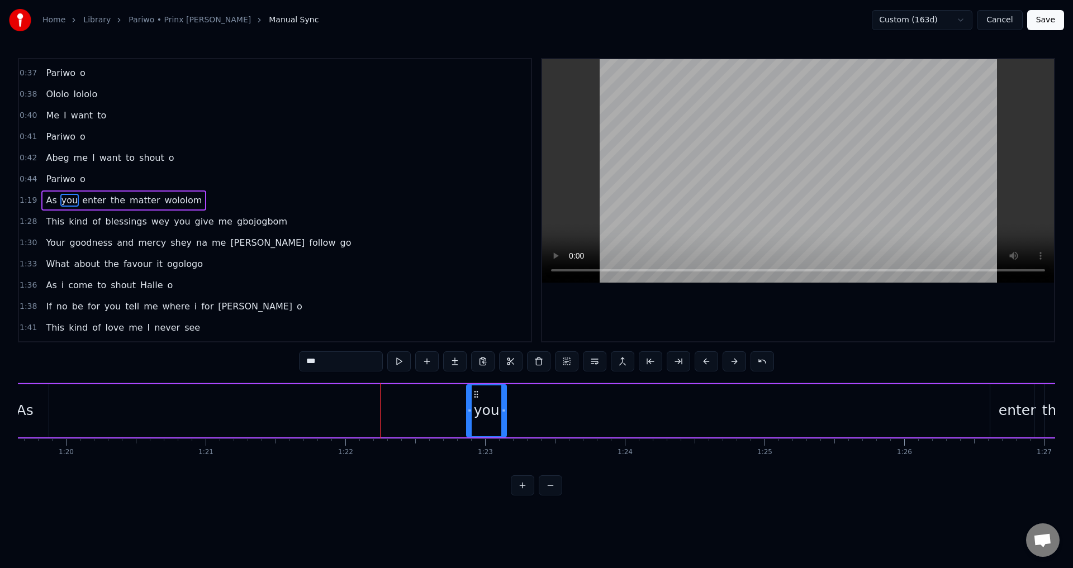
drag, startPoint x: 179, startPoint y: 409, endPoint x: 468, endPoint y: 404, distance: 289.0
click at [468, 404] on div at bounding box center [469, 411] width 4 height 51
click at [507, 437] on div "you" at bounding box center [486, 411] width 41 height 53
drag, startPoint x: 474, startPoint y: 395, endPoint x: 622, endPoint y: 414, distance: 149.3
click at [622, 414] on div "As you enter the matter wololom" at bounding box center [606, 410] width 1215 height 55
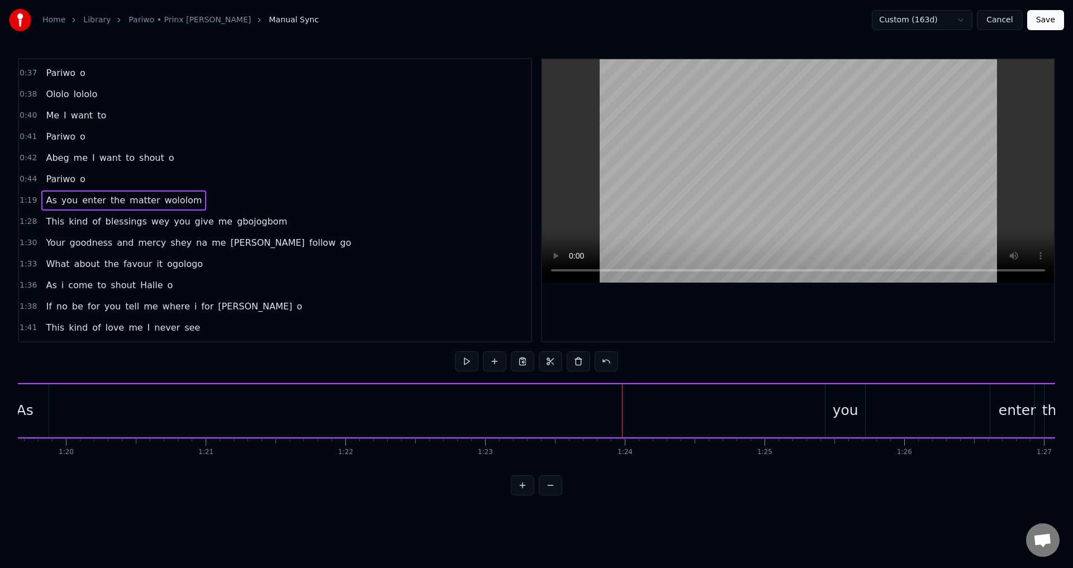
click at [852, 419] on div "you" at bounding box center [846, 410] width 26 height 21
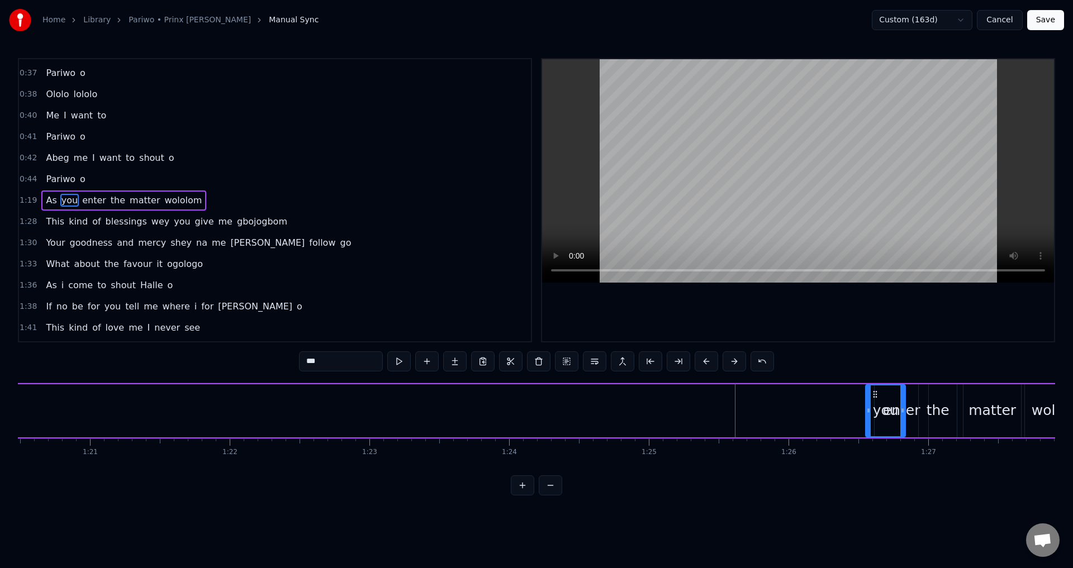
scroll to position [0, 11251]
drag, startPoint x: 834, startPoint y: 396, endPoint x: 872, endPoint y: 428, distance: 50.0
click at [872, 428] on div "you" at bounding box center [882, 411] width 39 height 51
click at [47, 202] on span "As" at bounding box center [51, 200] width 13 height 13
type input "**"
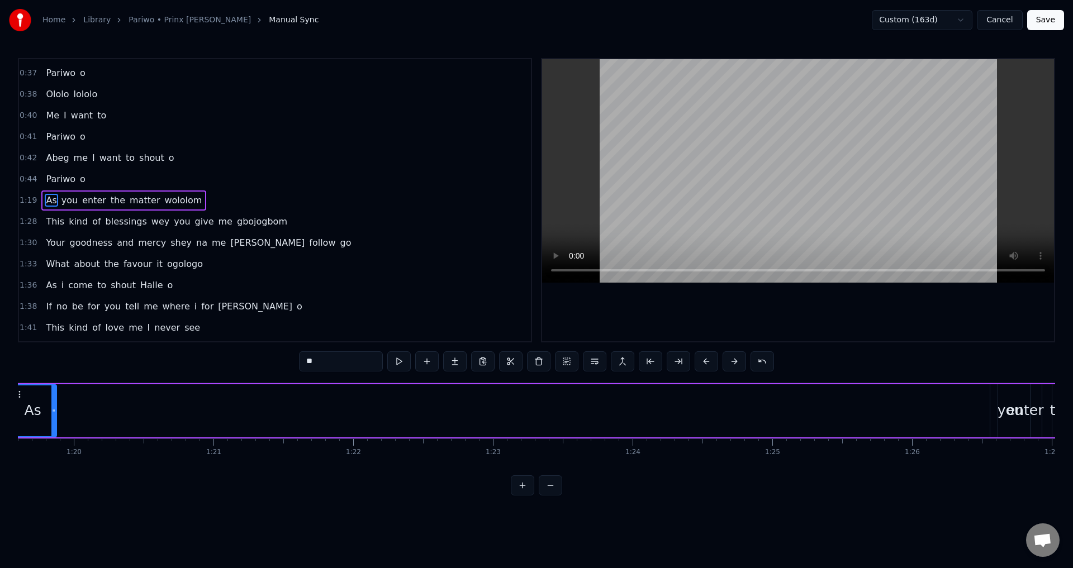
scroll to position [0, 11057]
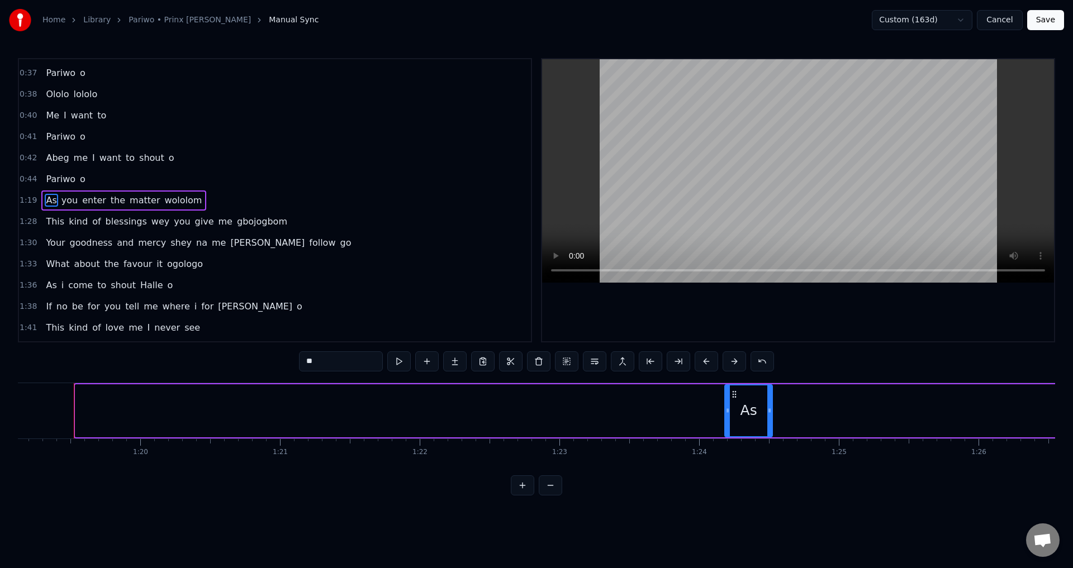
drag, startPoint x: 83, startPoint y: 393, endPoint x: 732, endPoint y: 447, distance: 651.8
click at [732, 447] on div "As you enter the matter wololom This kind of blessings wey you give me Gbojogbo…" at bounding box center [536, 425] width 1037 height 84
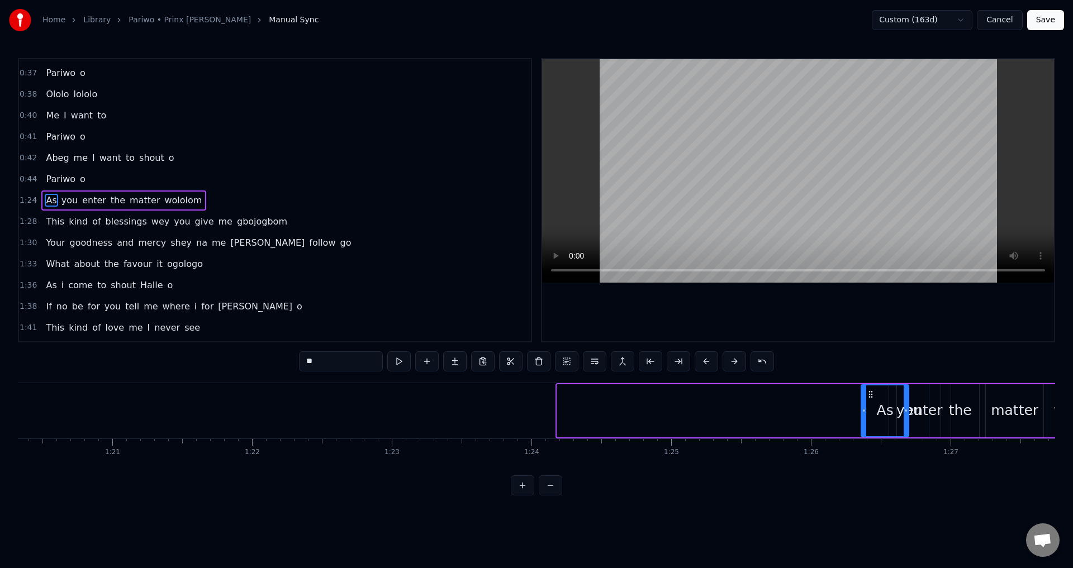
scroll to position [0, 11226]
drag, startPoint x: 732, startPoint y: 394, endPoint x: 860, endPoint y: 435, distance: 134.4
click at [860, 435] on div "As" at bounding box center [877, 411] width 46 height 51
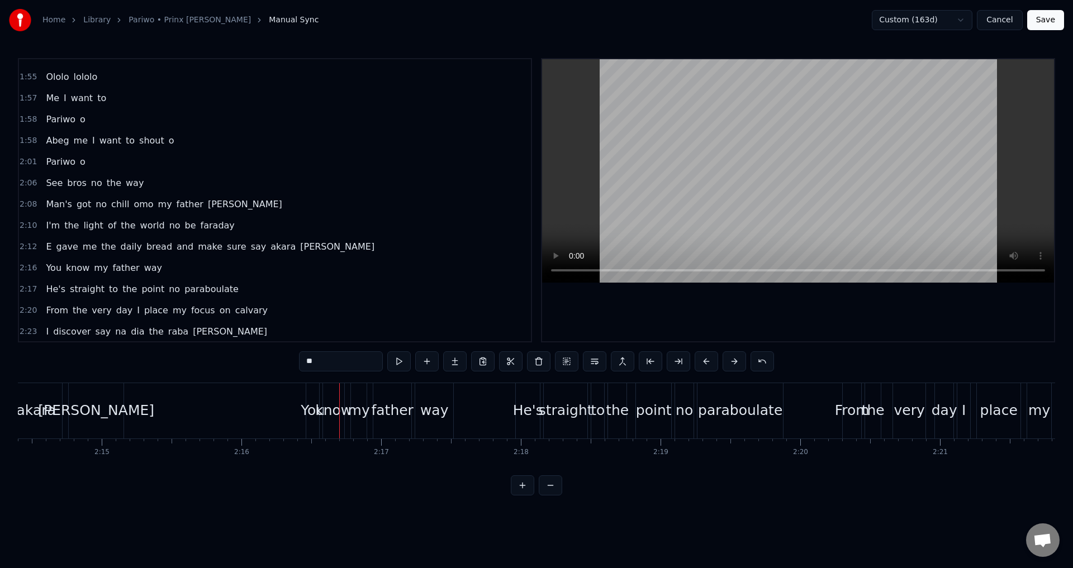
scroll to position [874, 0]
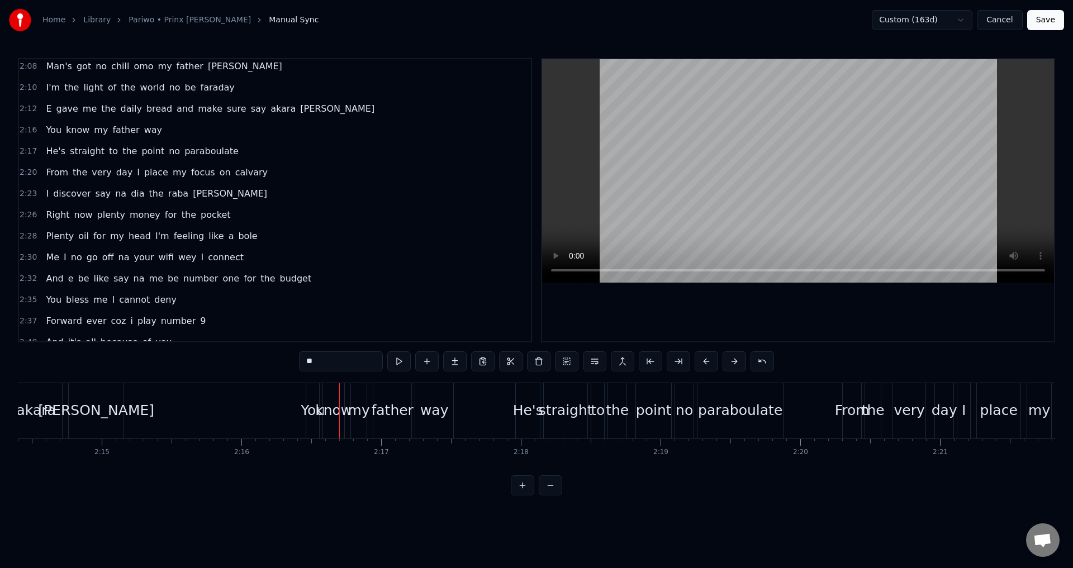
click at [192, 197] on div "I discover say na dia the [PERSON_NAME]" at bounding box center [156, 194] width 230 height 20
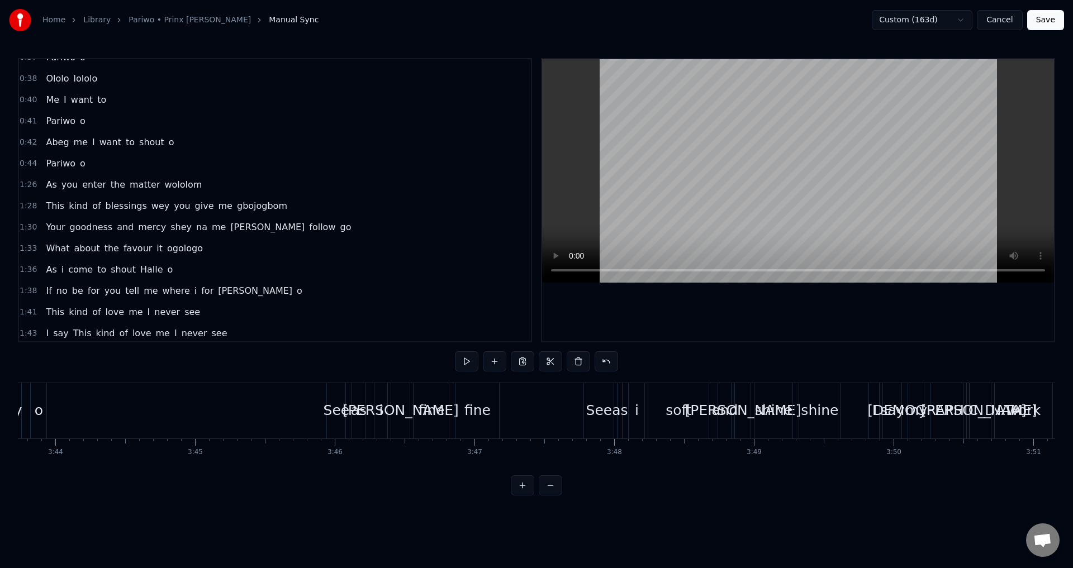
scroll to position [335, 0]
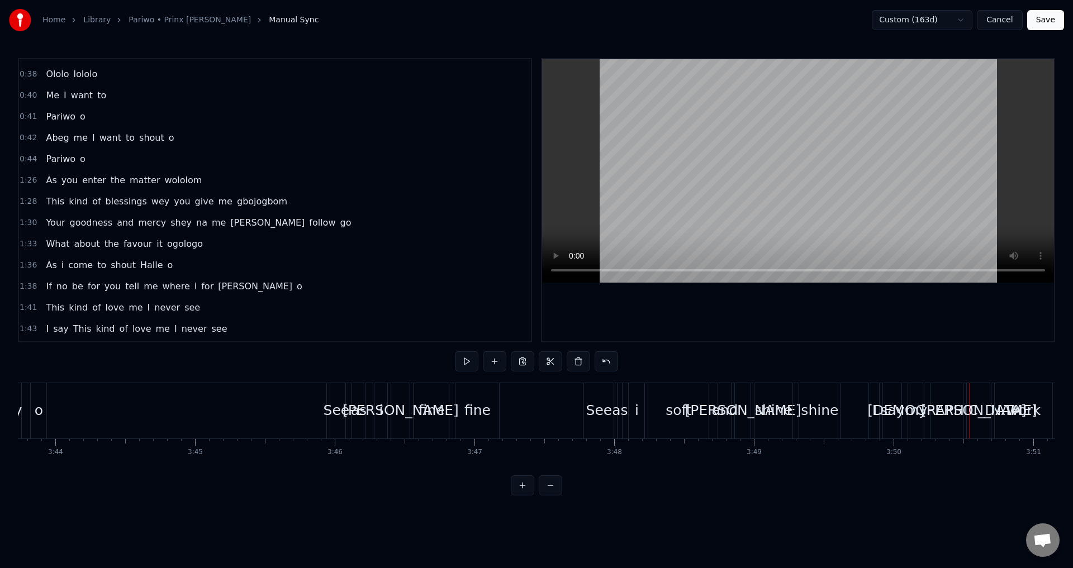
click at [91, 155] on div "0:44 Pariwo o" at bounding box center [275, 159] width 512 height 21
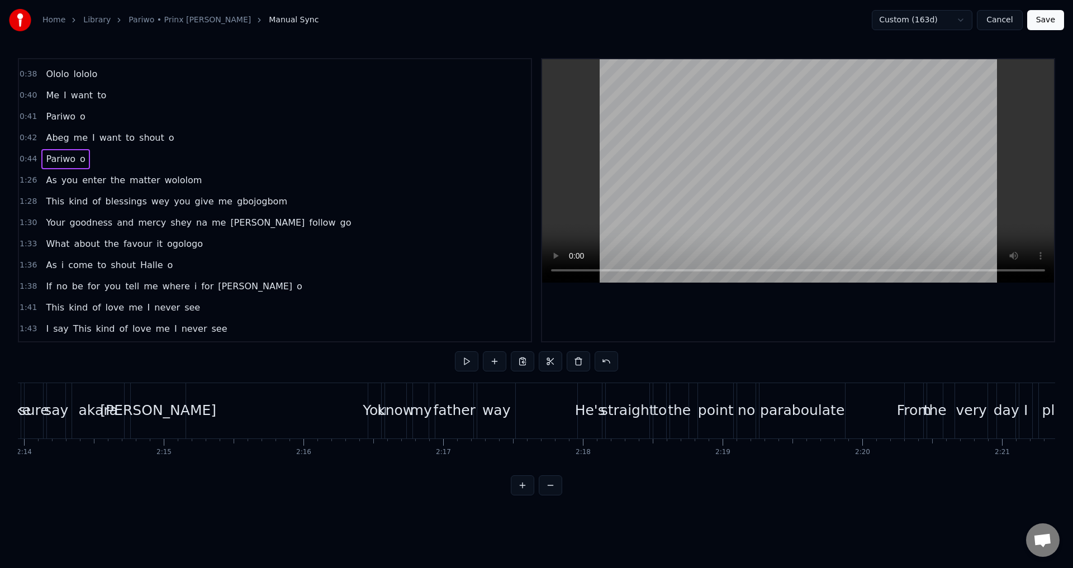
scroll to position [0, 6174]
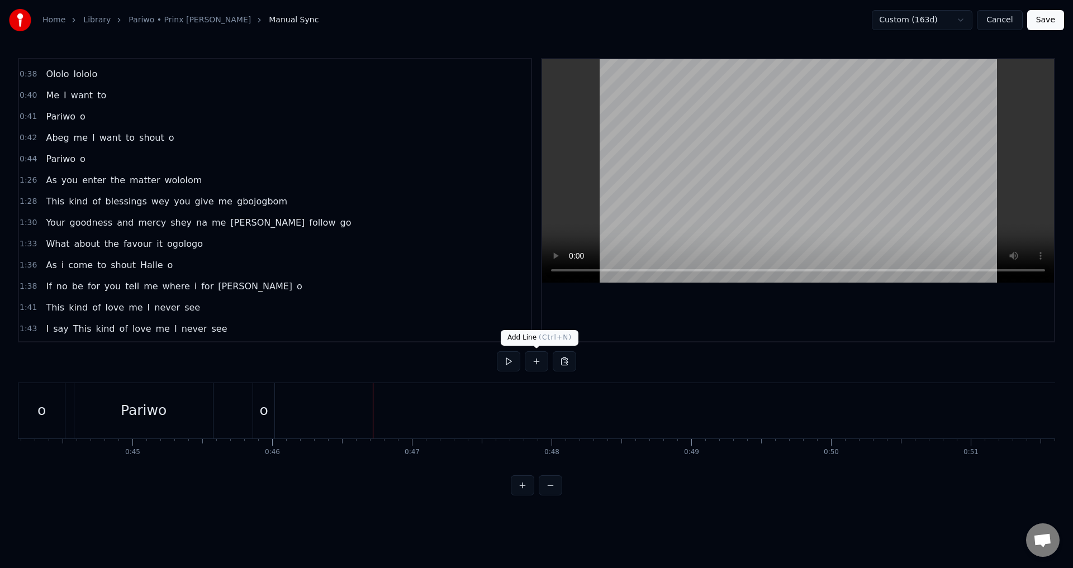
click at [532, 363] on button at bounding box center [536, 362] width 23 height 20
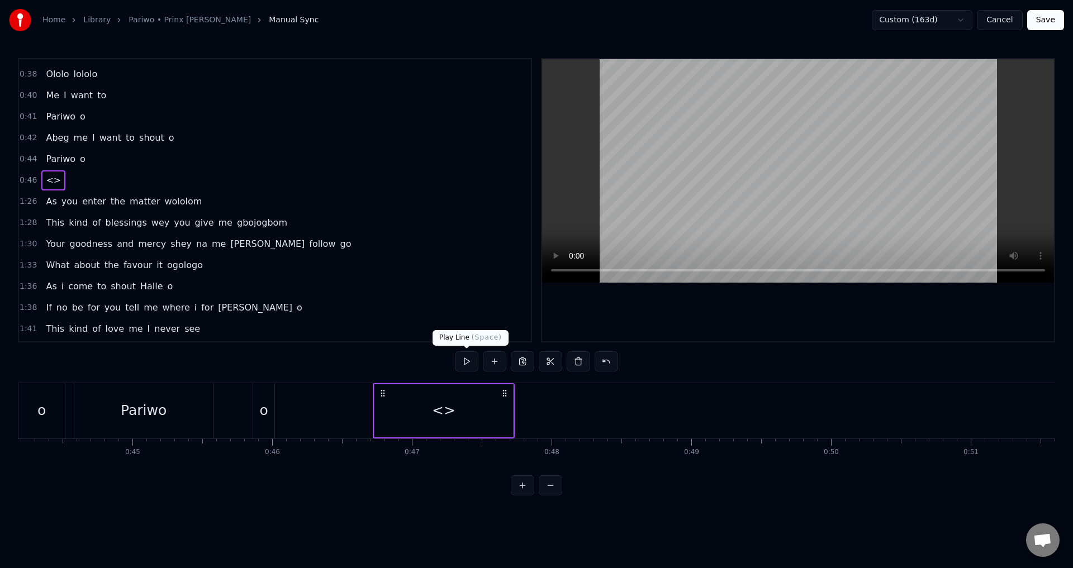
click at [467, 399] on div "<>" at bounding box center [444, 411] width 139 height 53
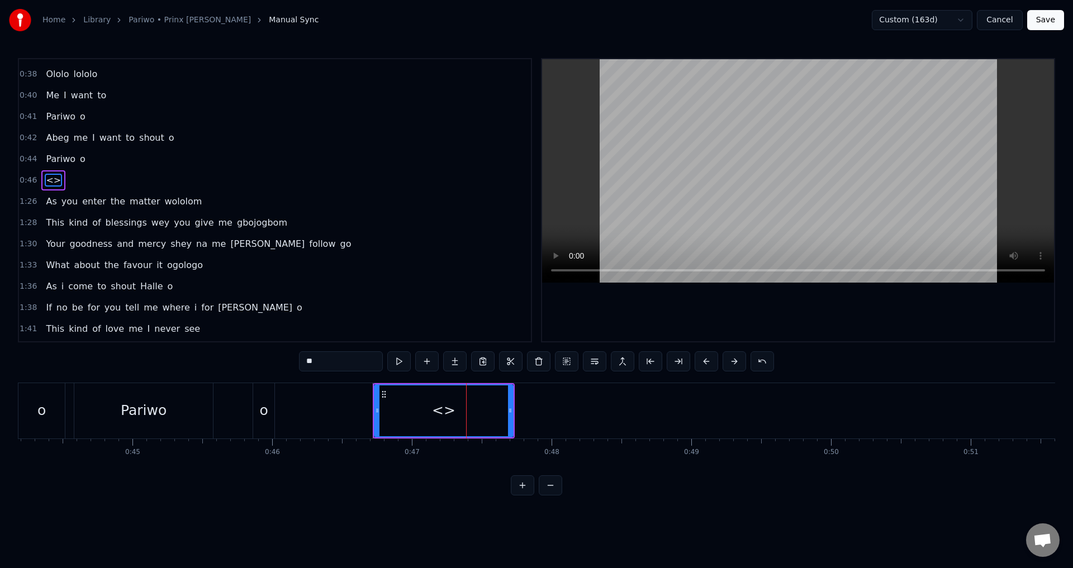
scroll to position [315, 0]
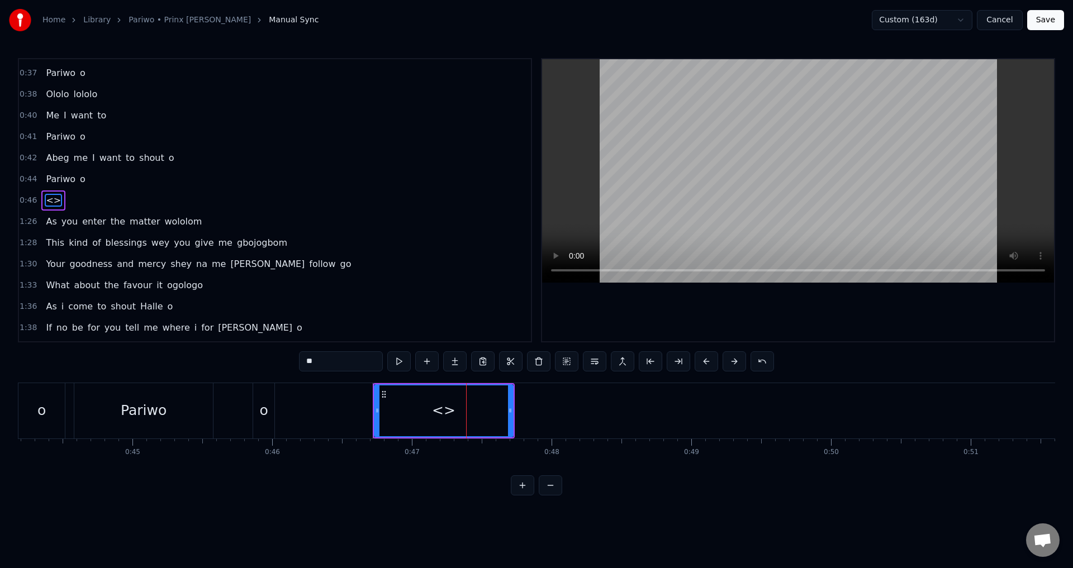
drag, startPoint x: 338, startPoint y: 360, endPoint x: 271, endPoint y: 376, distance: 69.0
click at [271, 376] on div "0:00 As 0:00 you enter the matter wololom 0:04 This kind of blessings wey you g…" at bounding box center [536, 277] width 1037 height 438
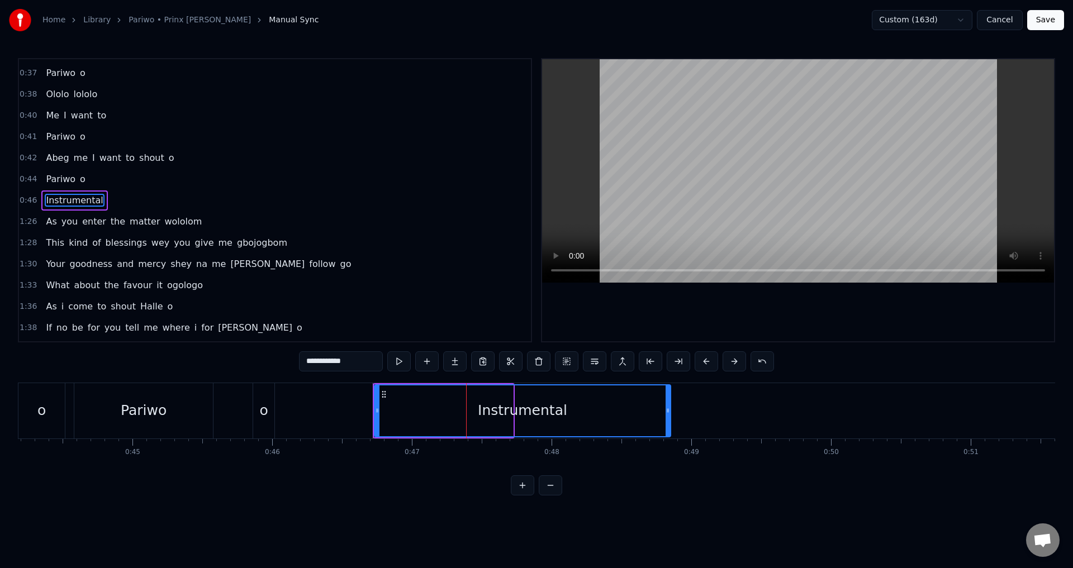
drag, startPoint x: 511, startPoint y: 409, endPoint x: 672, endPoint y: 408, distance: 161.0
click at [671, 412] on div "Instrumental" at bounding box center [522, 411] width 297 height 53
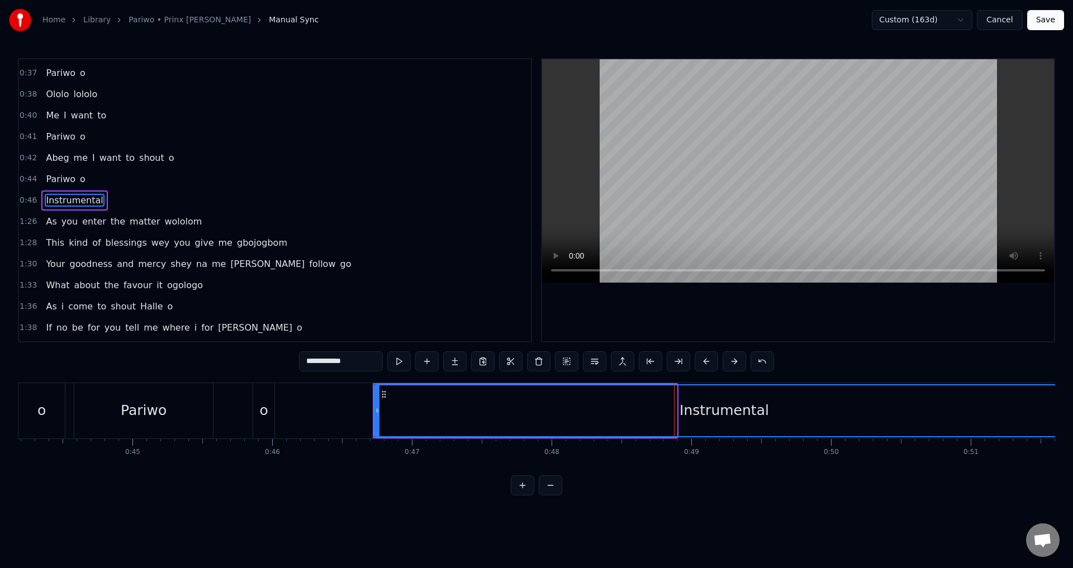
drag, startPoint x: 675, startPoint y: 408, endPoint x: 1073, endPoint y: 518, distance: 412.3
click at [1073, 514] on html "Home Library Pariwo • Prinx Emmanuel Manual Sync Custom (163d) Cancel Save 0:00…" at bounding box center [536, 257] width 1073 height 514
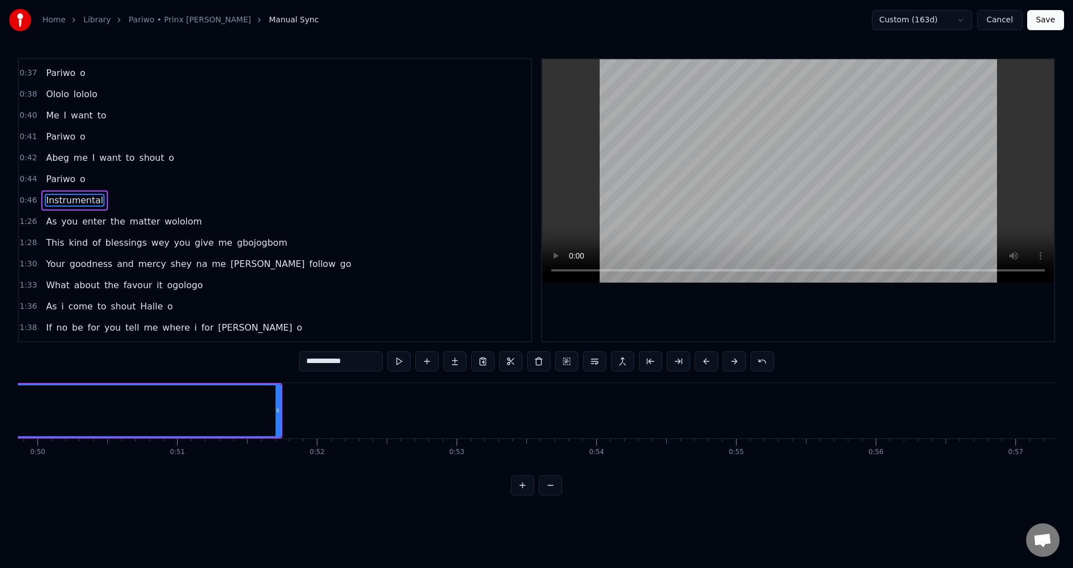
scroll to position [0, 6995]
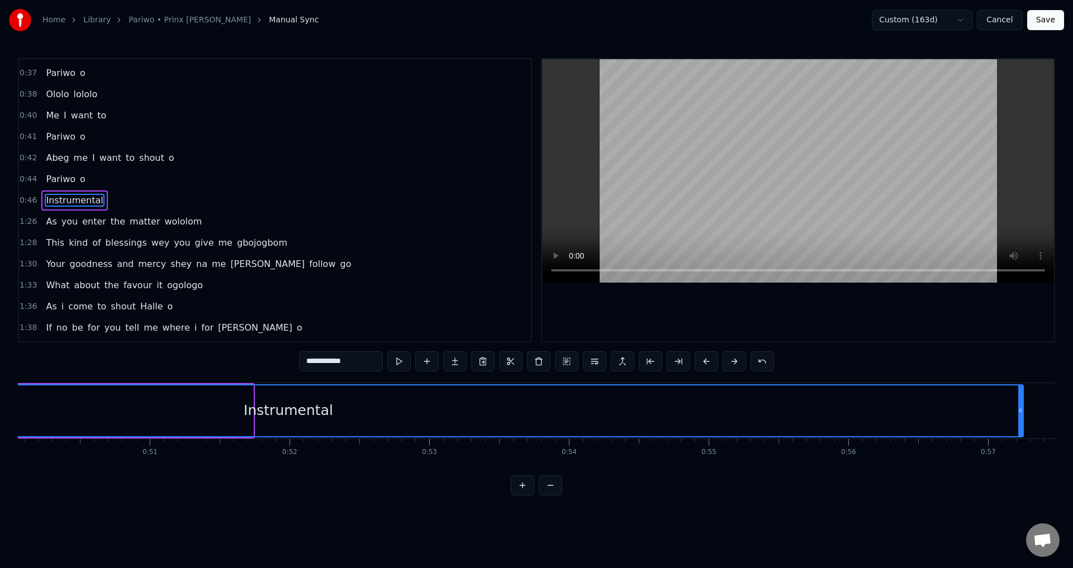
drag, startPoint x: 252, startPoint y: 416, endPoint x: 1028, endPoint y: 474, distance: 778.6
click at [1028, 467] on div "As you enter the matter wololom This kind of blessings wey you give me Gbojogbo…" at bounding box center [536, 425] width 1037 height 84
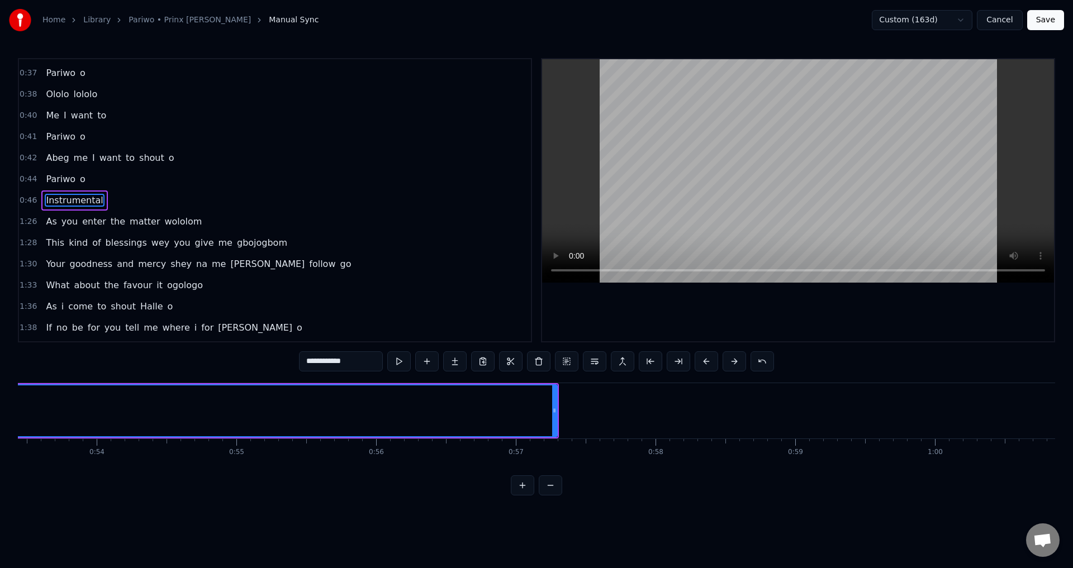
scroll to position [0, 7606]
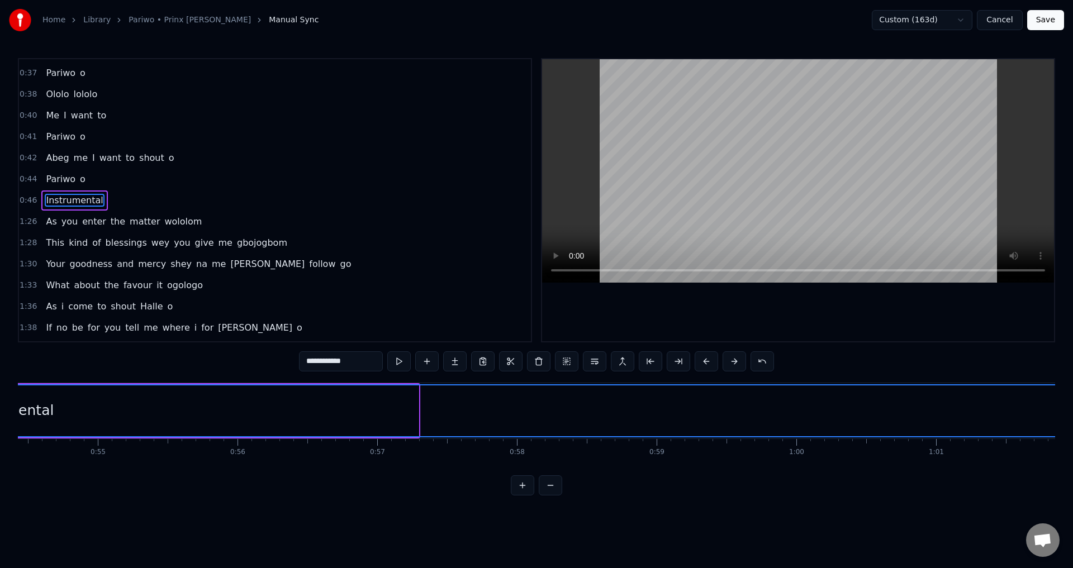
drag, startPoint x: 415, startPoint y: 410, endPoint x: 1073, endPoint y: 490, distance: 662.1
click at [1073, 490] on div "Home Library Pariwo • Prinx Emmanuel Manual Sync Custom (163d) Cancel Save 0:00…" at bounding box center [536, 248] width 1073 height 496
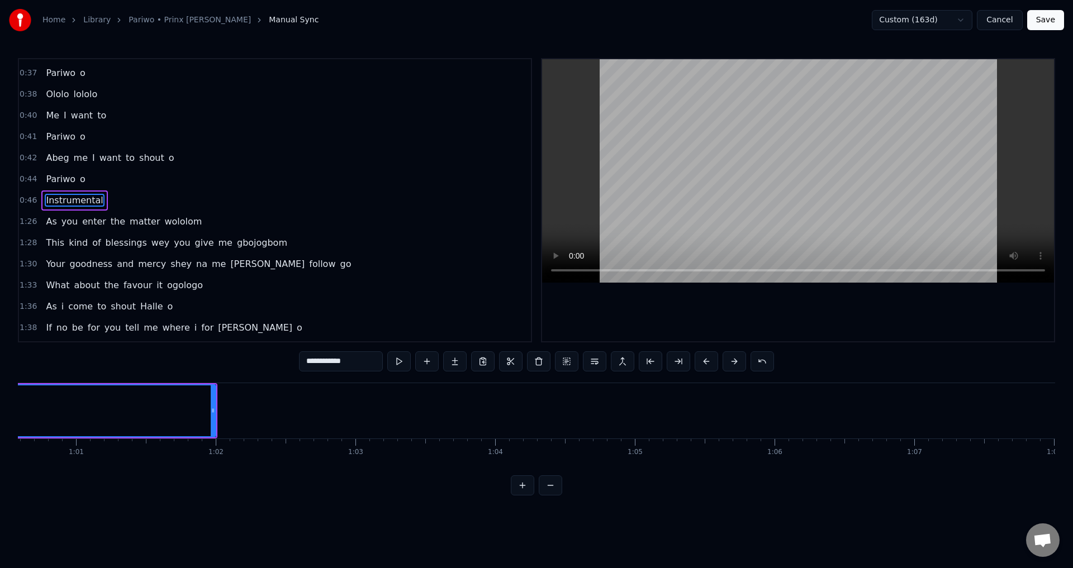
scroll to position [0, 8550]
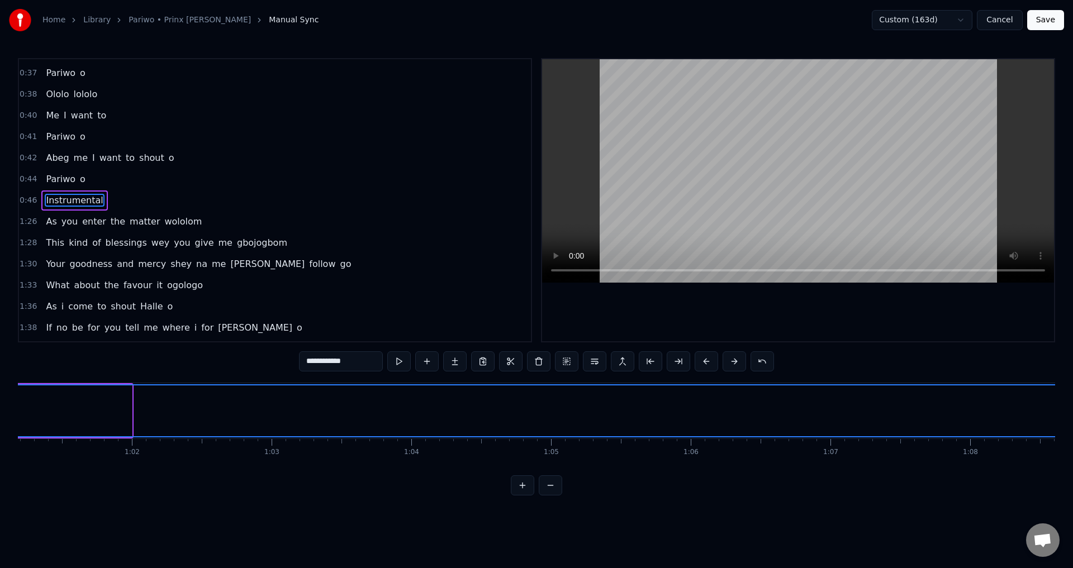
drag, startPoint x: 128, startPoint y: 422, endPoint x: 152, endPoint y: 473, distance: 56.8
click at [1069, 488] on div "Home Library Pariwo • Prinx Emmanuel Manual Sync Custom (163d) Cancel Save 0:00…" at bounding box center [536, 248] width 1073 height 496
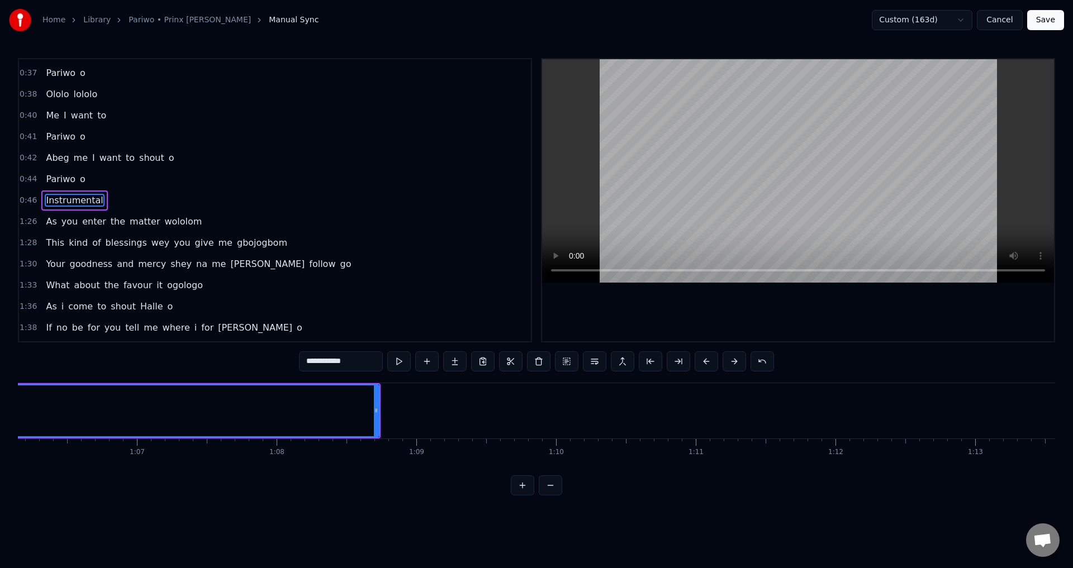
scroll to position [0, 9494]
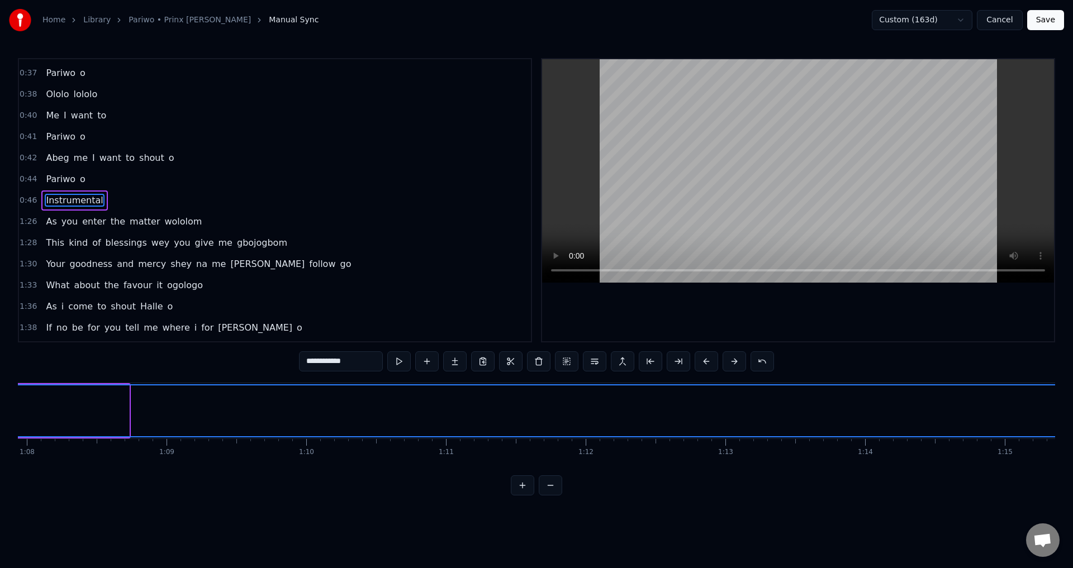
drag, startPoint x: 127, startPoint y: 412, endPoint x: 1073, endPoint y: 435, distance: 946.1
click at [1073, 435] on div "Home Library Pariwo • Prinx Emmanuel Manual Sync Custom (163d) Cancel Save 0:00…" at bounding box center [536, 248] width 1073 height 496
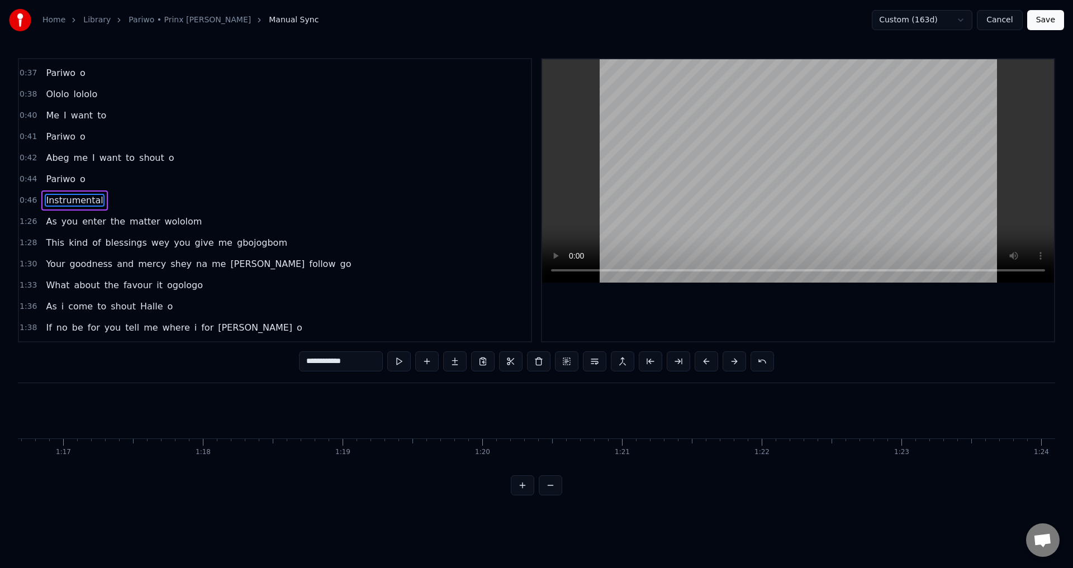
scroll to position [0, 10549]
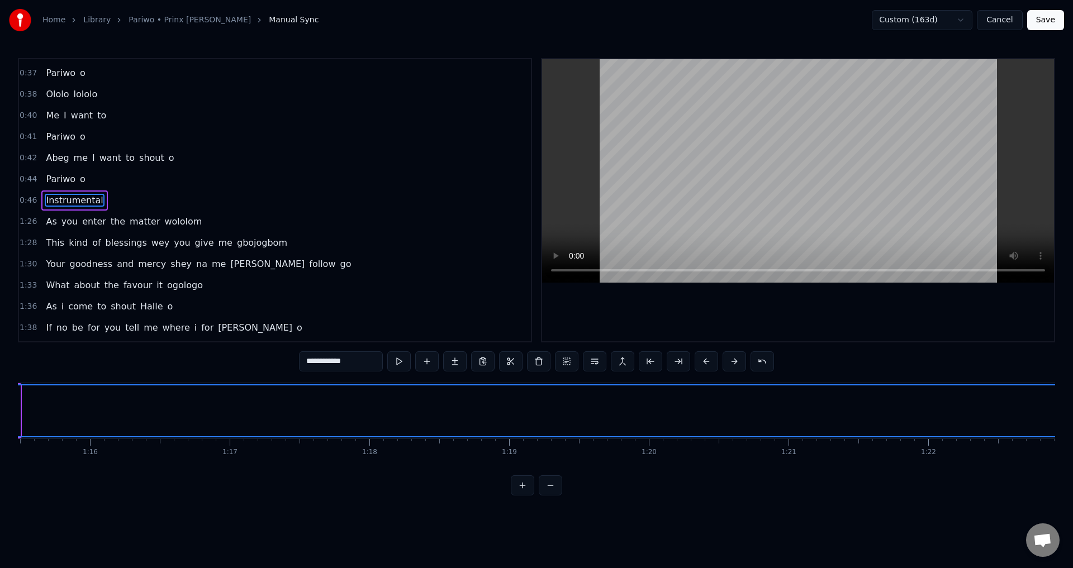
drag, startPoint x: 18, startPoint y: 411, endPoint x: 1073, endPoint y: 553, distance: 1064.3
click at [1073, 514] on html "Home Library Pariwo • Prinx Emmanuel Manual Sync Custom (163d) Cancel Save 0:00…" at bounding box center [536, 257] width 1073 height 514
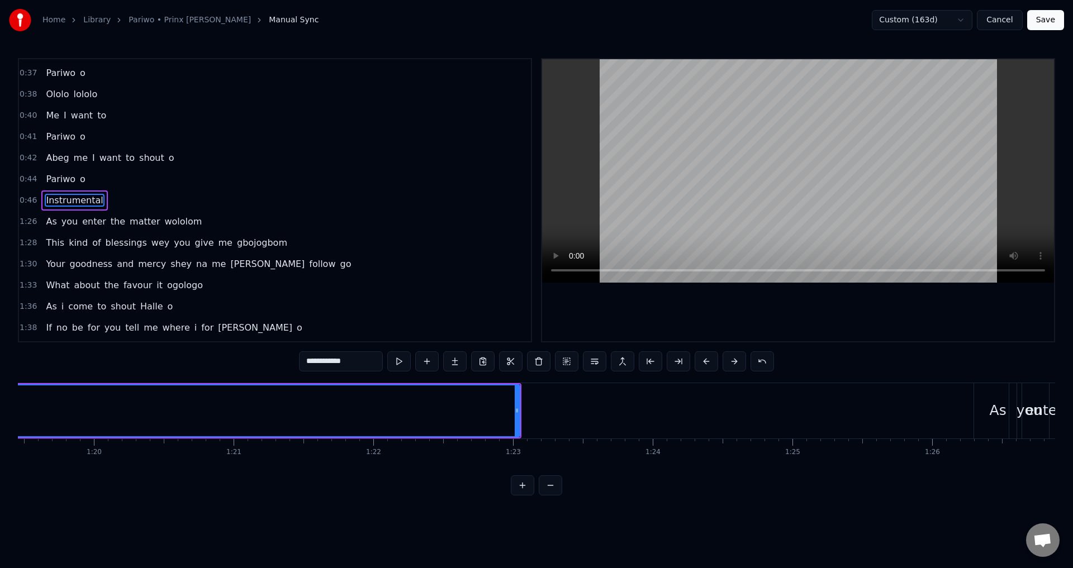
scroll to position [0, 11520]
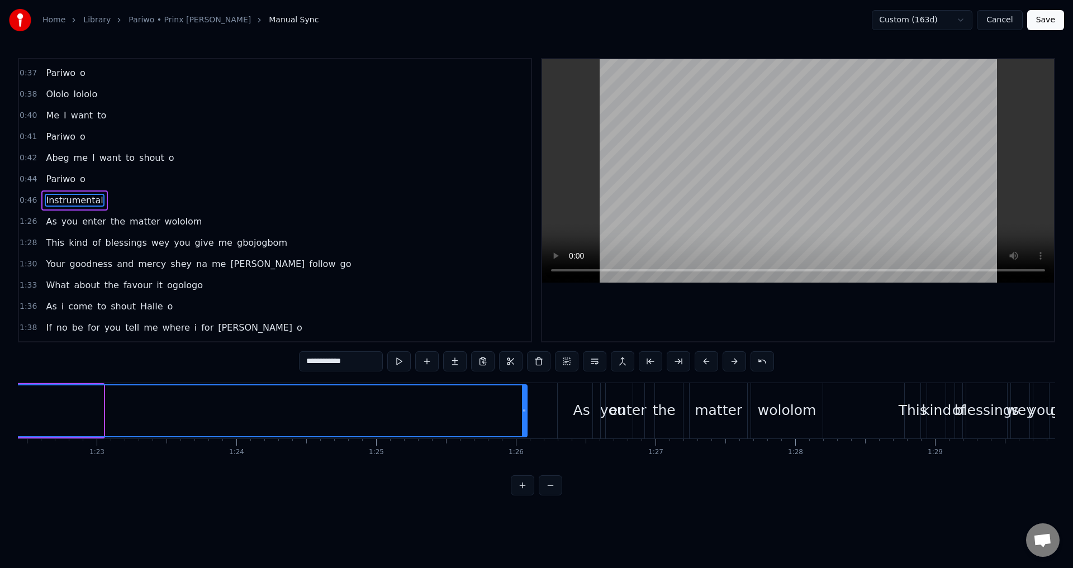
drag, startPoint x: 100, startPoint y: 409, endPoint x: 524, endPoint y: 449, distance: 425.7
click at [524, 449] on div "As you enter the matter wololom This kind of blessings wey you give me Gbojogbo…" at bounding box center [536, 425] width 1037 height 84
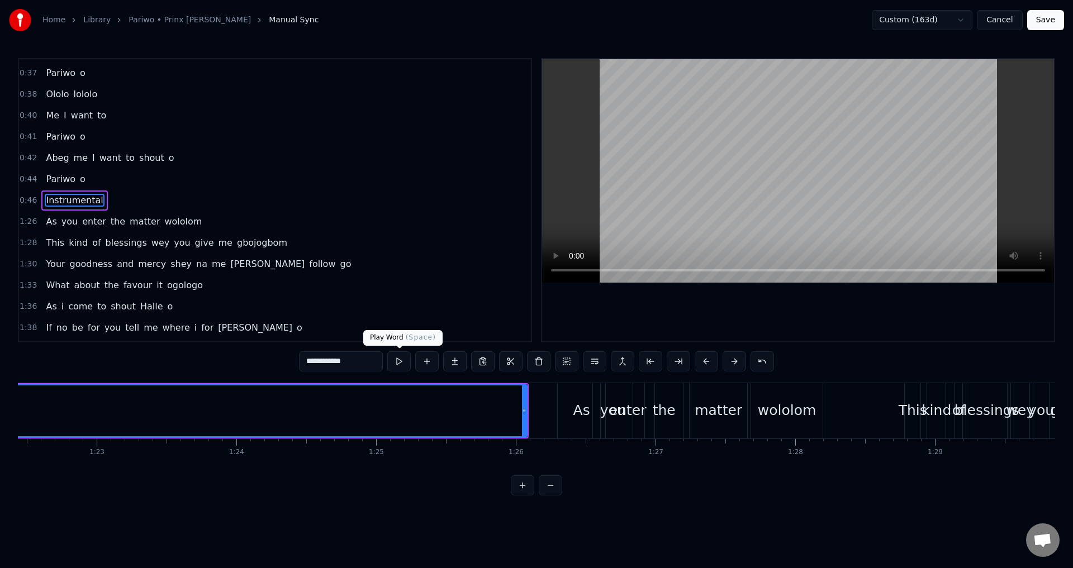
type input "**********"
click at [399, 362] on button at bounding box center [398, 362] width 23 height 20
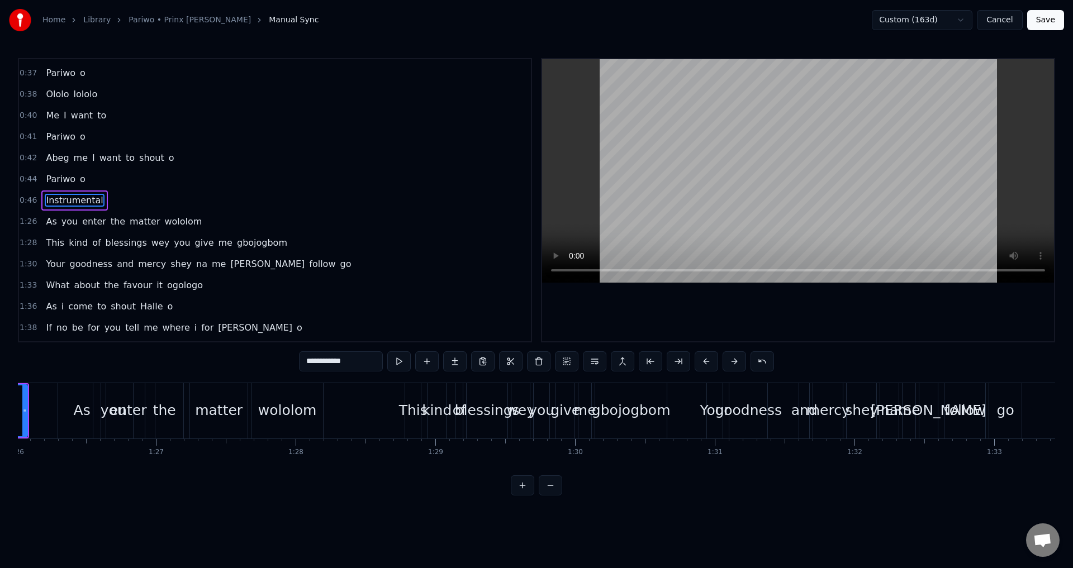
scroll to position [0, 11881]
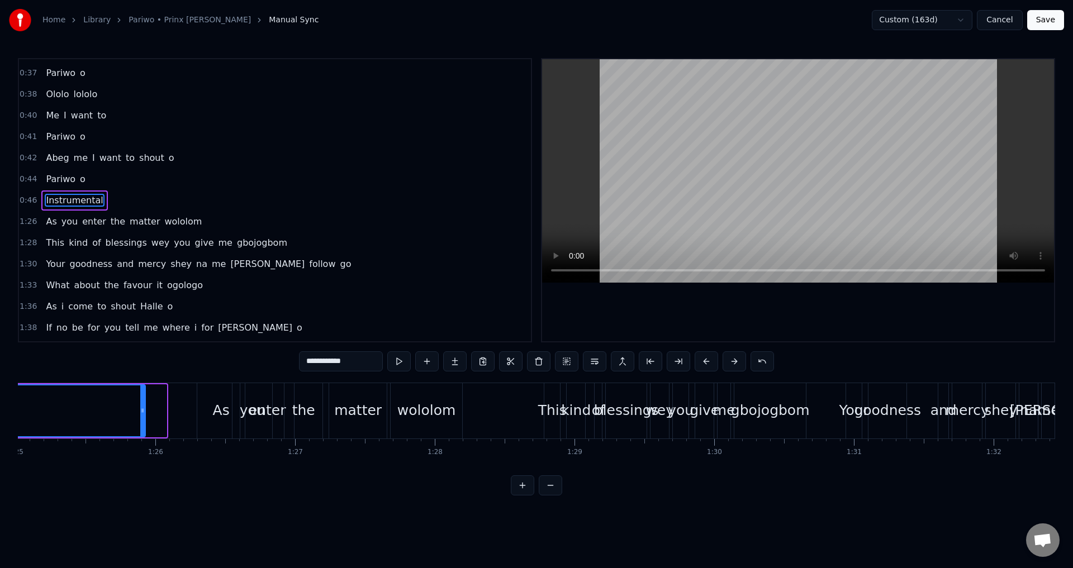
drag, startPoint x: 163, startPoint y: 410, endPoint x: 142, endPoint y: 413, distance: 21.5
click at [142, 413] on icon at bounding box center [142, 410] width 4 height 9
click at [1040, 25] on button "Save" at bounding box center [1045, 20] width 37 height 20
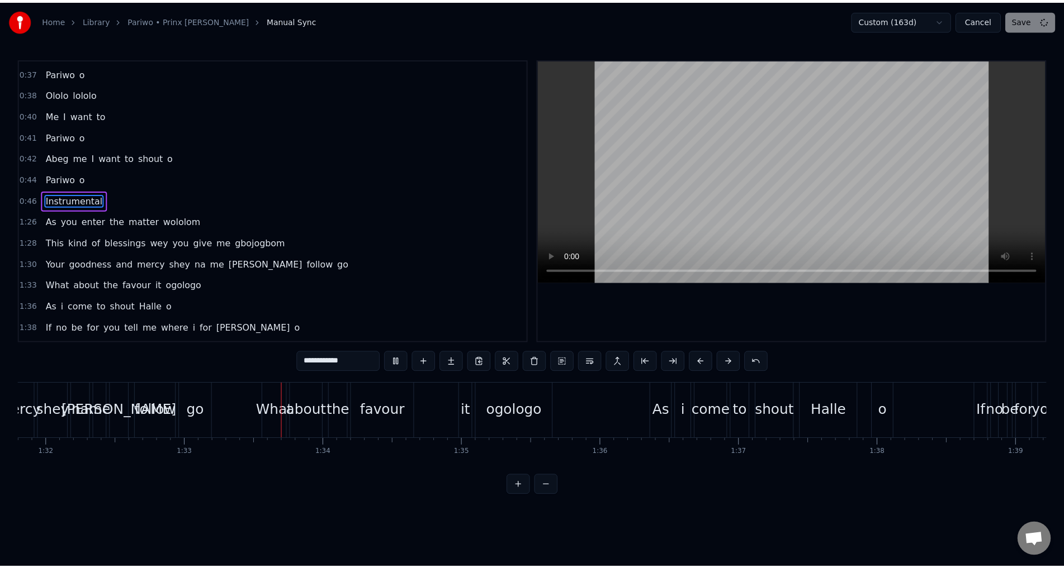
scroll to position [0, 12835]
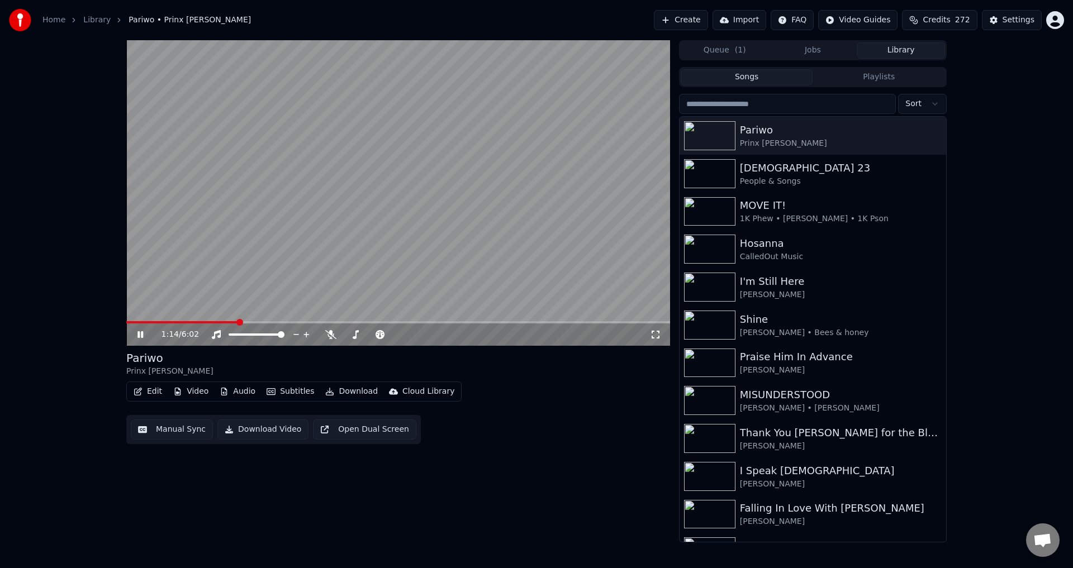
click at [538, 198] on video at bounding box center [398, 193] width 544 height 306
click at [271, 429] on button "Download Video" at bounding box center [262, 430] width 91 height 20
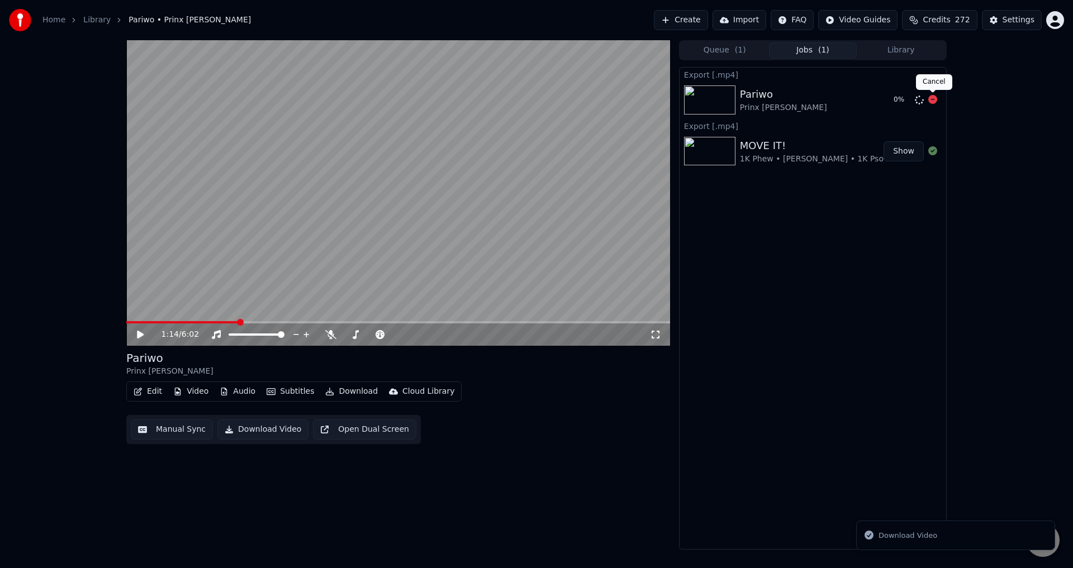
click at [933, 98] on icon at bounding box center [932, 99] width 9 height 9
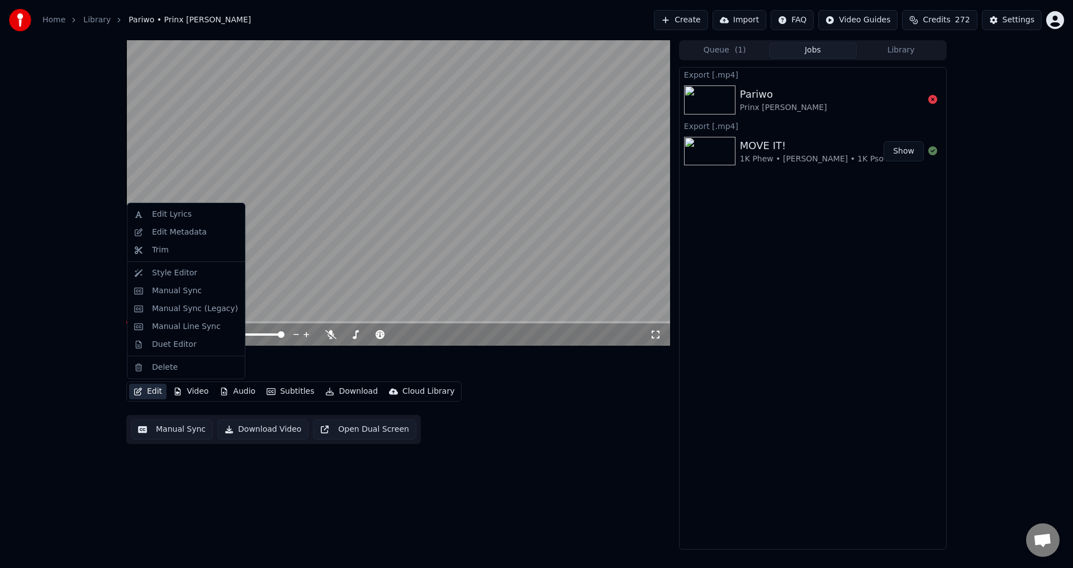
click at [151, 390] on button "Edit" at bounding box center [147, 392] width 37 height 16
click at [164, 347] on div "Duet Editor" at bounding box center [174, 344] width 45 height 11
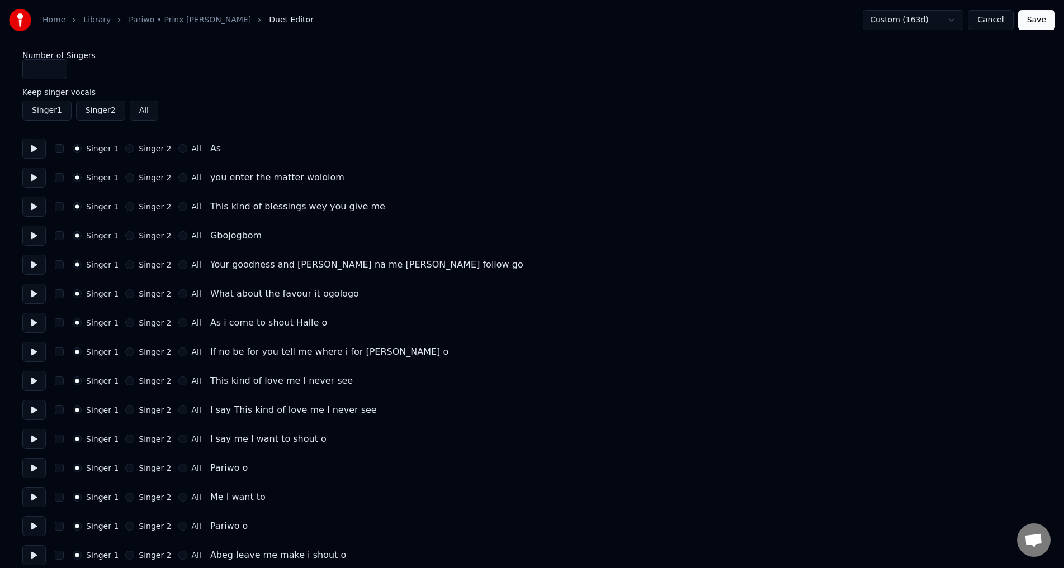
click at [24, 211] on button at bounding box center [33, 207] width 23 height 20
click at [178, 206] on button "All" at bounding box center [182, 206] width 9 height 9
click at [178, 179] on button "All" at bounding box center [182, 177] width 9 height 9
click at [178, 147] on button "All" at bounding box center [182, 148] width 9 height 9
click at [178, 234] on button "All" at bounding box center [182, 235] width 9 height 9
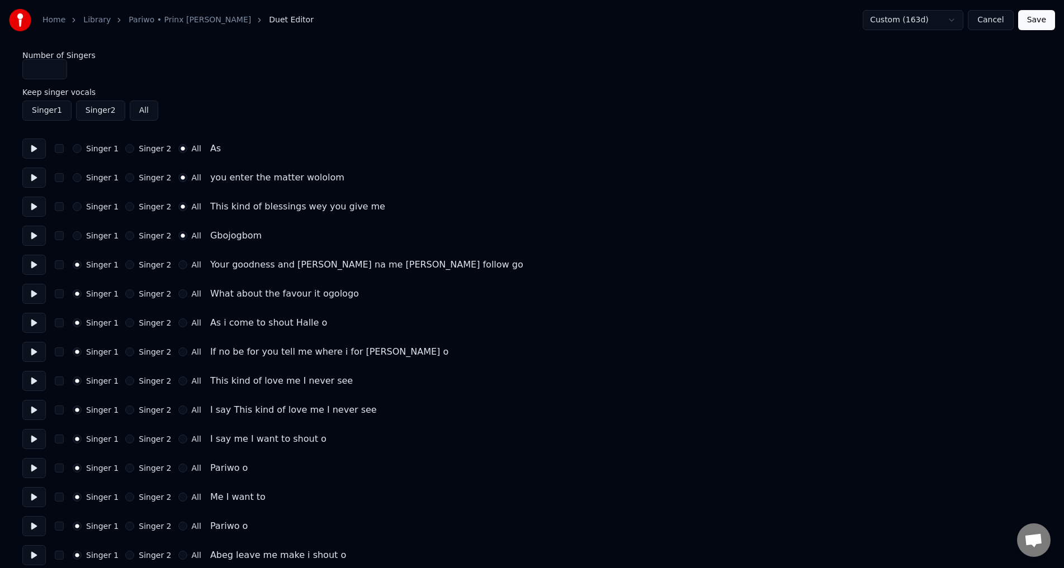
click at [178, 266] on button "All" at bounding box center [182, 264] width 9 height 9
click at [178, 293] on button "All" at bounding box center [182, 294] width 9 height 9
drag, startPoint x: 172, startPoint y: 324, endPoint x: 164, endPoint y: 364, distance: 41.1
click at [178, 325] on button "All" at bounding box center [182, 323] width 9 height 9
click at [173, 347] on div "Singer 1 Singer 2 All If no be for you tell me where i for [PERSON_NAME] o" at bounding box center [531, 352] width 1019 height 20
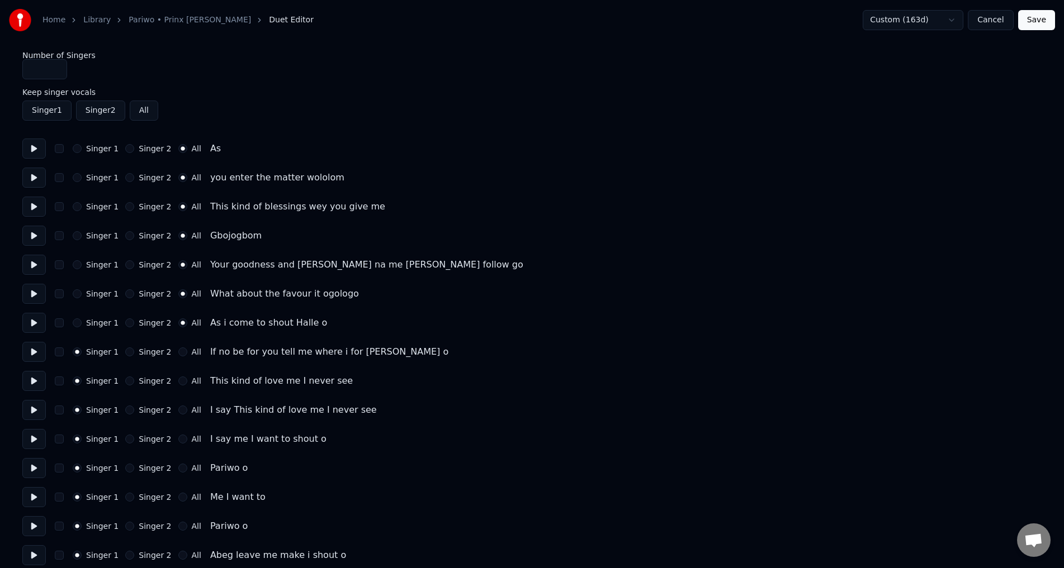
click at [178, 382] on button "All" at bounding box center [182, 381] width 9 height 9
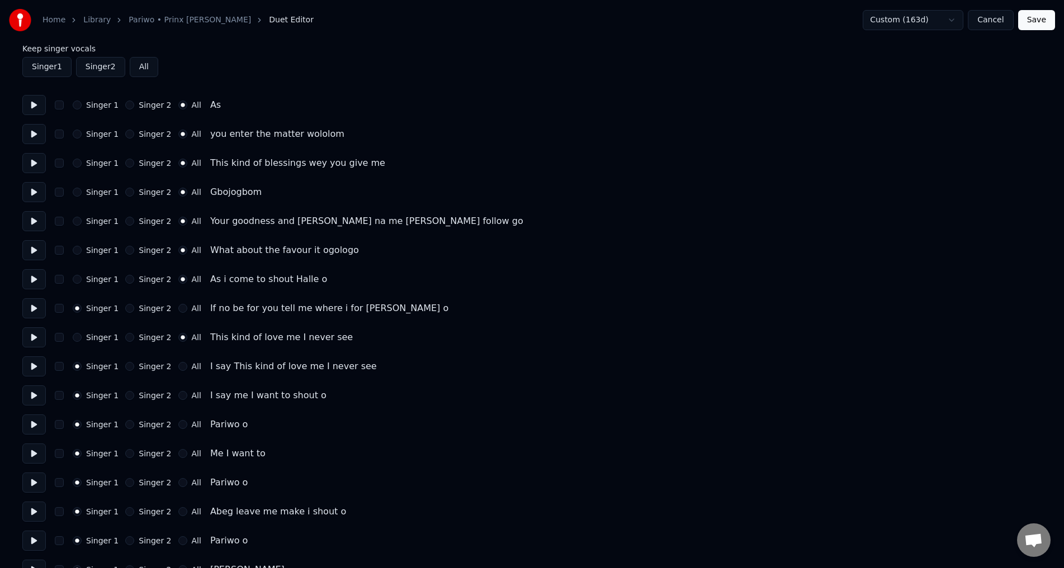
scroll to position [56, 0]
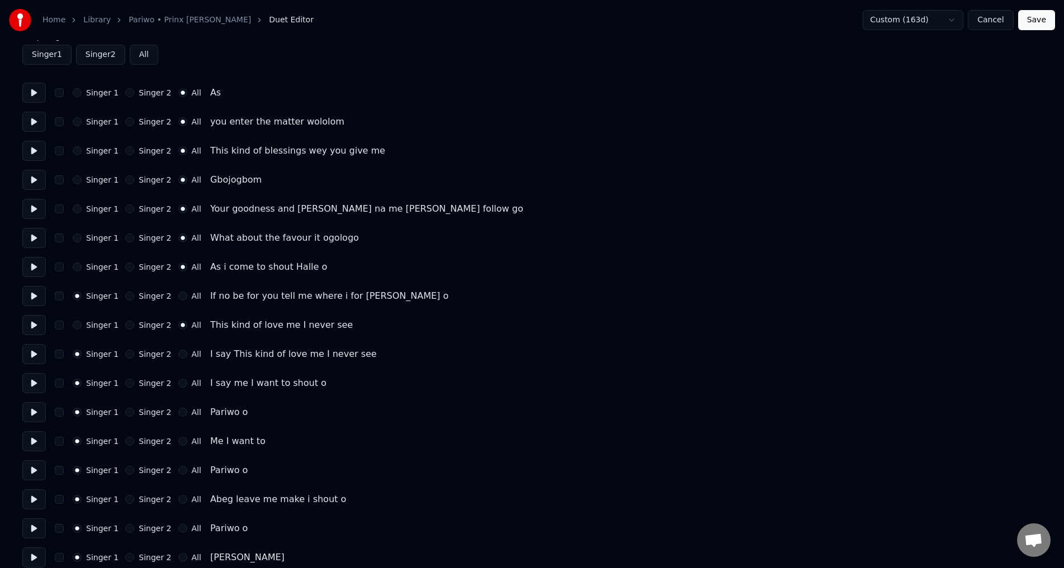
click at [178, 297] on button "All" at bounding box center [182, 296] width 9 height 9
click at [178, 354] on button "All" at bounding box center [182, 354] width 9 height 9
click at [167, 385] on div "Singer 1 Singer 2 All" at bounding box center [137, 383] width 129 height 9
click at [178, 386] on button "All" at bounding box center [182, 383] width 9 height 9
click at [178, 411] on button "All" at bounding box center [182, 412] width 9 height 9
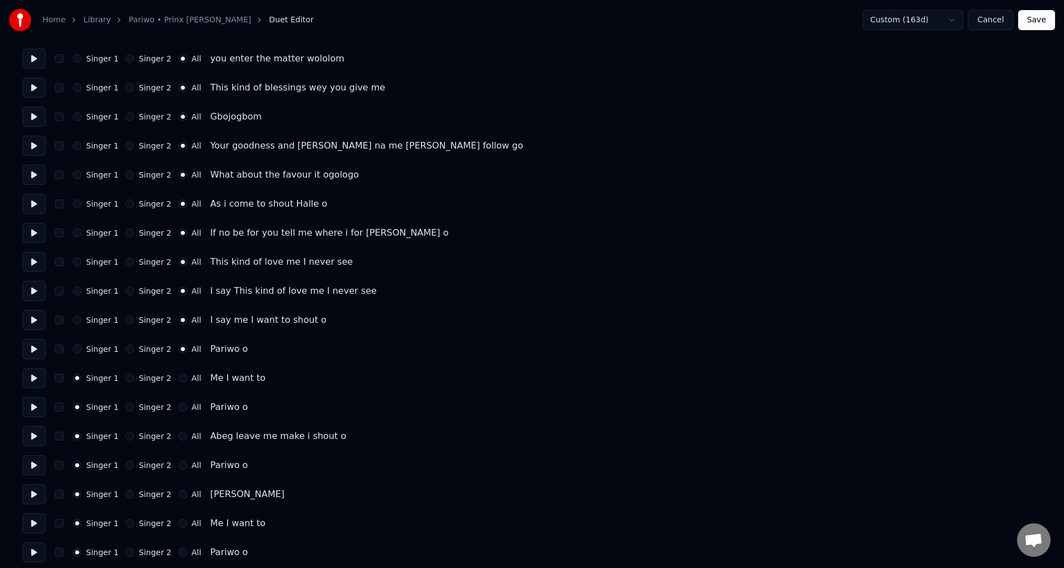
scroll to position [168, 0]
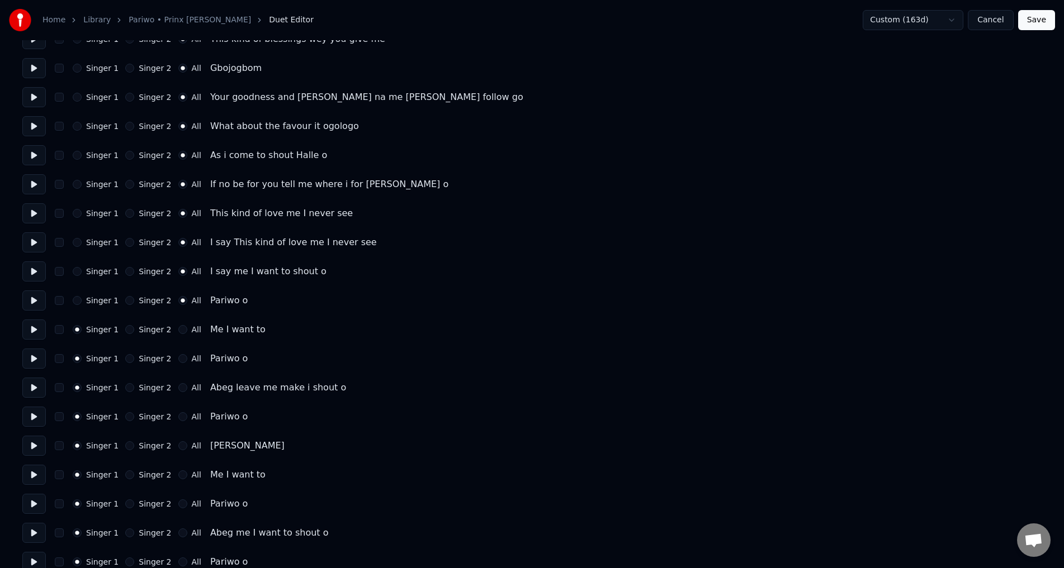
drag, startPoint x: 39, startPoint y: 386, endPoint x: 166, endPoint y: 394, distance: 127.7
click at [39, 387] on button at bounding box center [33, 388] width 23 height 20
click at [36, 328] on button at bounding box center [33, 330] width 23 height 20
click at [39, 362] on button at bounding box center [33, 359] width 23 height 20
click at [178, 361] on button "All" at bounding box center [182, 358] width 9 height 9
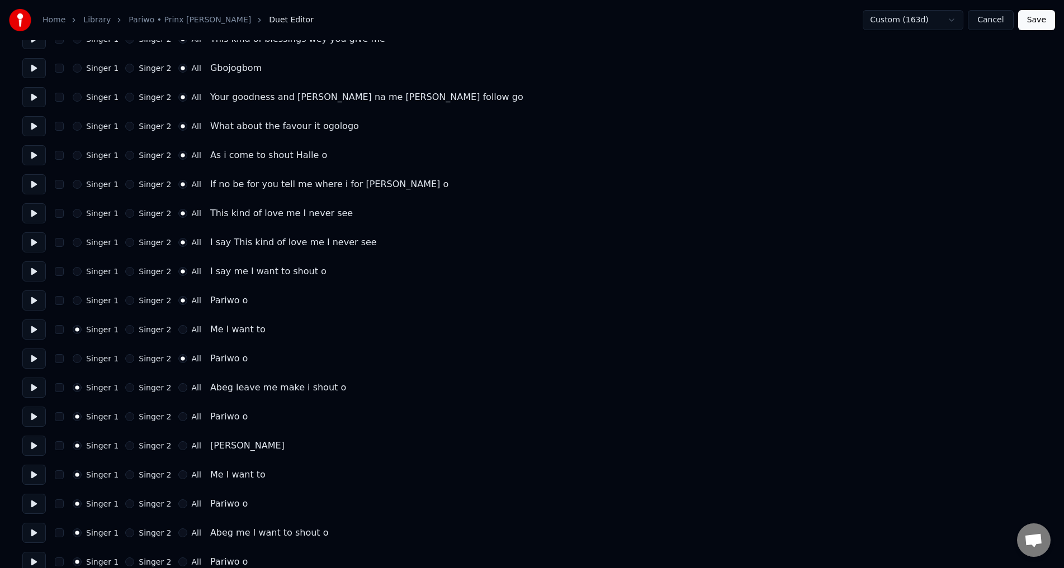
click at [72, 268] on div "Singer 1 Singer 2 All I say me I want to shout o" at bounding box center [531, 272] width 1019 height 20
click at [76, 271] on button "Singer 1" at bounding box center [77, 271] width 9 height 9
click at [78, 273] on circle "button" at bounding box center [77, 272] width 4 height 4
click at [39, 242] on button at bounding box center [33, 243] width 23 height 20
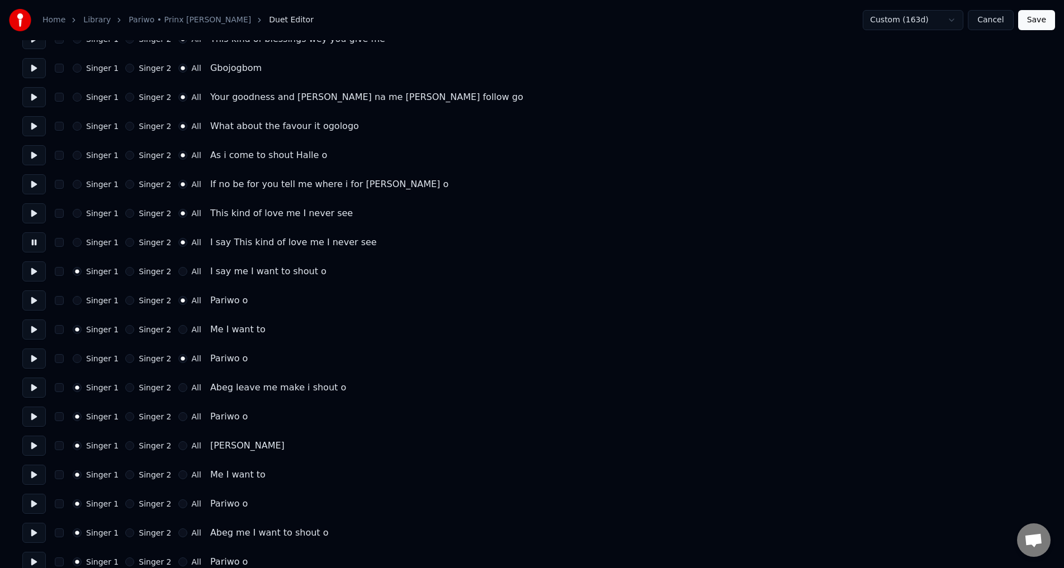
click at [34, 212] on button at bounding box center [33, 213] width 23 height 20
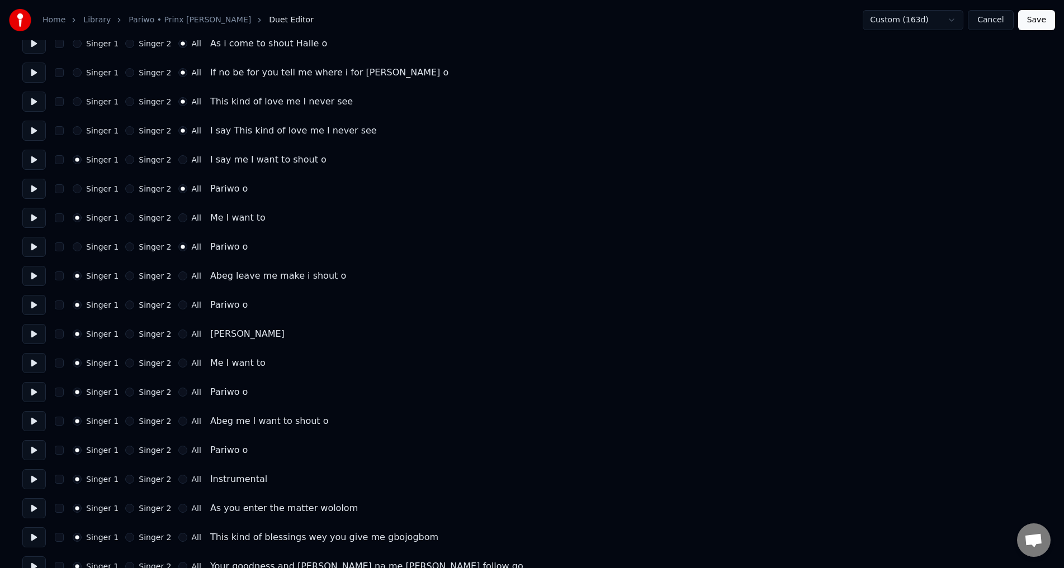
scroll to position [335, 0]
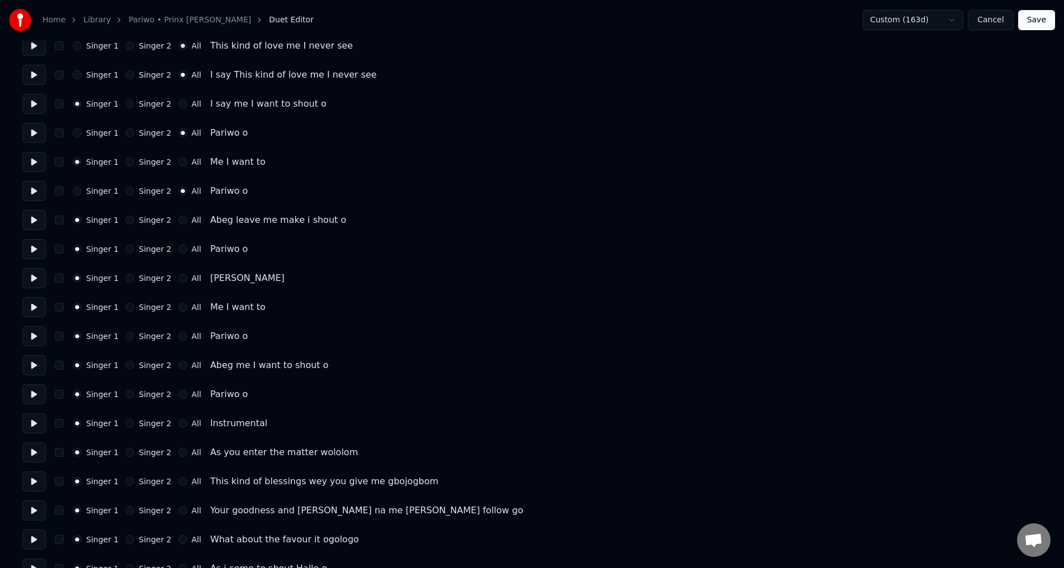
click at [34, 281] on button at bounding box center [33, 278] width 23 height 20
click at [165, 278] on div "Singer 1 Singer 2 All" at bounding box center [137, 278] width 129 height 9
click at [178, 337] on button "All" at bounding box center [182, 336] width 9 height 9
click at [178, 338] on button "All" at bounding box center [182, 336] width 9 height 9
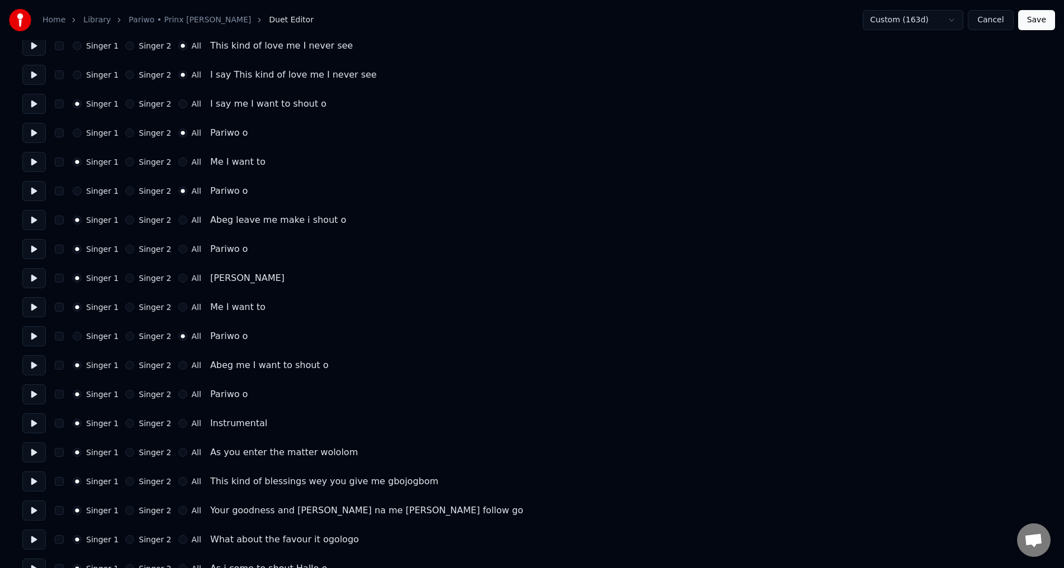
click at [178, 339] on button "All" at bounding box center [182, 336] width 9 height 9
click at [178, 279] on button "All" at bounding box center [182, 278] width 9 height 9
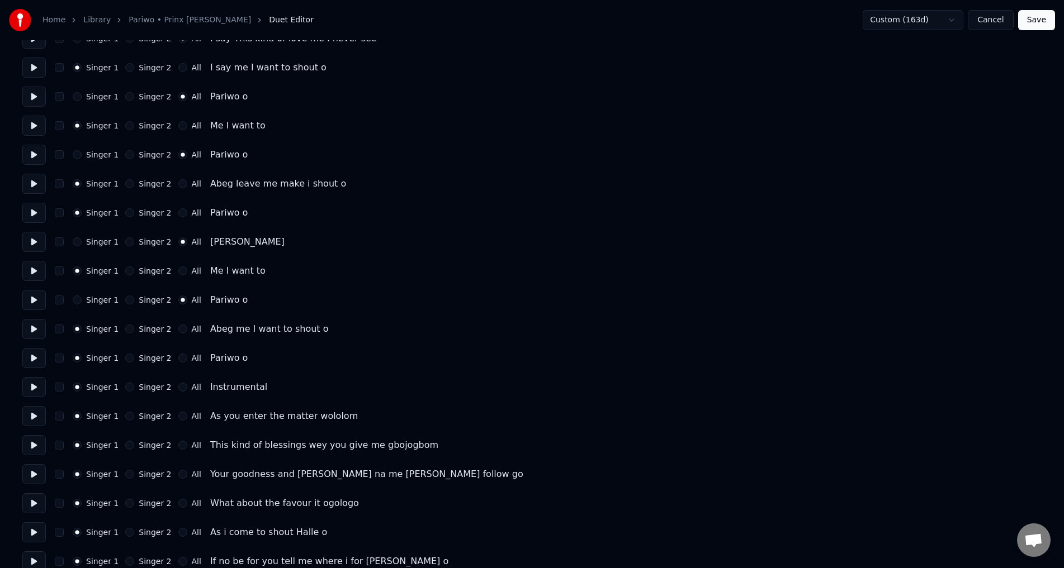
scroll to position [391, 0]
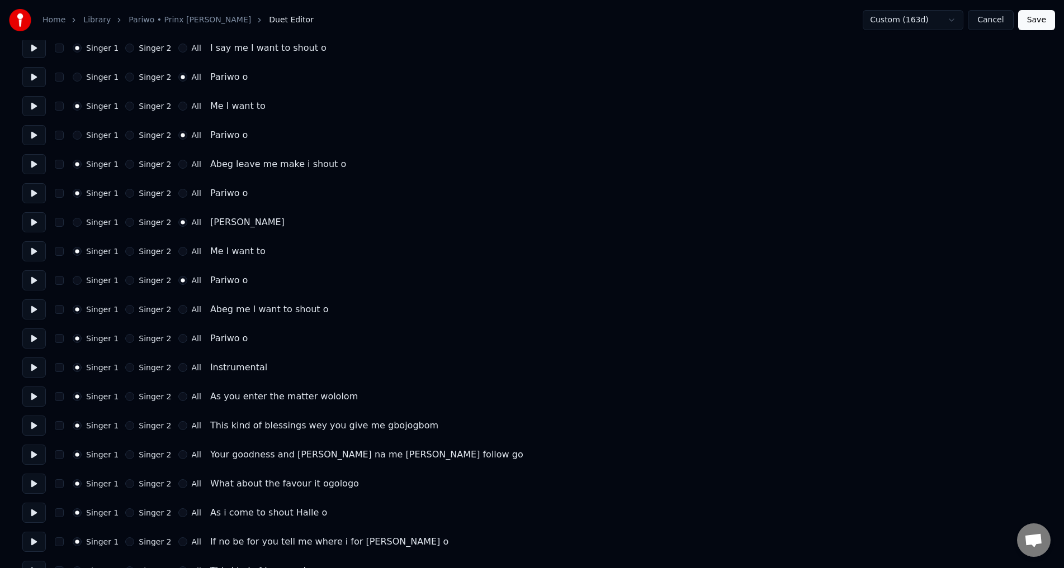
click at [39, 309] on button at bounding box center [33, 310] width 23 height 20
click at [178, 306] on button "All" at bounding box center [182, 309] width 9 height 9
click at [77, 309] on button "Singer 1" at bounding box center [77, 309] width 9 height 9
click at [178, 339] on button "All" at bounding box center [182, 338] width 9 height 9
click at [36, 370] on button at bounding box center [33, 368] width 23 height 20
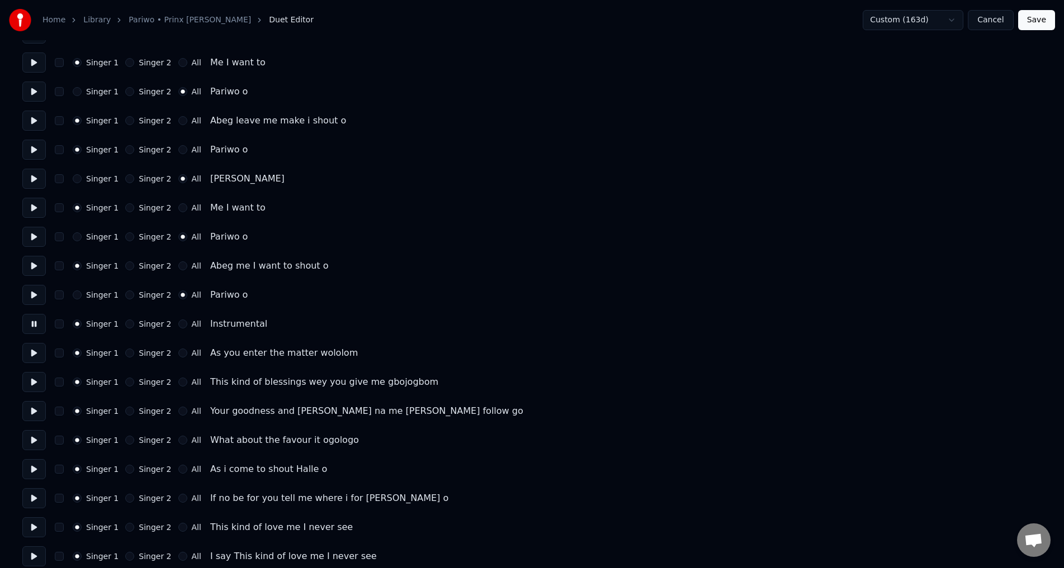
scroll to position [503, 0]
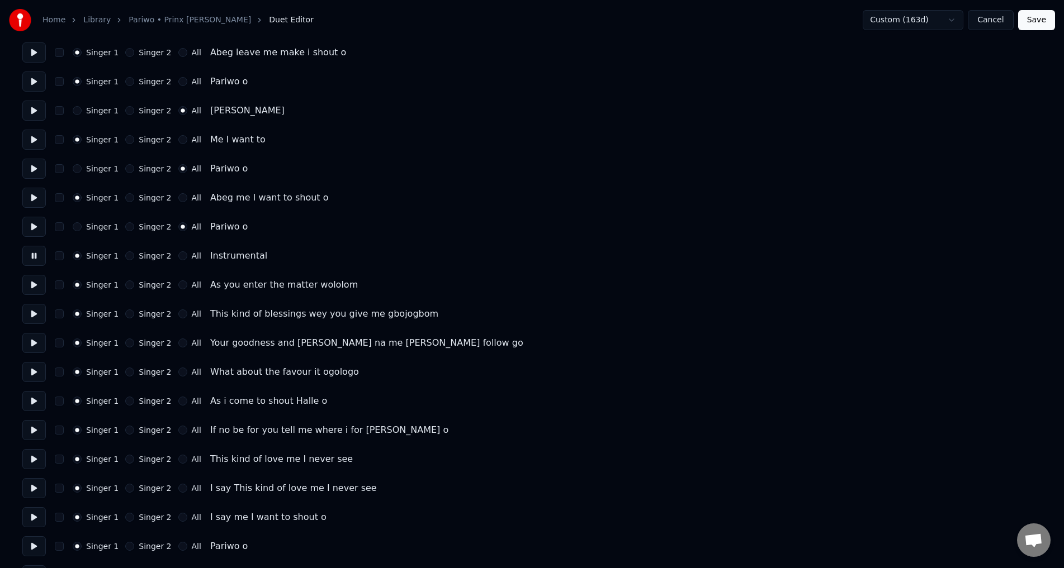
click at [40, 286] on button at bounding box center [33, 285] width 23 height 20
click at [178, 286] on button "All" at bounding box center [182, 285] width 9 height 9
click at [178, 317] on button "All" at bounding box center [182, 314] width 9 height 9
click at [178, 343] on button "All" at bounding box center [182, 343] width 9 height 9
click at [178, 374] on button "All" at bounding box center [182, 372] width 9 height 9
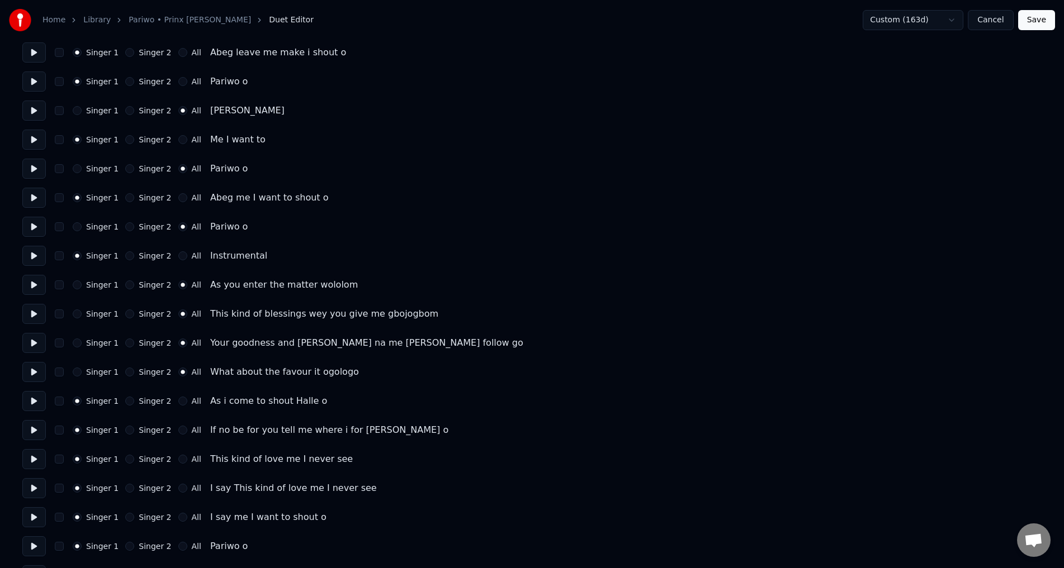
click at [178, 402] on button "All" at bounding box center [182, 401] width 9 height 9
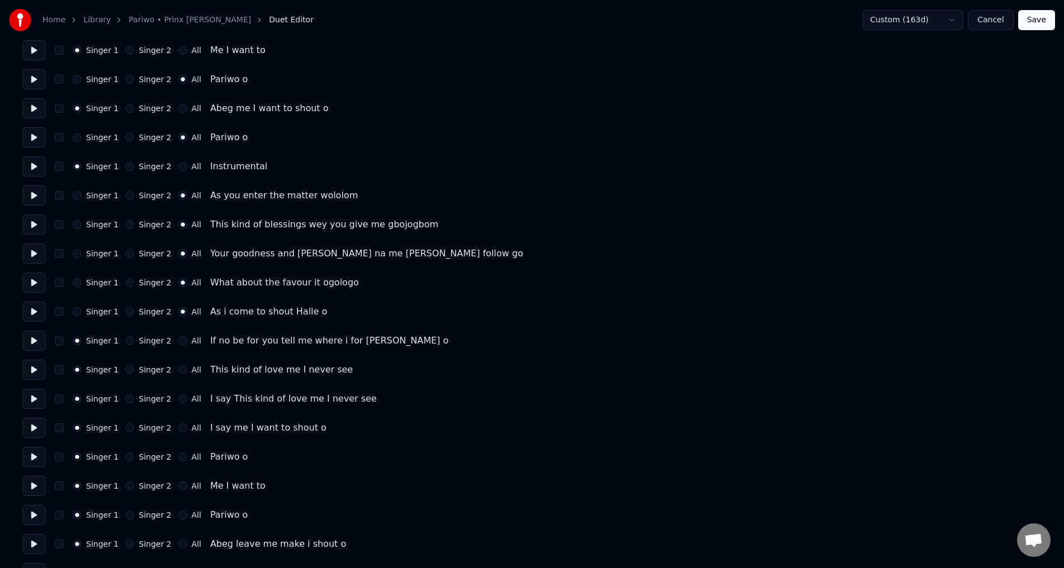
scroll to position [615, 0]
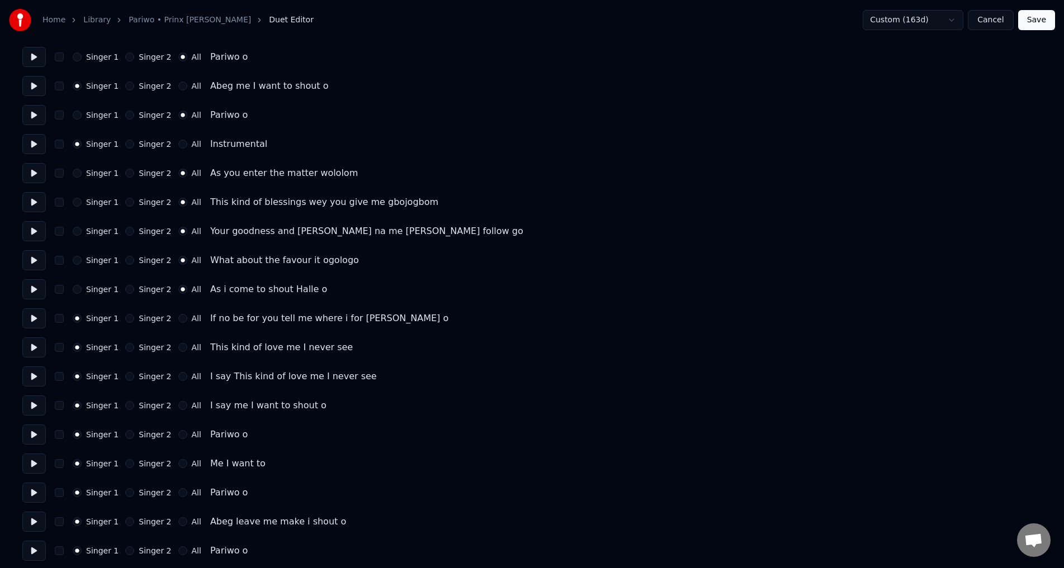
click at [178, 318] on button "All" at bounding box center [182, 318] width 9 height 9
click at [178, 345] on button "All" at bounding box center [182, 347] width 9 height 9
click at [178, 376] on button "All" at bounding box center [182, 376] width 9 height 9
click at [178, 408] on button "All" at bounding box center [182, 405] width 9 height 9
click at [178, 435] on button "All" at bounding box center [182, 434] width 9 height 9
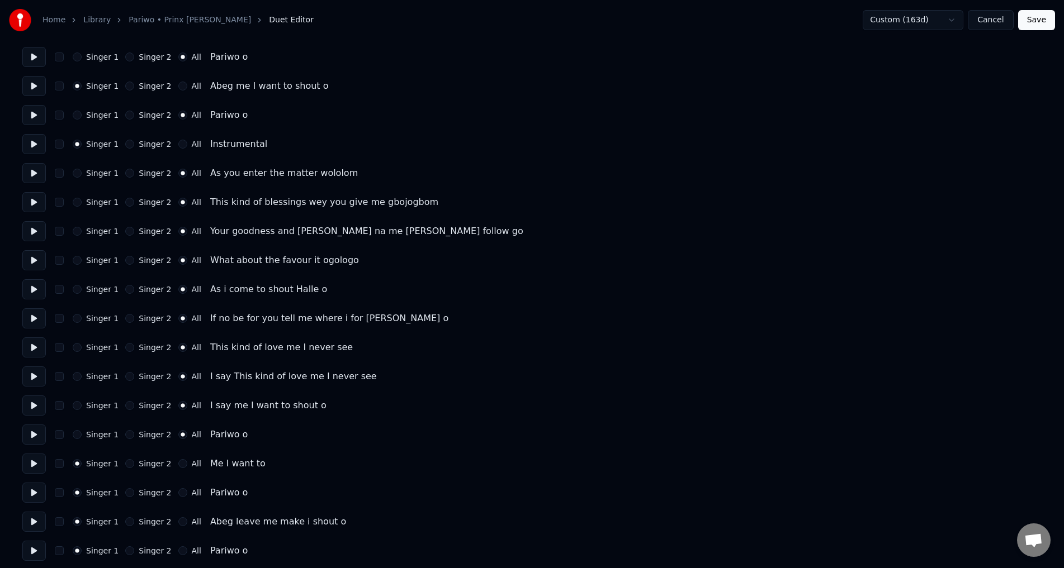
click at [178, 468] on button "All" at bounding box center [182, 463] width 9 height 9
click at [40, 463] on button at bounding box center [33, 464] width 23 height 20
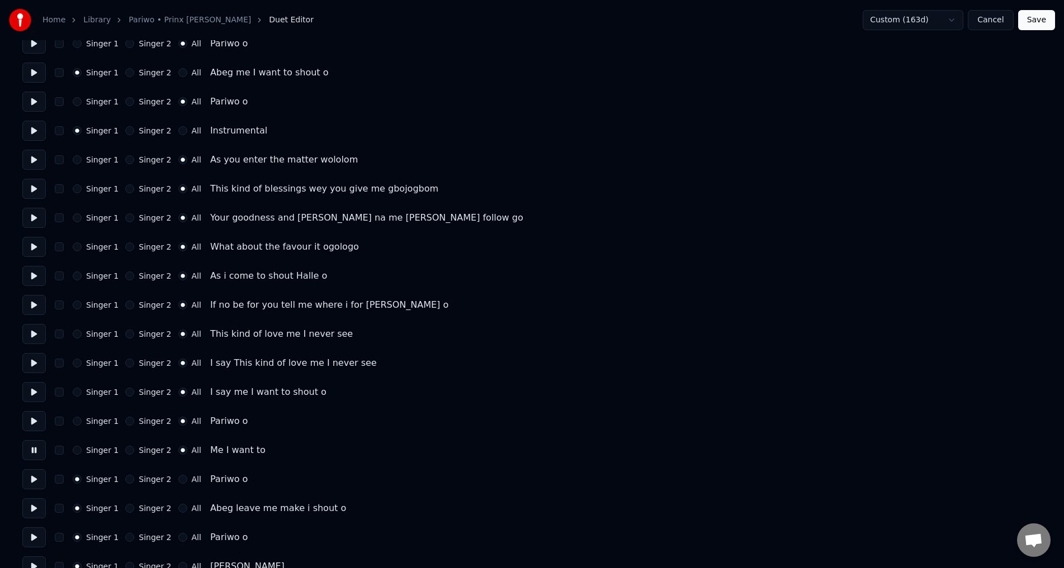
scroll to position [671, 0]
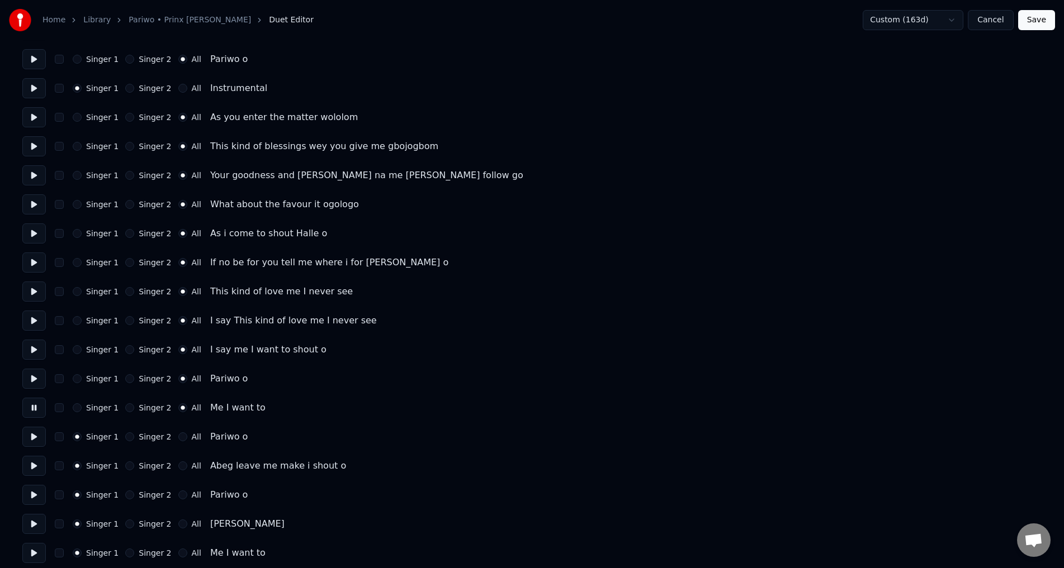
drag, startPoint x: 35, startPoint y: 433, endPoint x: 166, endPoint y: 440, distance: 131.0
click at [36, 432] on button at bounding box center [33, 437] width 23 height 20
click at [178, 437] on button "All" at bounding box center [182, 437] width 9 height 9
click at [178, 463] on button "All" at bounding box center [182, 466] width 9 height 9
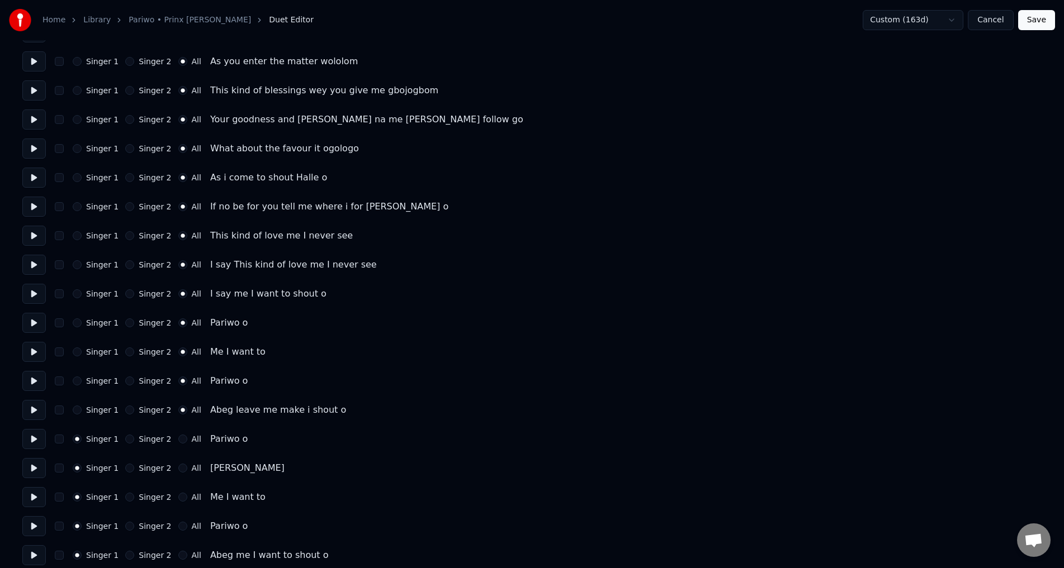
click at [39, 437] on button at bounding box center [33, 439] width 23 height 20
click at [178, 438] on button "All" at bounding box center [182, 439] width 9 height 9
click at [169, 469] on div "Singer 1 Singer 2 All" at bounding box center [137, 468] width 129 height 9
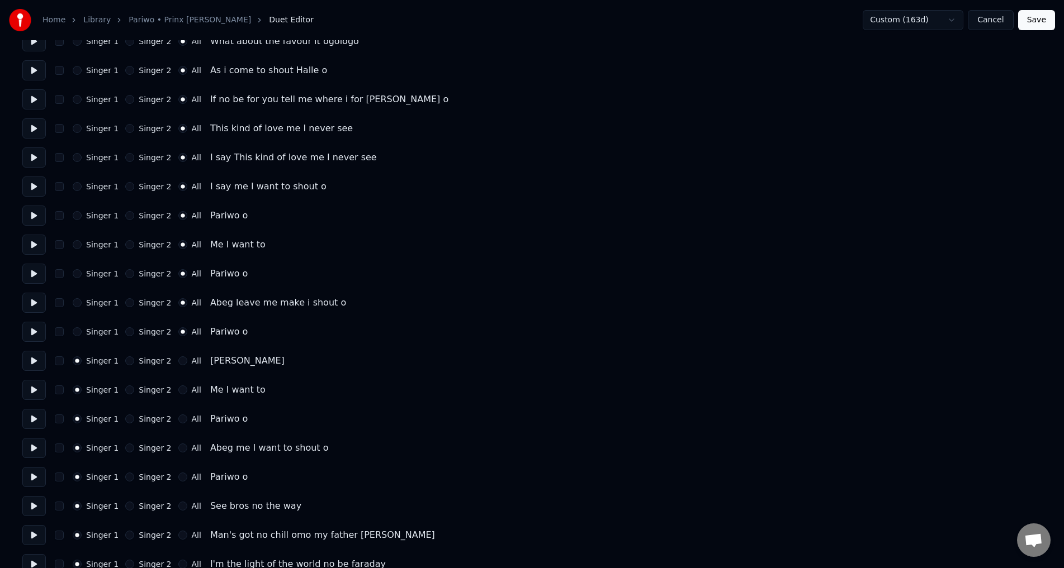
scroll to position [838, 0]
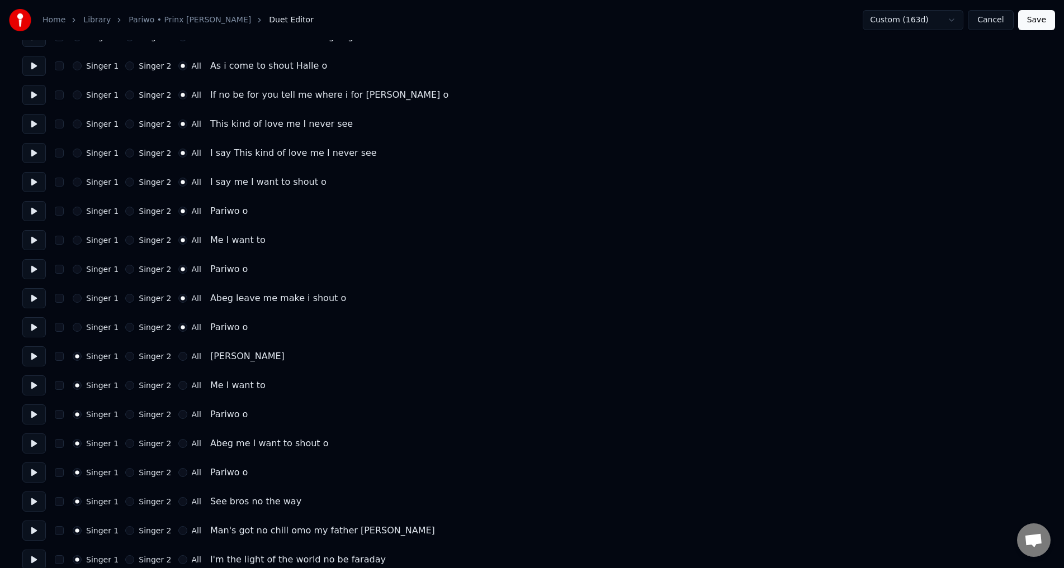
click at [178, 357] on button "All" at bounding box center [182, 356] width 9 height 9
click at [181, 357] on circle "button" at bounding box center [183, 357] width 4 height 4
click at [178, 384] on button "All" at bounding box center [182, 385] width 9 height 9
click at [178, 413] on button "All" at bounding box center [182, 414] width 9 height 9
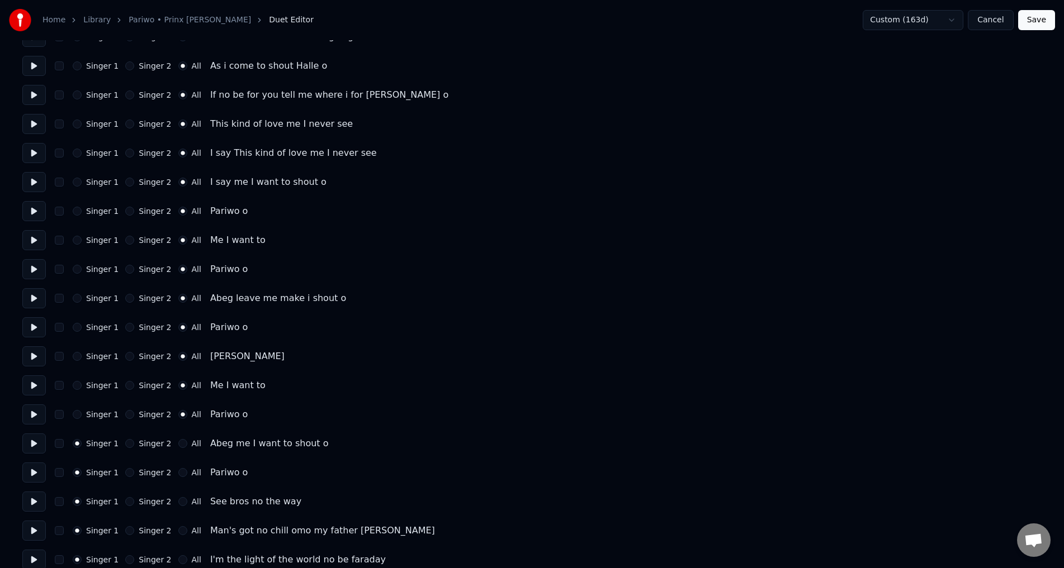
click at [178, 443] on button "All" at bounding box center [182, 443] width 9 height 9
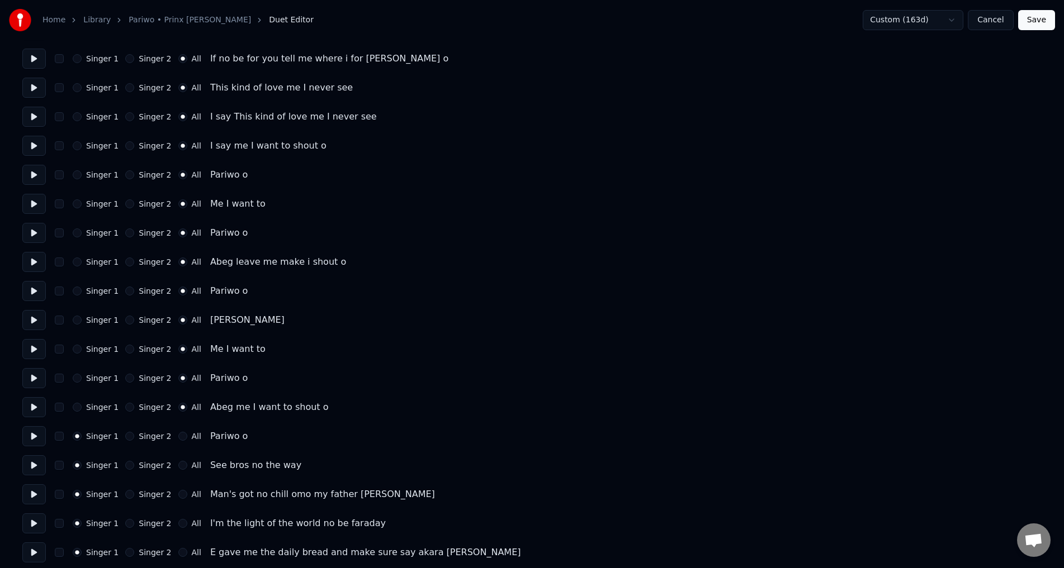
scroll to position [894, 0]
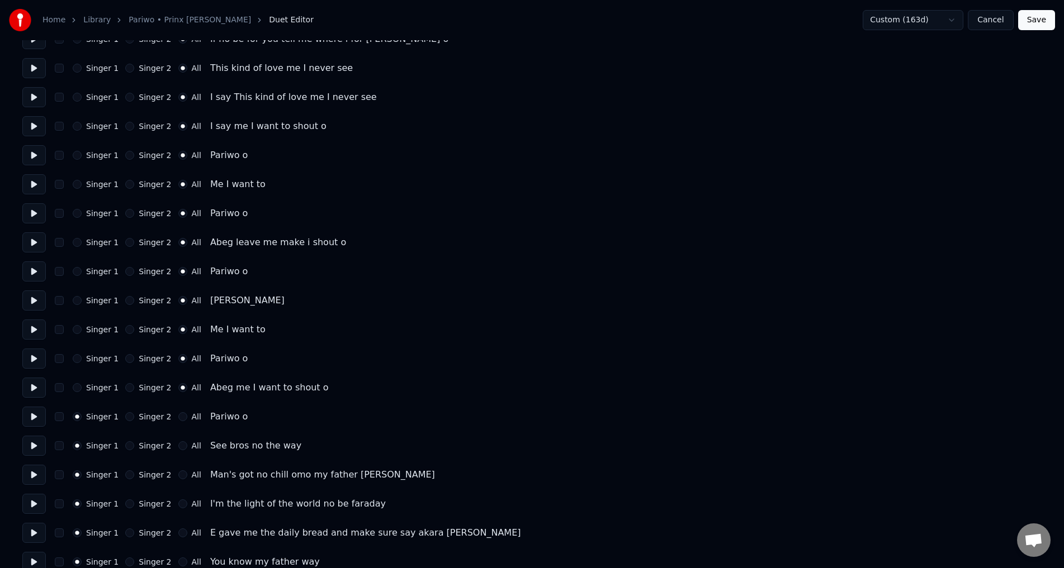
click at [178, 416] on button "All" at bounding box center [182, 417] width 9 height 9
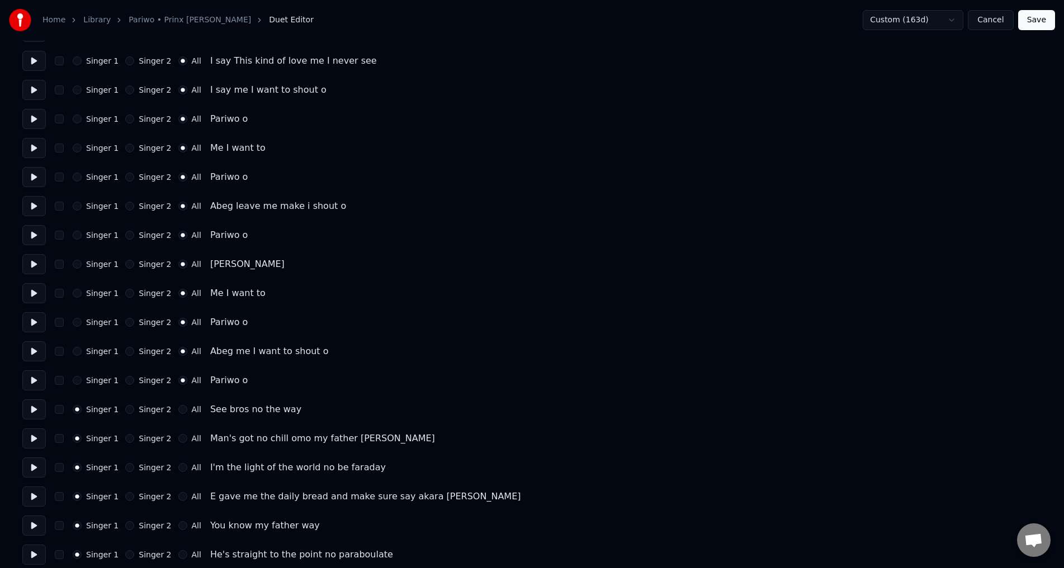
scroll to position [950, 0]
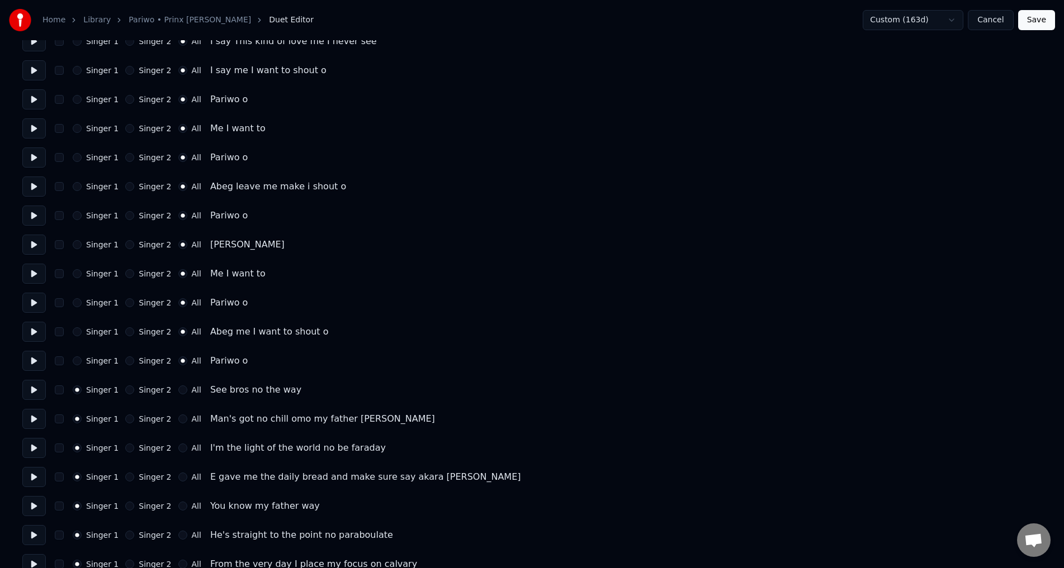
click at [38, 387] on button at bounding box center [33, 390] width 23 height 20
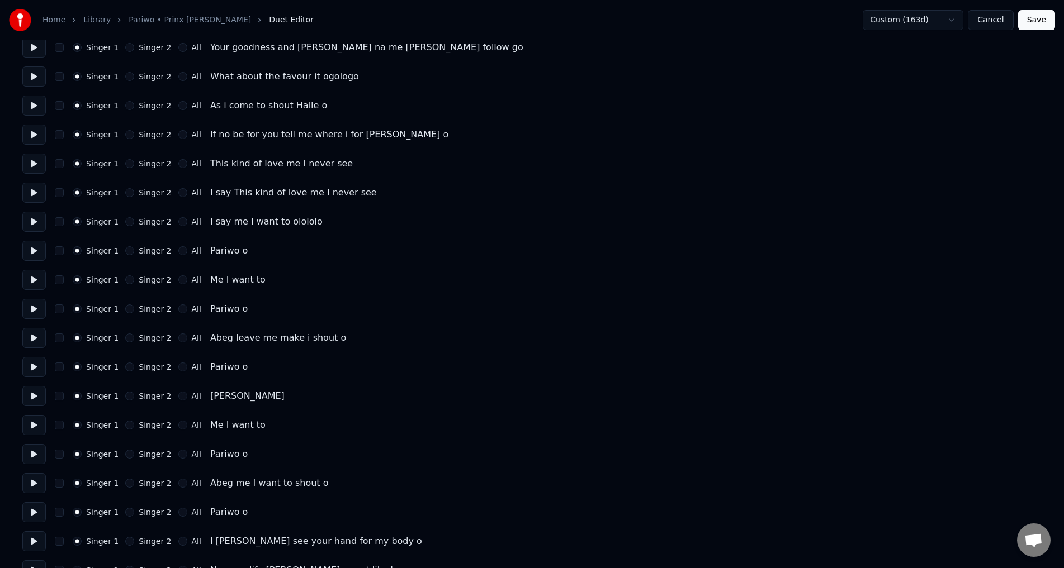
scroll to position [1845, 0]
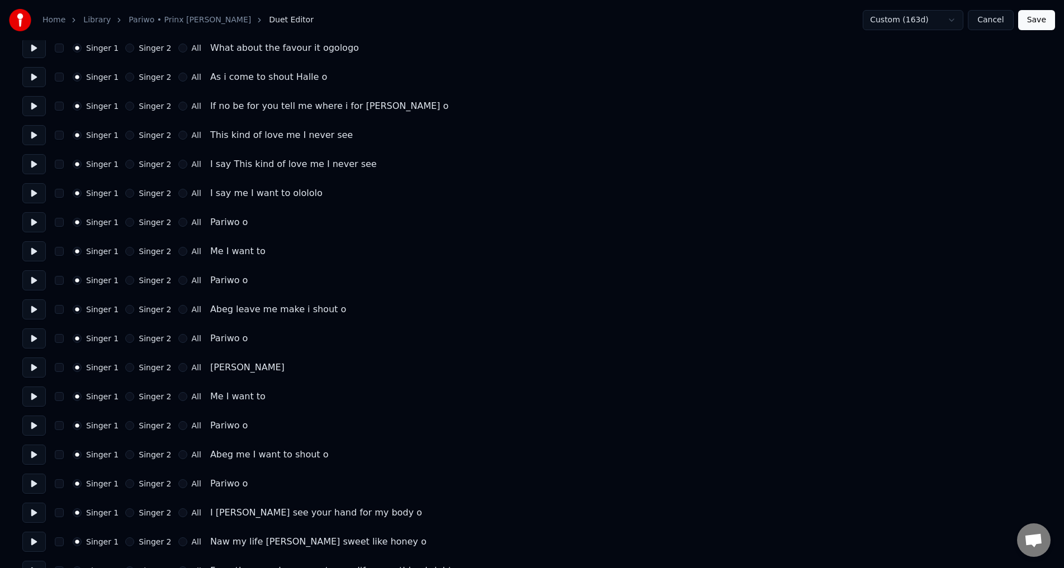
click at [34, 253] on button at bounding box center [33, 251] width 23 height 20
click at [171, 217] on div "Singer 1 Singer 2 All Pariwo o" at bounding box center [531, 222] width 1019 height 20
click at [178, 221] on button "All" at bounding box center [182, 222] width 9 height 9
click at [181, 221] on circle "button" at bounding box center [183, 223] width 4 height 4
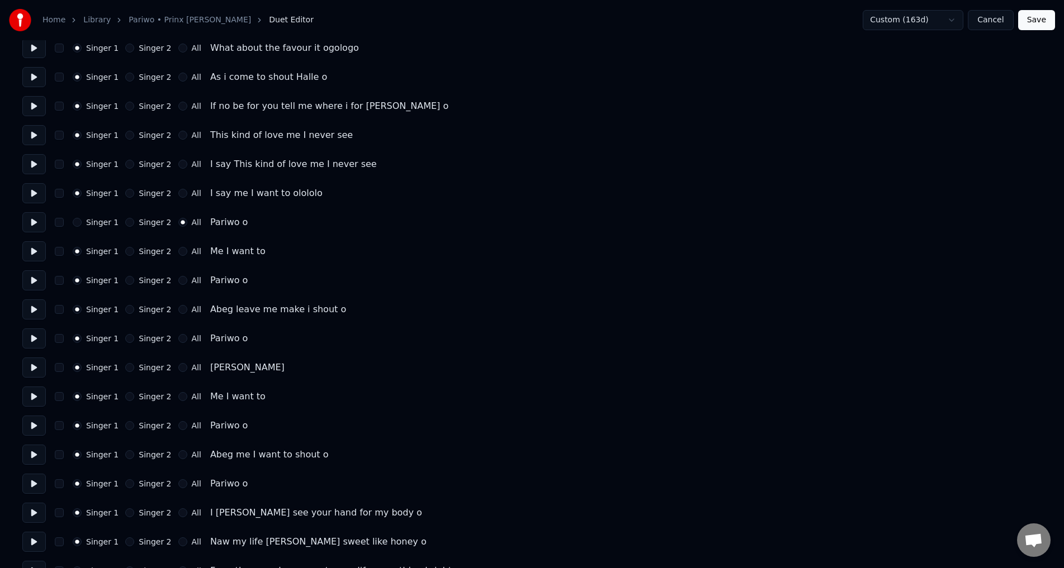
click at [178, 248] on button "All" at bounding box center [182, 251] width 9 height 9
click at [178, 283] on button "All" at bounding box center [182, 280] width 9 height 9
click at [178, 309] on button "All" at bounding box center [182, 309] width 9 height 9
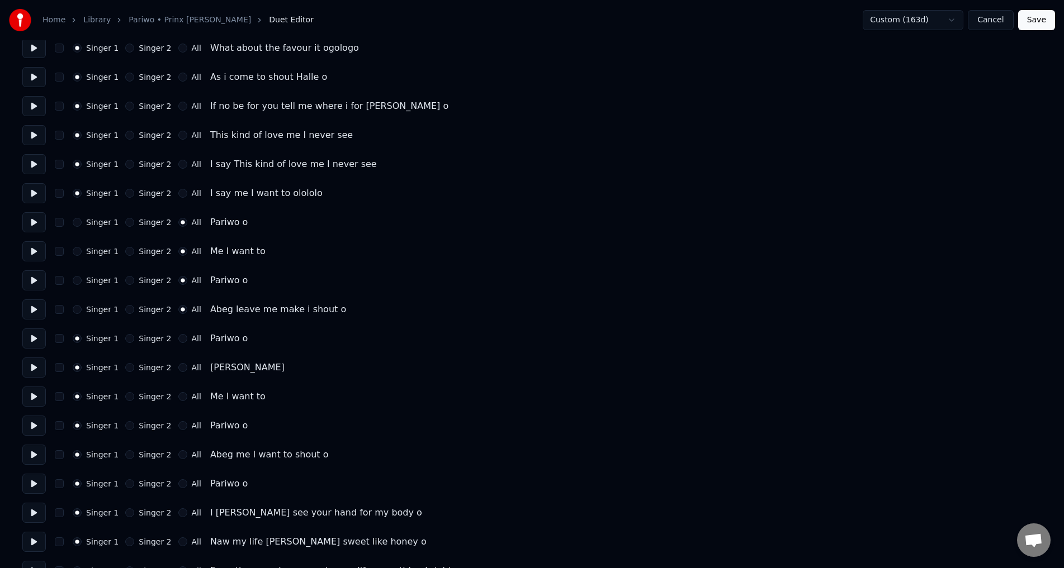
click at [178, 338] on button "All" at bounding box center [182, 338] width 9 height 9
click at [178, 368] on button "All" at bounding box center [182, 367] width 9 height 9
click at [77, 310] on button "Singer 1" at bounding box center [77, 309] width 9 height 9
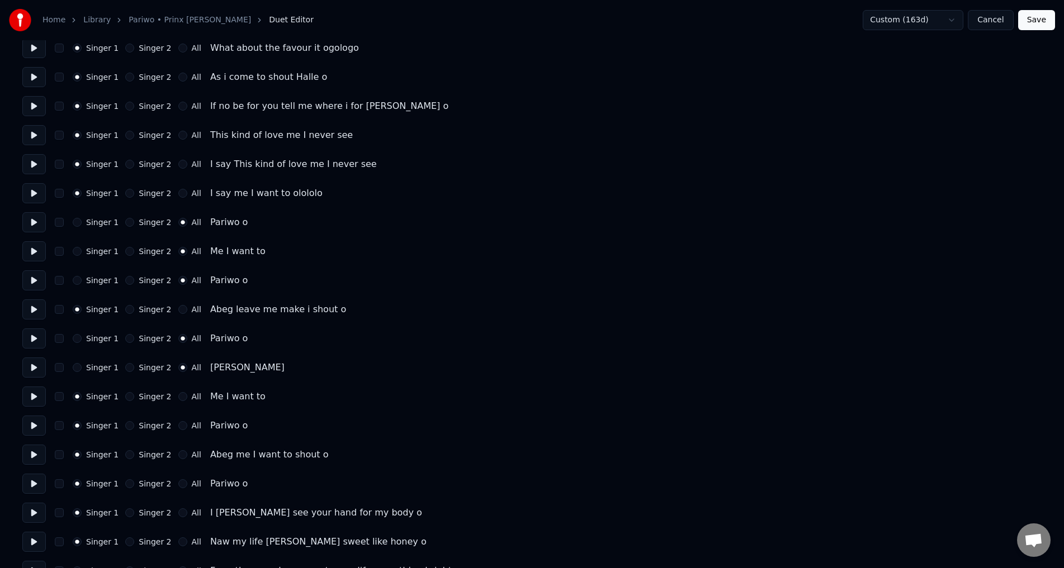
click at [178, 394] on button "All" at bounding box center [182, 396] width 9 height 9
click at [178, 425] on button "All" at bounding box center [182, 425] width 9 height 9
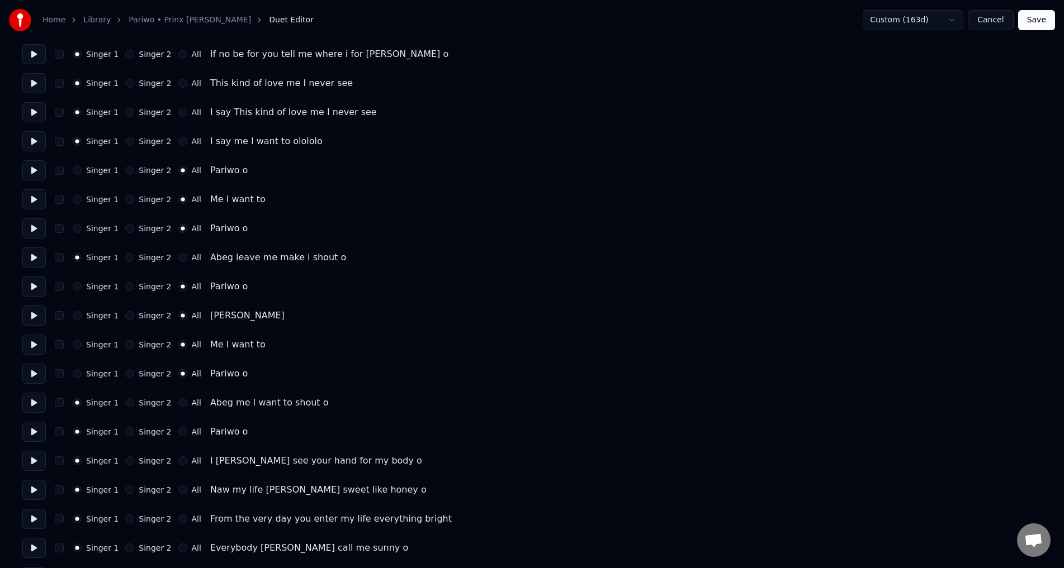
scroll to position [1956, 0]
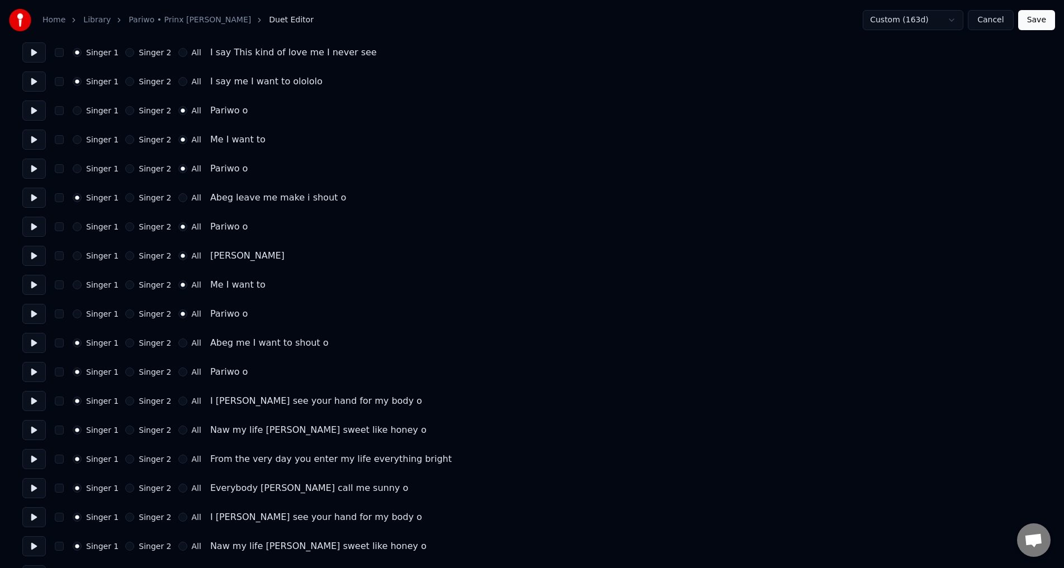
click at [178, 342] on button "All" at bounding box center [182, 343] width 9 height 9
click at [178, 371] on button "All" at bounding box center [182, 372] width 9 height 9
click at [39, 403] on button at bounding box center [33, 401] width 23 height 20
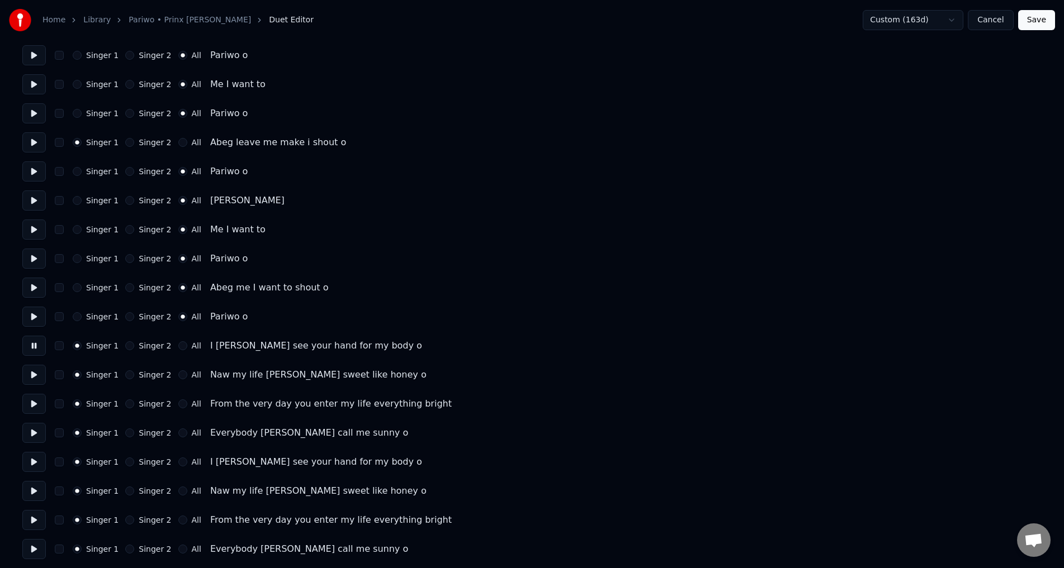
scroll to position [2012, 0]
click at [37, 377] on button at bounding box center [33, 374] width 23 height 20
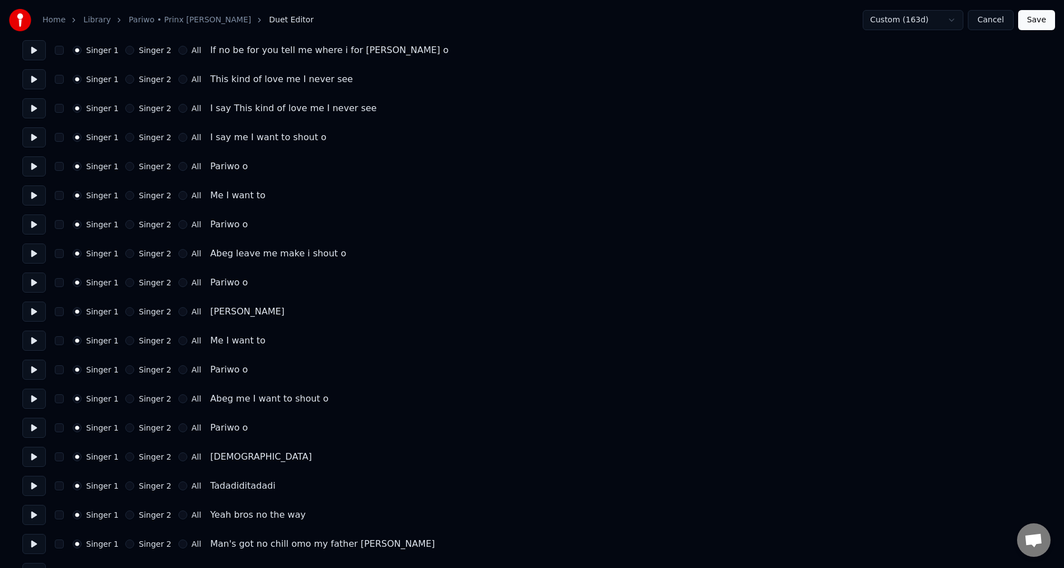
scroll to position [3293, 0]
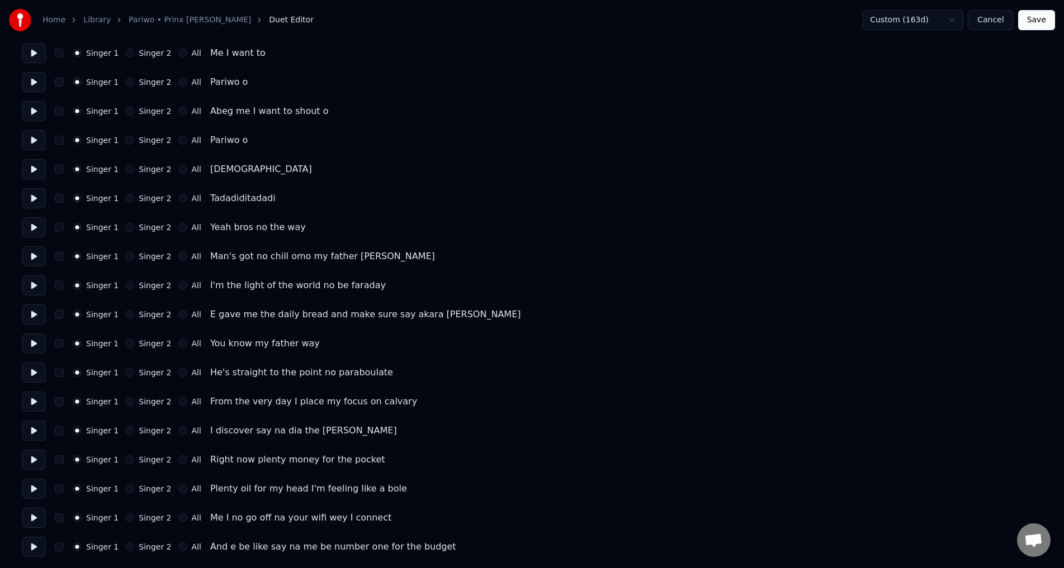
click at [1034, 20] on button "Save" at bounding box center [1036, 20] width 37 height 20
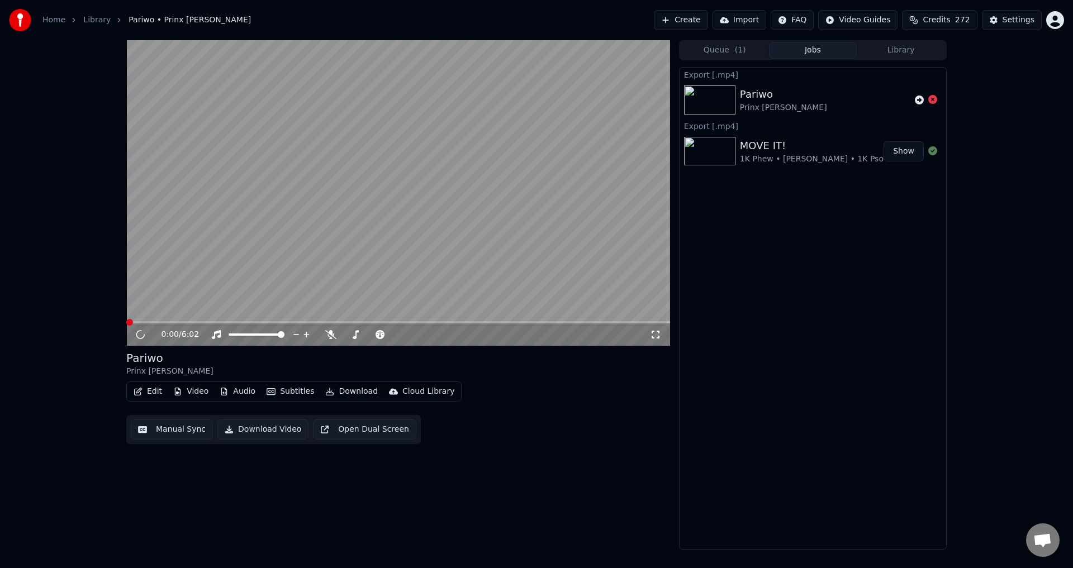
click at [280, 430] on button "Download Video" at bounding box center [262, 430] width 91 height 20
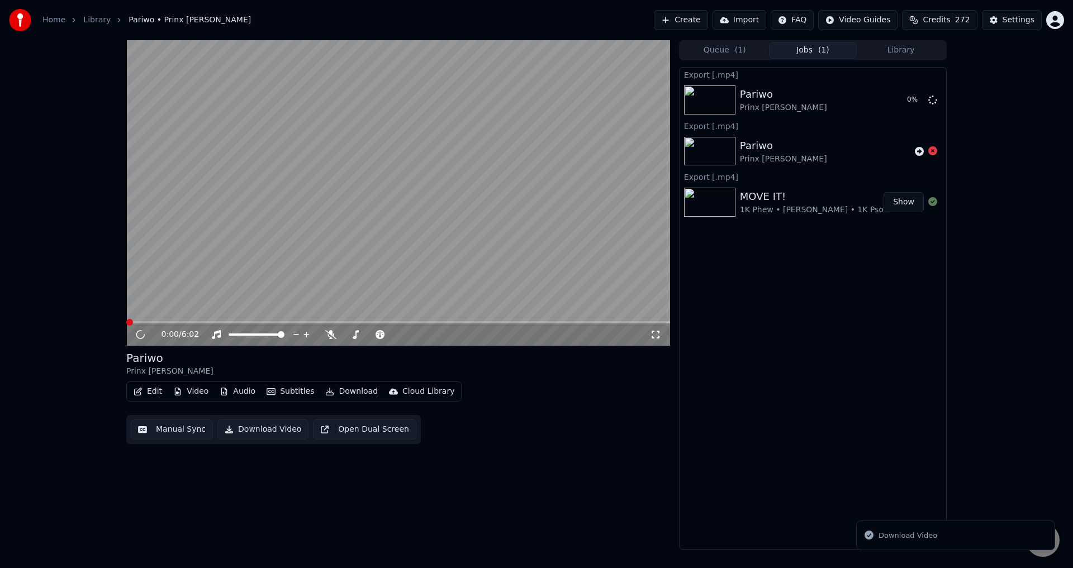
click at [903, 50] on button "Library" at bounding box center [901, 50] width 88 height 16
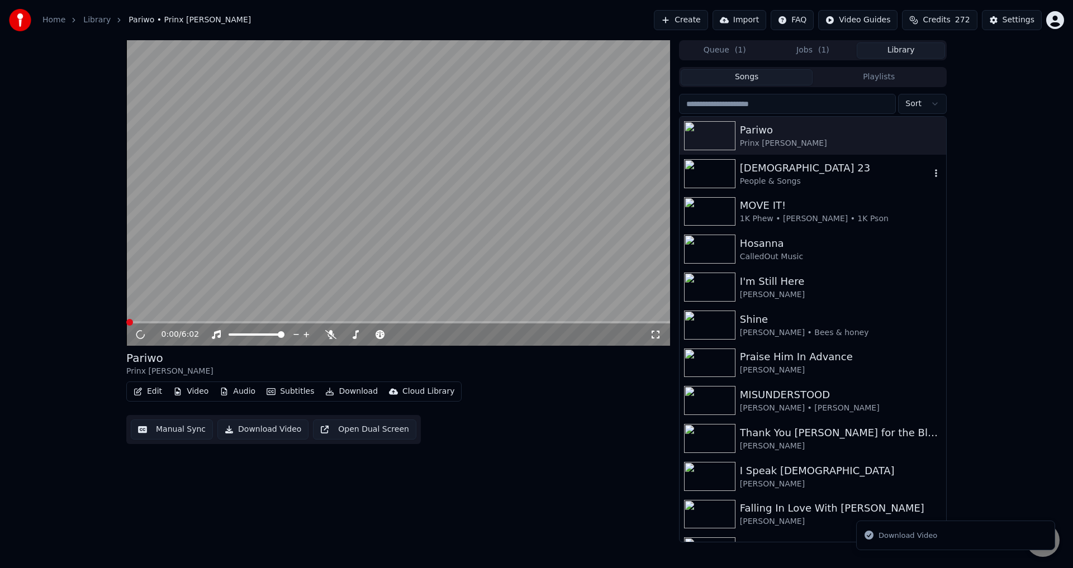
click at [790, 169] on div "[DEMOGRAPHIC_DATA] 23" at bounding box center [835, 168] width 191 height 16
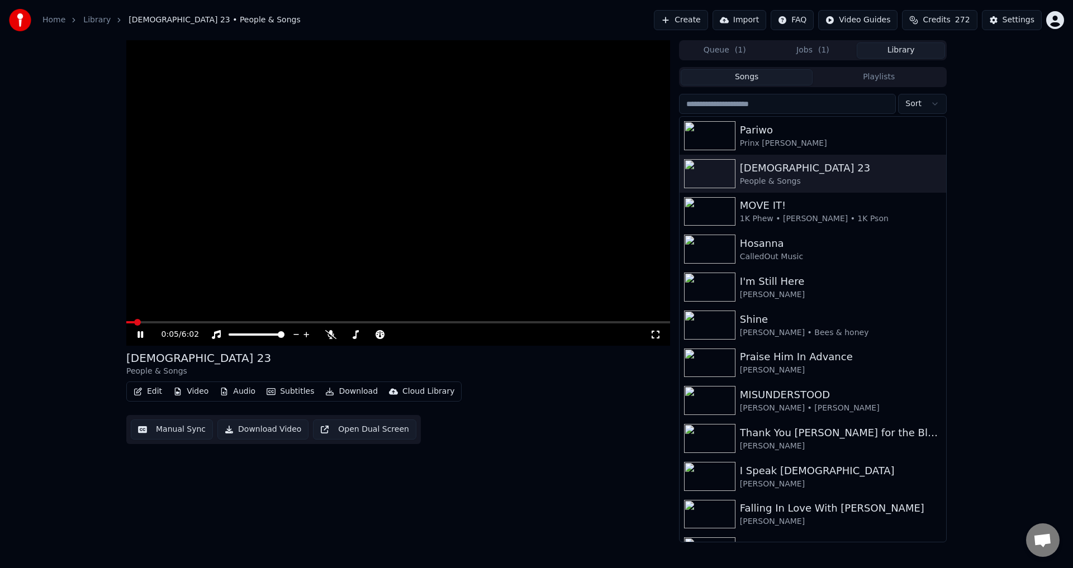
click at [181, 430] on button "Manual Sync" at bounding box center [172, 430] width 82 height 20
click at [245, 248] on video at bounding box center [398, 193] width 544 height 306
click at [176, 426] on button "Manual Sync" at bounding box center [172, 430] width 82 height 20
click at [172, 427] on button "Manual Sync" at bounding box center [172, 430] width 82 height 20
